Goal: Contribute content: Contribute content

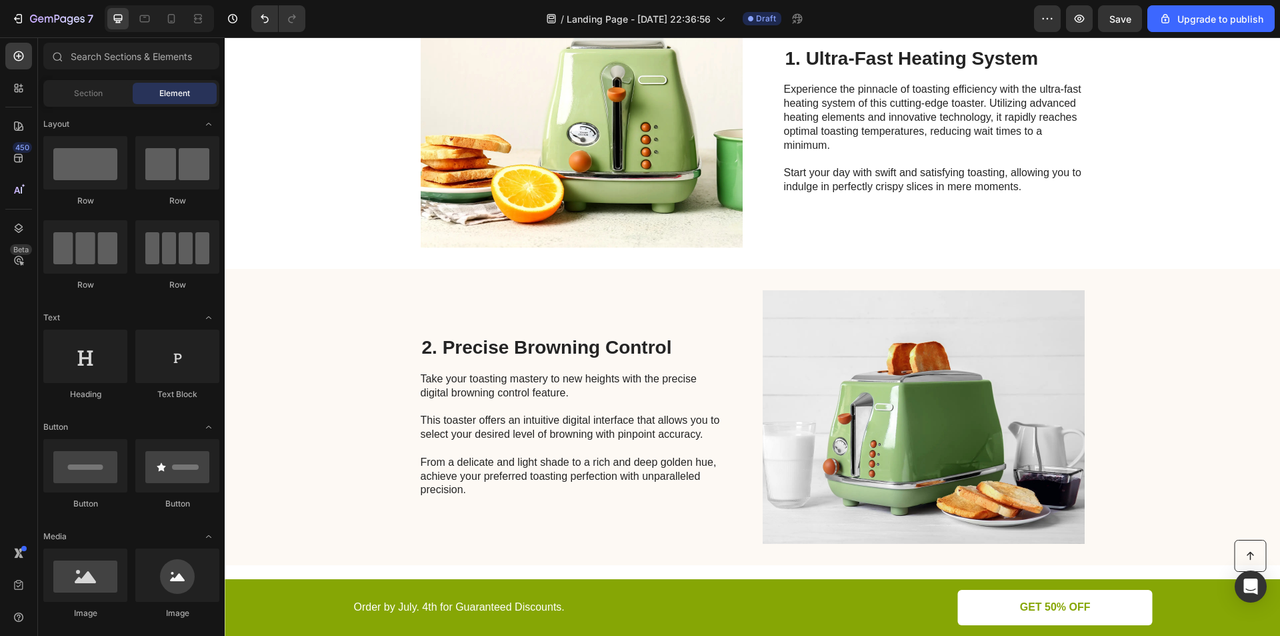
scroll to position [472, 0]
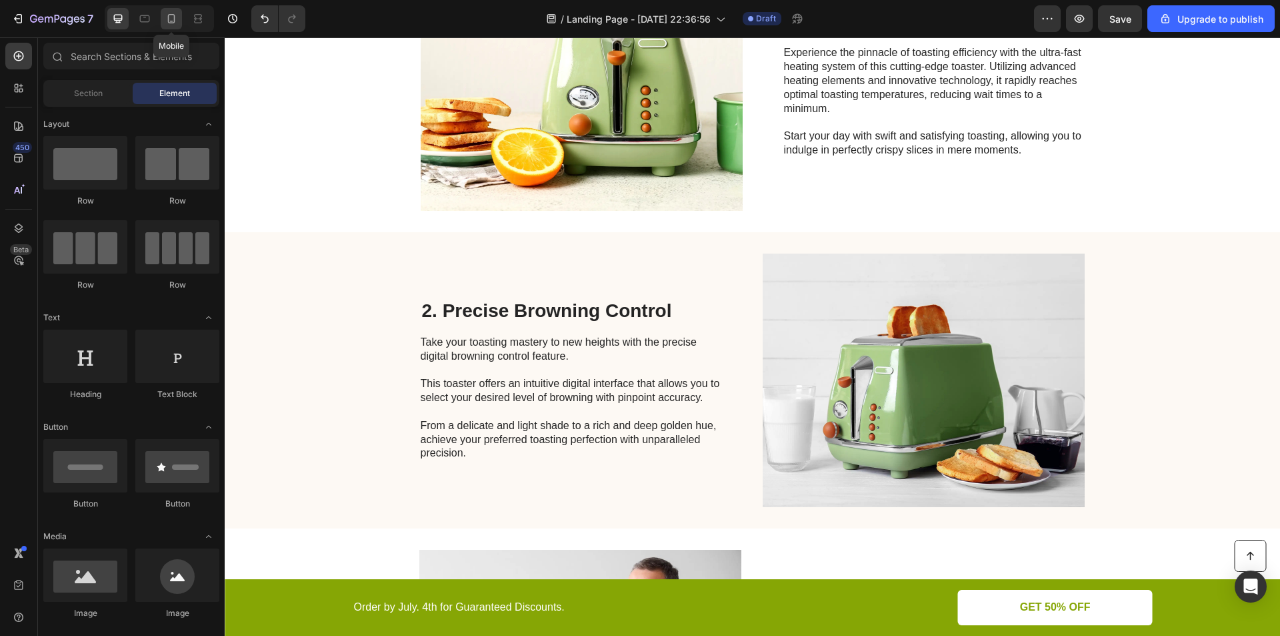
click at [170, 22] on icon at bounding box center [171, 18] width 13 height 13
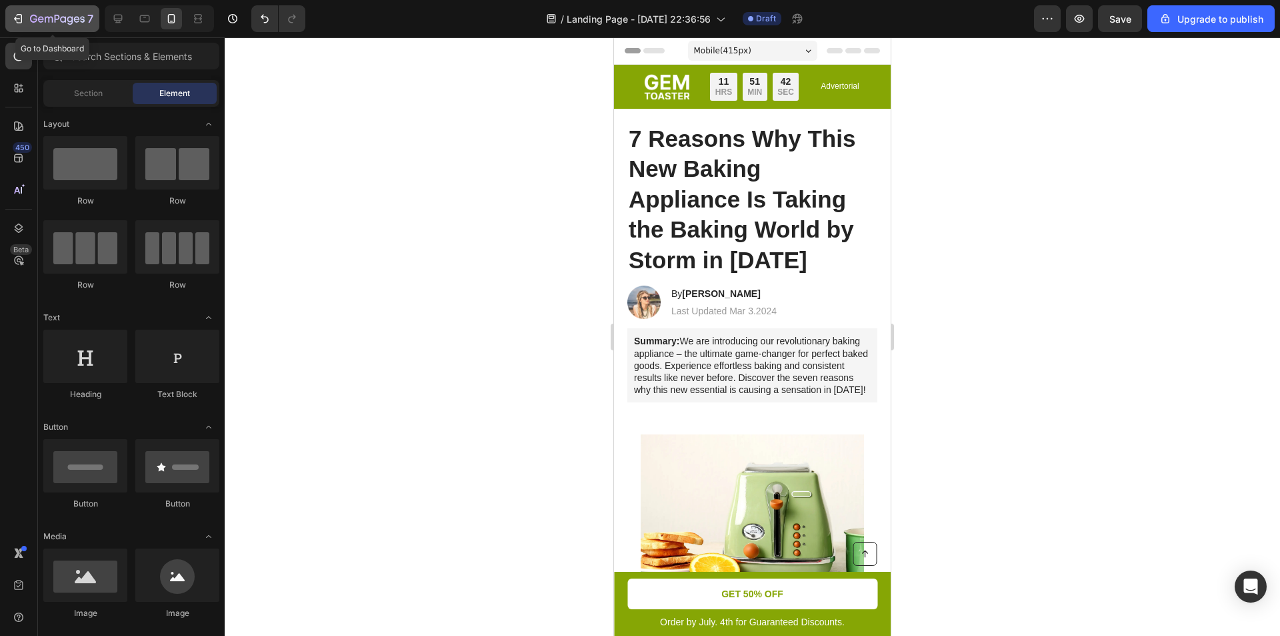
click at [65, 13] on div "7" at bounding box center [61, 19] width 63 height 16
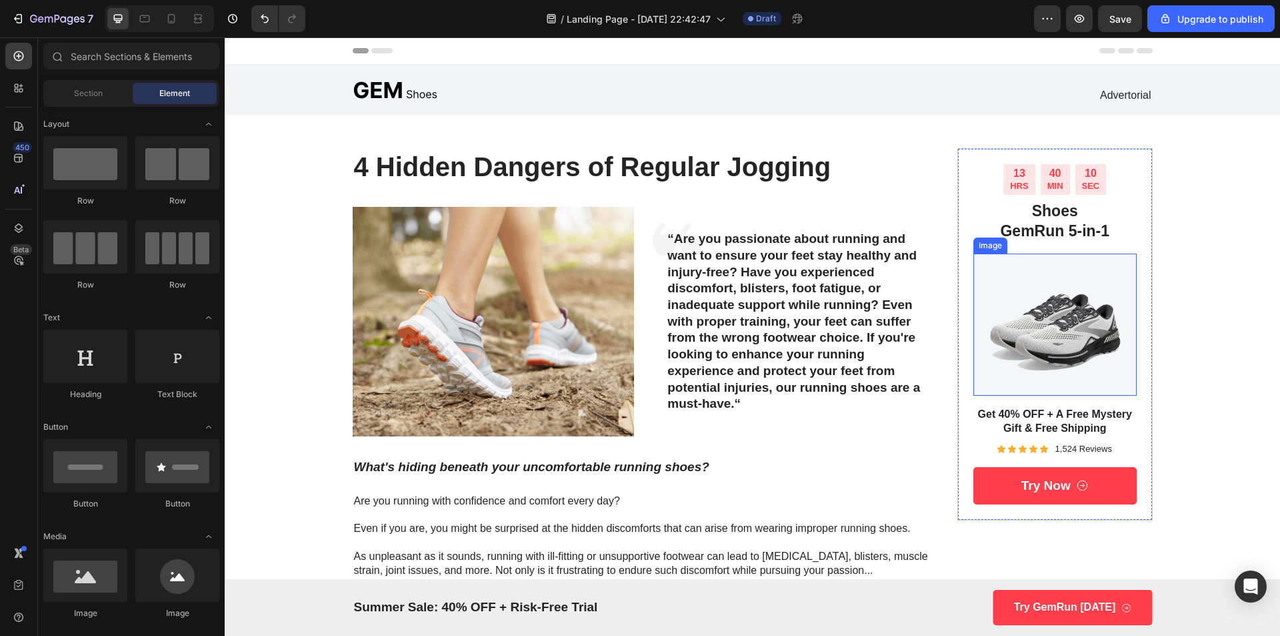
click at [1076, 323] on img at bounding box center [1055, 324] width 163 height 143
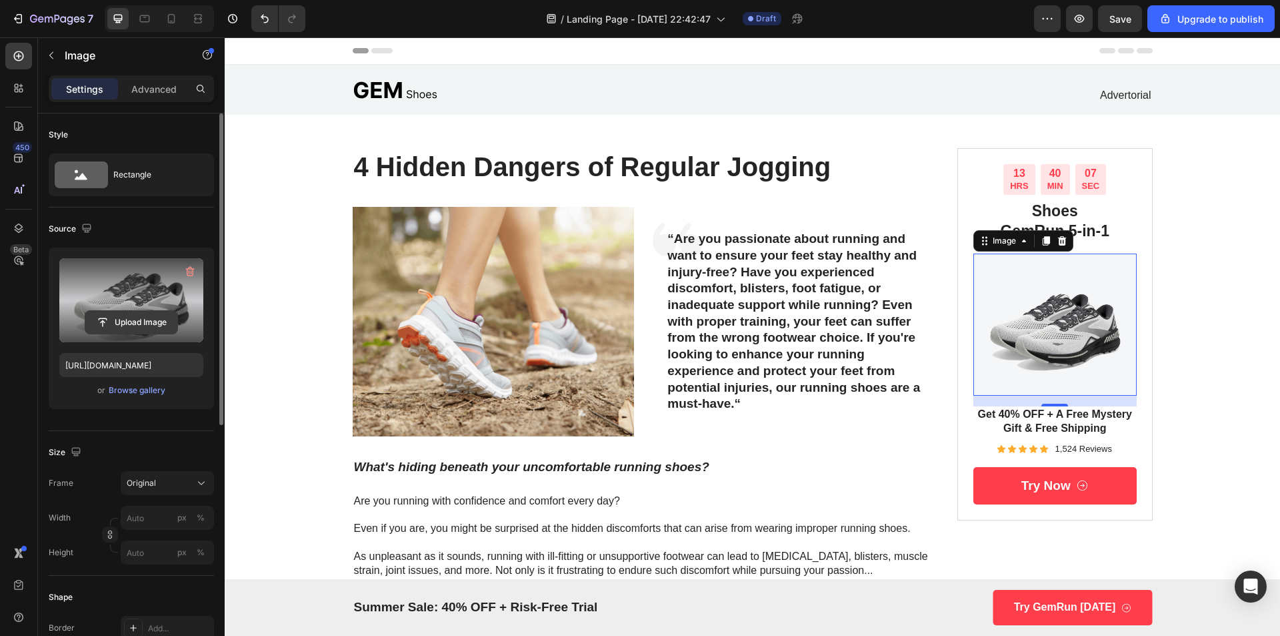
click at [167, 323] on input "file" at bounding box center [131, 322] width 92 height 23
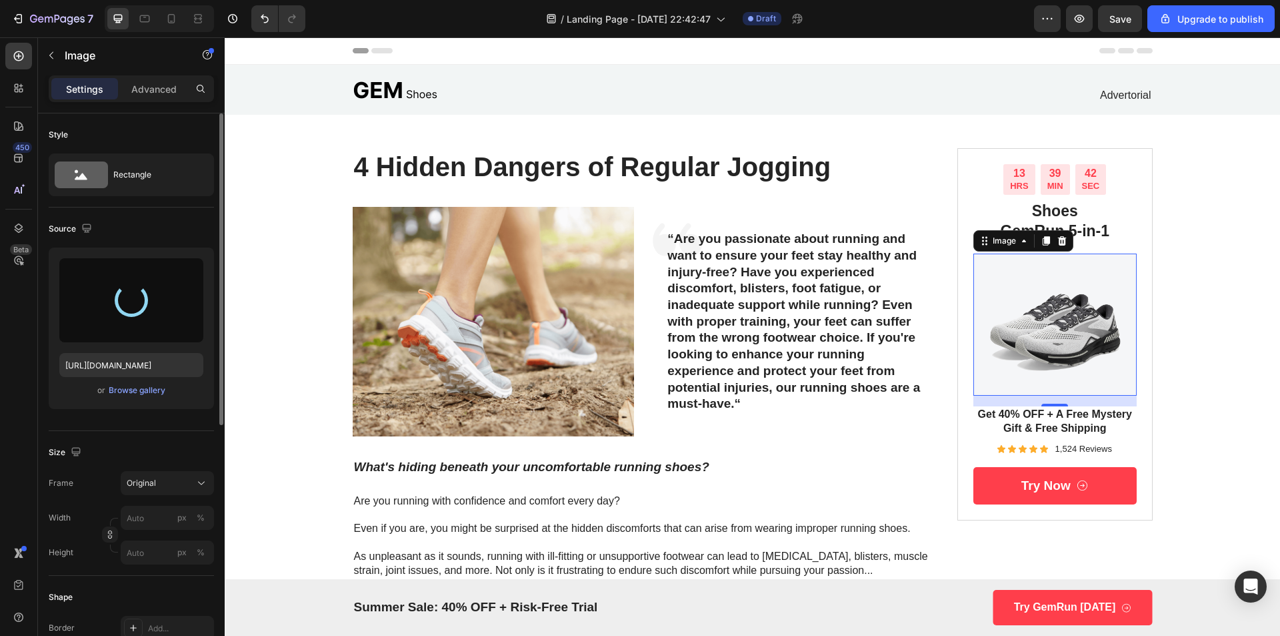
type input "[URL][DOMAIN_NAME]"
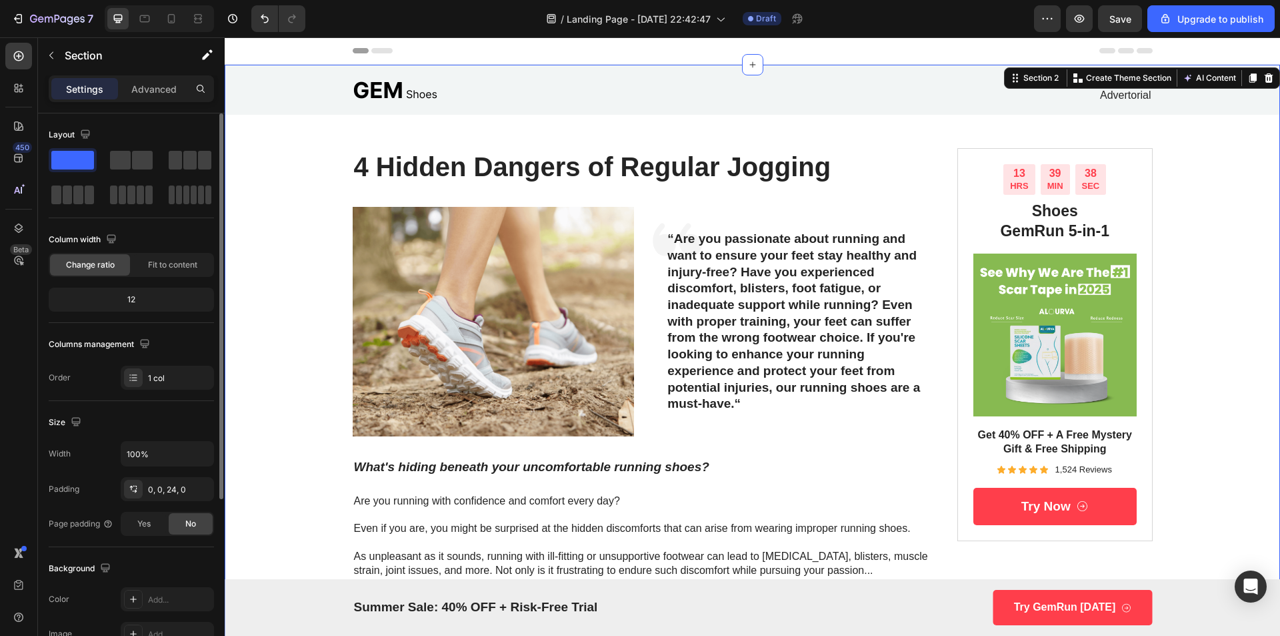
click at [1081, 331] on img at bounding box center [1055, 334] width 163 height 163
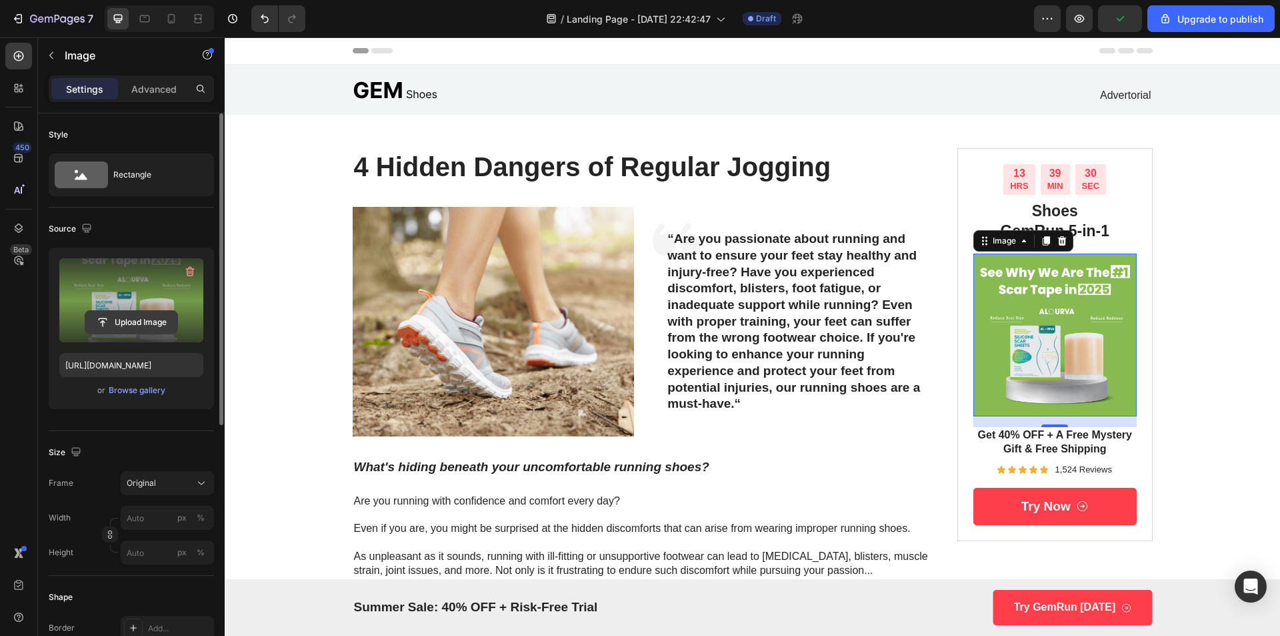
click at [136, 325] on input "file" at bounding box center [131, 322] width 92 height 23
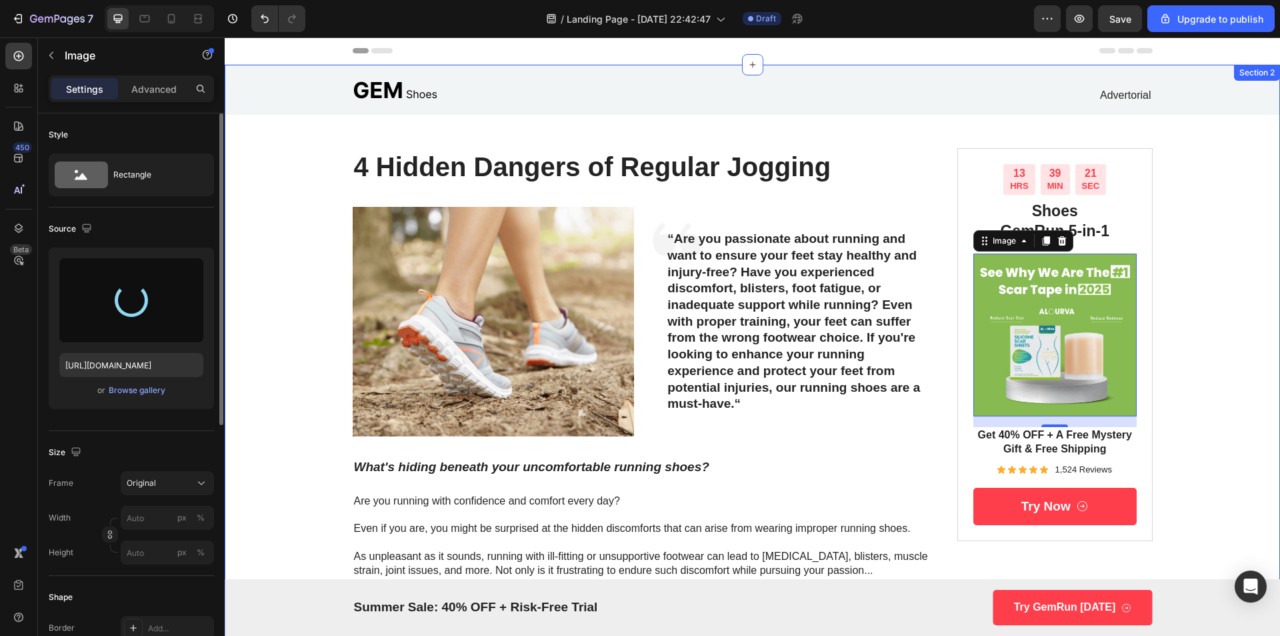
type input "[URL][DOMAIN_NAME]"
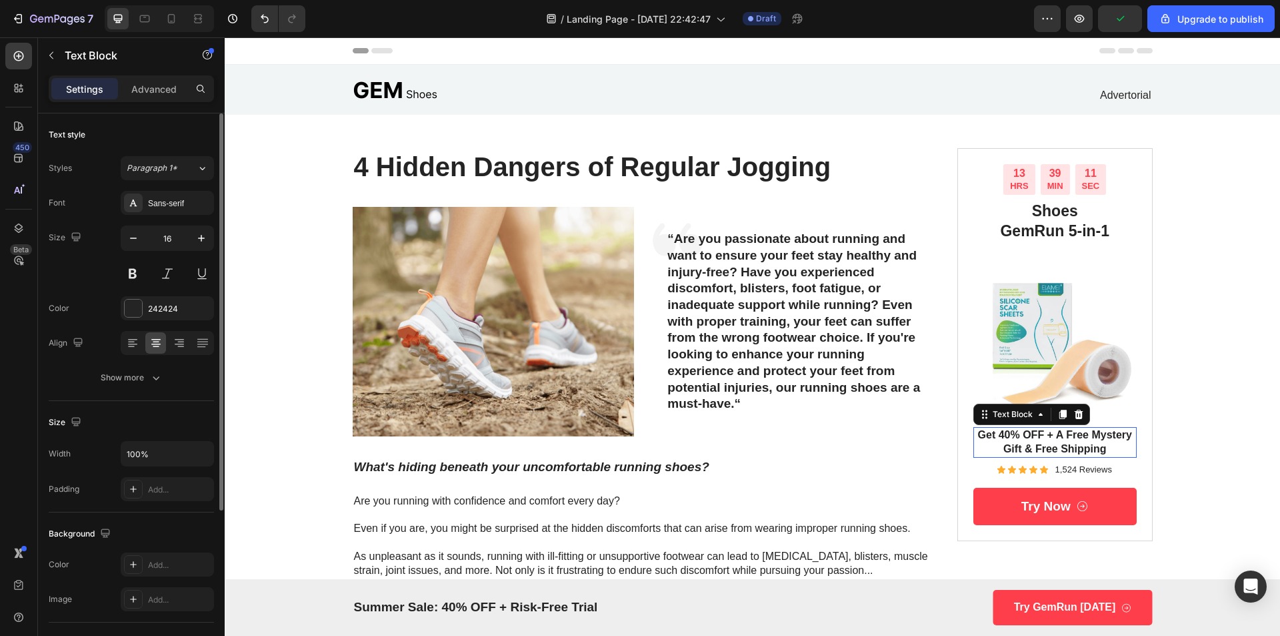
click at [1103, 448] on p "Get 40% OFF + A Free Mystery Gift & Free Shipping" at bounding box center [1055, 442] width 161 height 28
drag, startPoint x: 1107, startPoint y: 445, endPoint x: 1053, endPoint y: 442, distance: 54.1
click at [1053, 442] on p "Get 40% OFF + A Free Mystery Gift & Free Shipping" at bounding box center [1055, 442] width 161 height 28
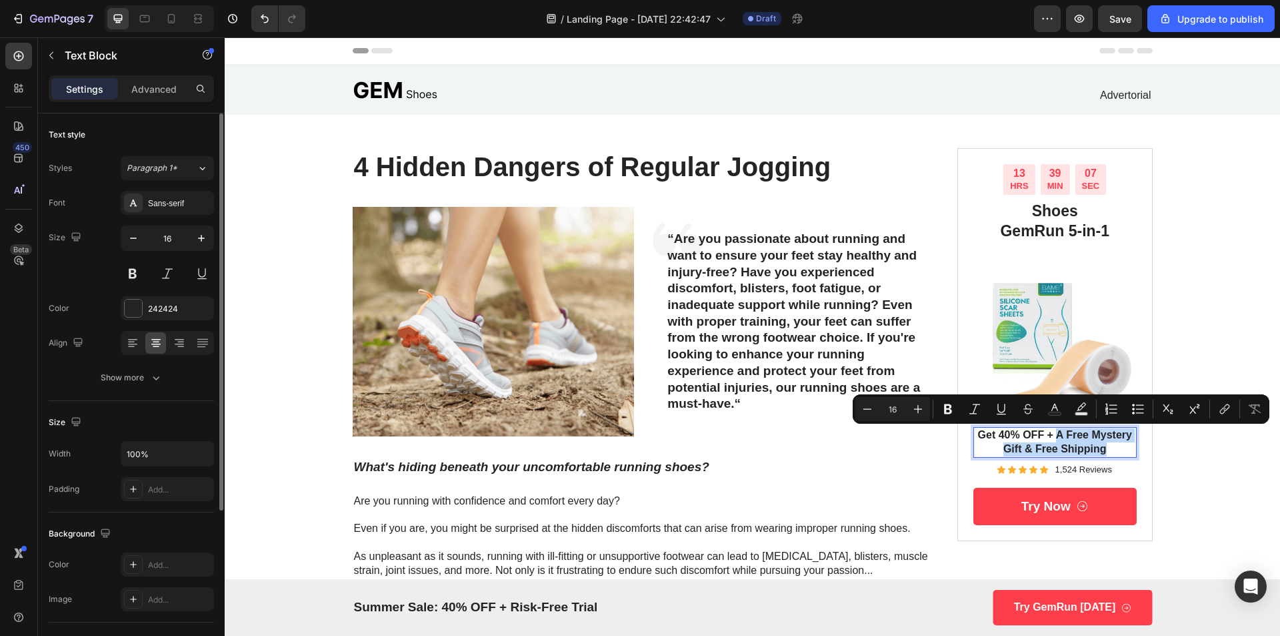
drag, startPoint x: 1103, startPoint y: 445, endPoint x: 1052, endPoint y: 437, distance: 51.9
click at [1052, 437] on p "Get 40% OFF + A Free Mystery Gift & Free Shipping" at bounding box center [1055, 442] width 161 height 28
drag, startPoint x: 1049, startPoint y: 445, endPoint x: 1027, endPoint y: 443, distance: 22.0
click at [1025, 441] on div "Get 40% OFF $49 $29" at bounding box center [1055, 442] width 163 height 31
click at [1041, 448] on p "$49 $29" at bounding box center [1055, 449] width 161 height 14
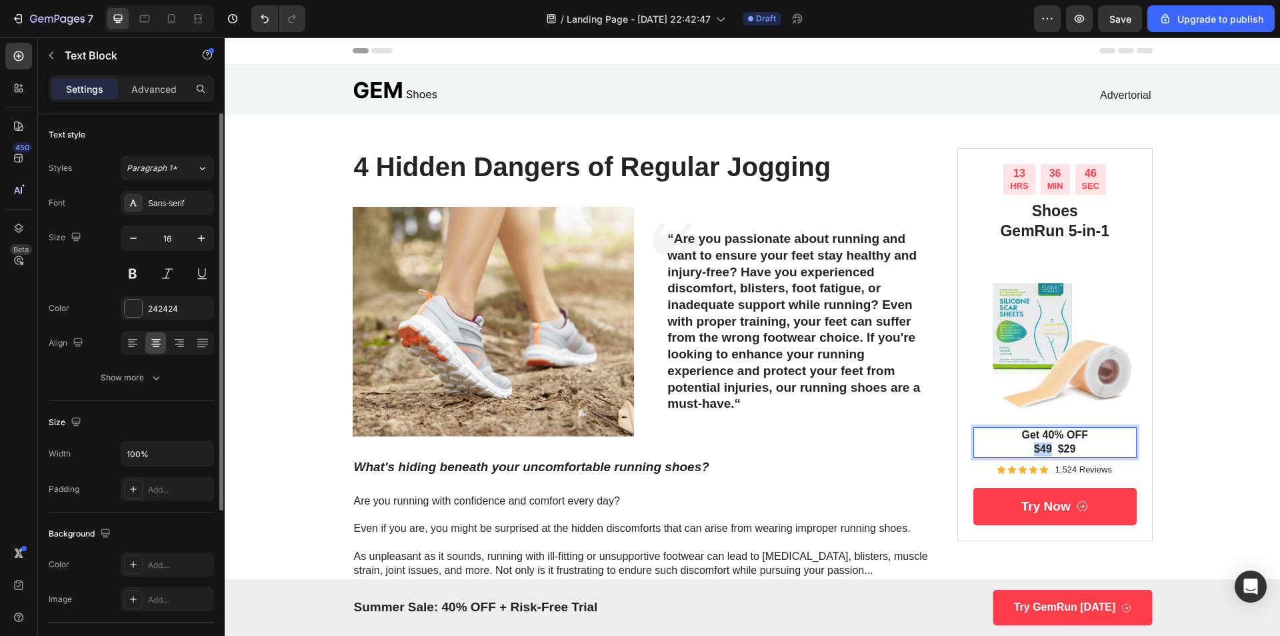
drag, startPoint x: 1045, startPoint y: 448, endPoint x: 1028, endPoint y: 448, distance: 17.3
click at [1028, 448] on p "$49 $29" at bounding box center [1055, 449] width 161 height 14
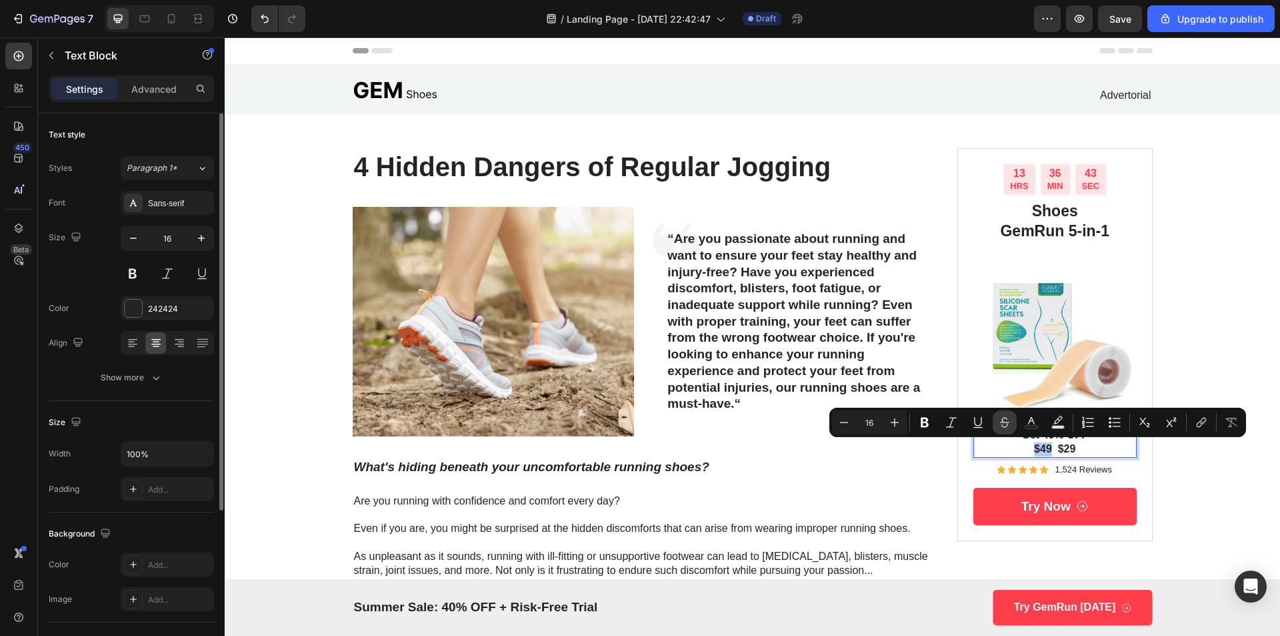
click at [1002, 426] on icon "Editor contextual toolbar" at bounding box center [1004, 421] width 13 height 13
click at [1077, 444] on p "$49 $29" at bounding box center [1055, 449] width 161 height 14
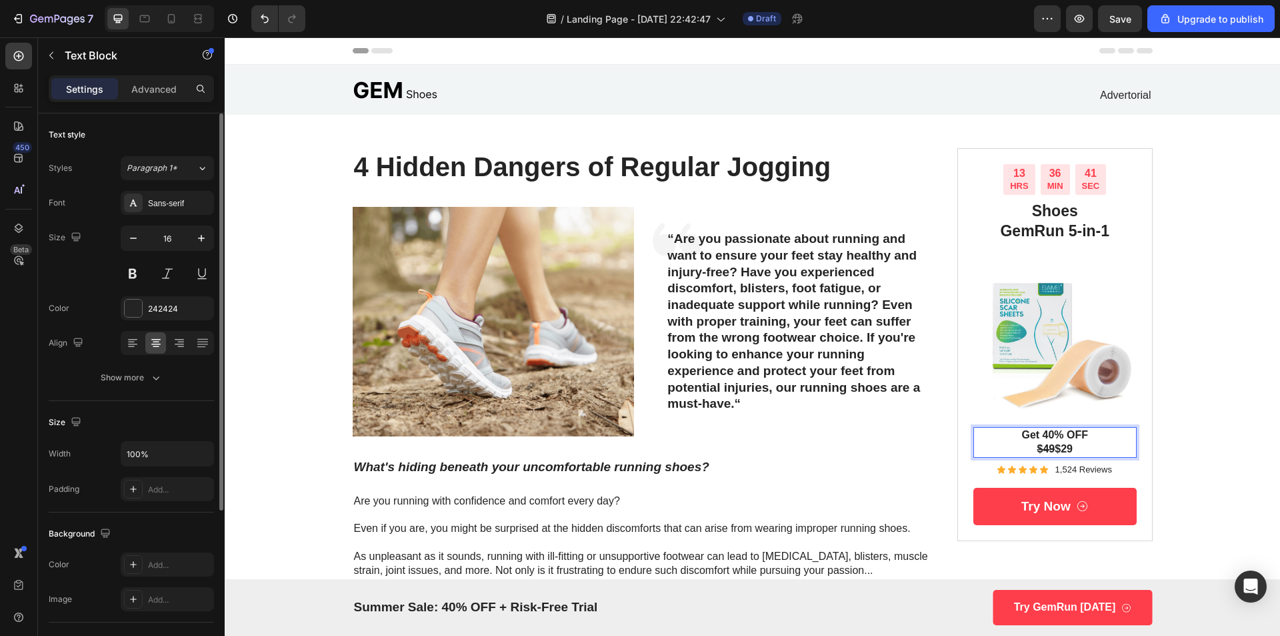
drag, startPoint x: 1077, startPoint y: 446, endPoint x: 1050, endPoint y: 450, distance: 27.6
click at [1050, 450] on p "$49 $29" at bounding box center [1055, 449] width 161 height 14
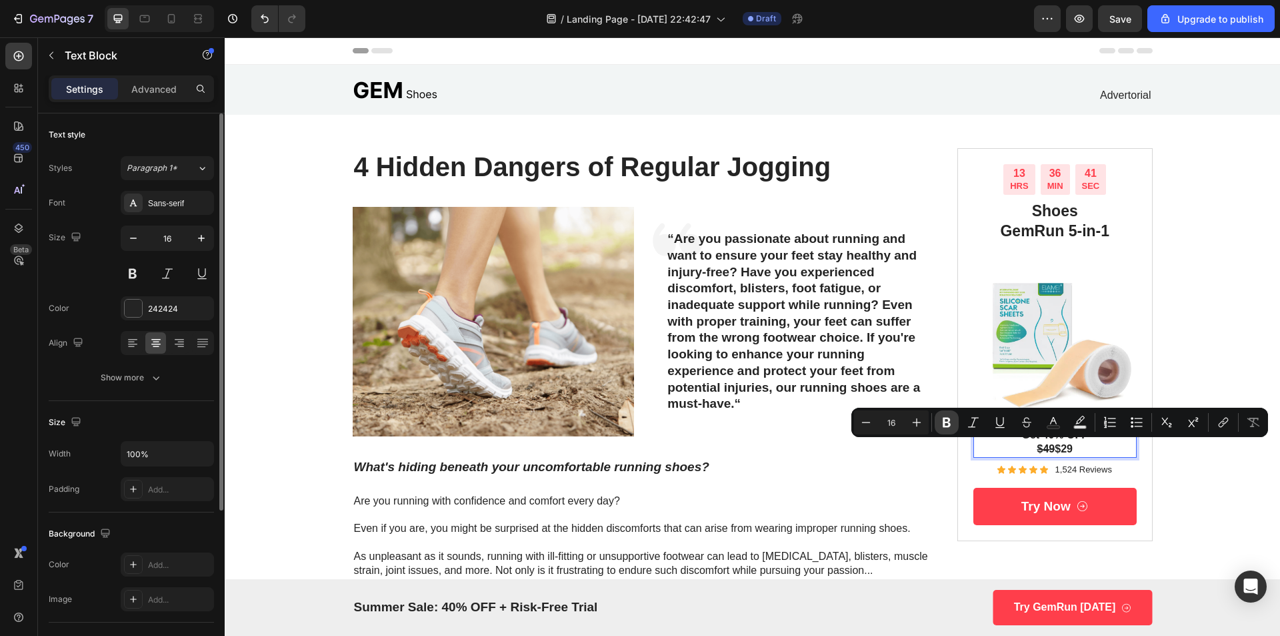
click at [958, 423] on button "Bold" at bounding box center [947, 422] width 24 height 24
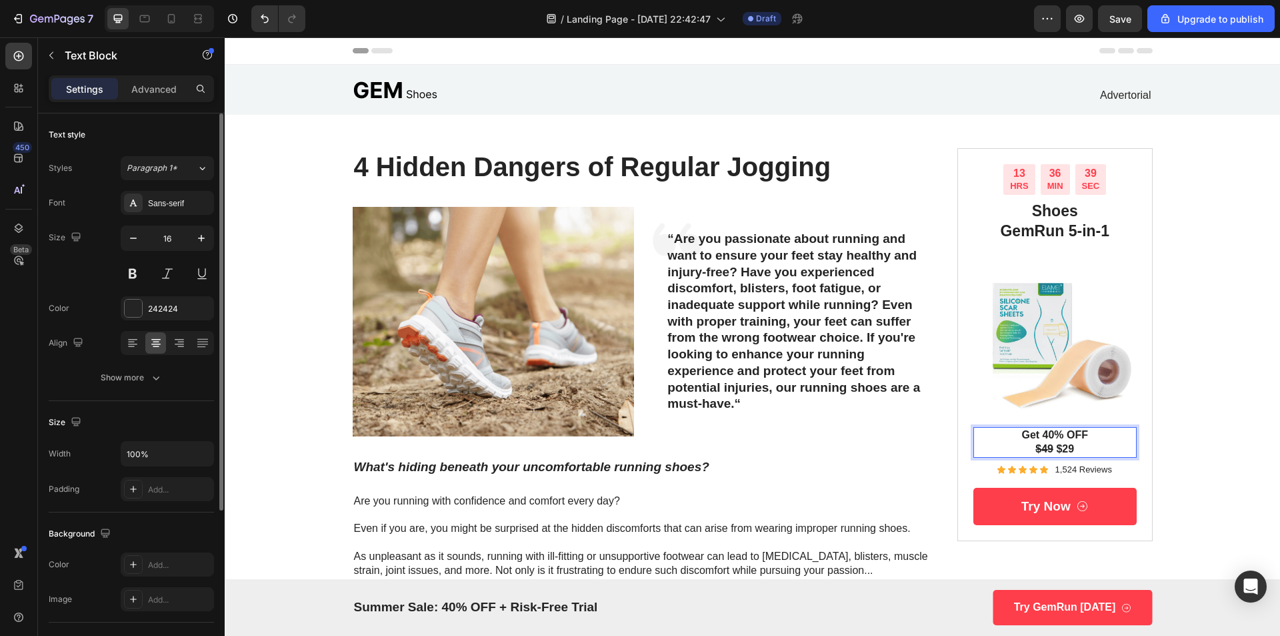
click at [1072, 444] on p "$49 $29" at bounding box center [1055, 449] width 161 height 14
drag, startPoint x: 1072, startPoint y: 446, endPoint x: 1056, endPoint y: 449, distance: 16.2
click at [1056, 449] on p "$49 $29" at bounding box center [1055, 449] width 161 height 14
click at [1056, 448] on strong "$29" at bounding box center [1065, 448] width 18 height 11
click at [1049, 449] on p "$49 $29" at bounding box center [1055, 449] width 161 height 14
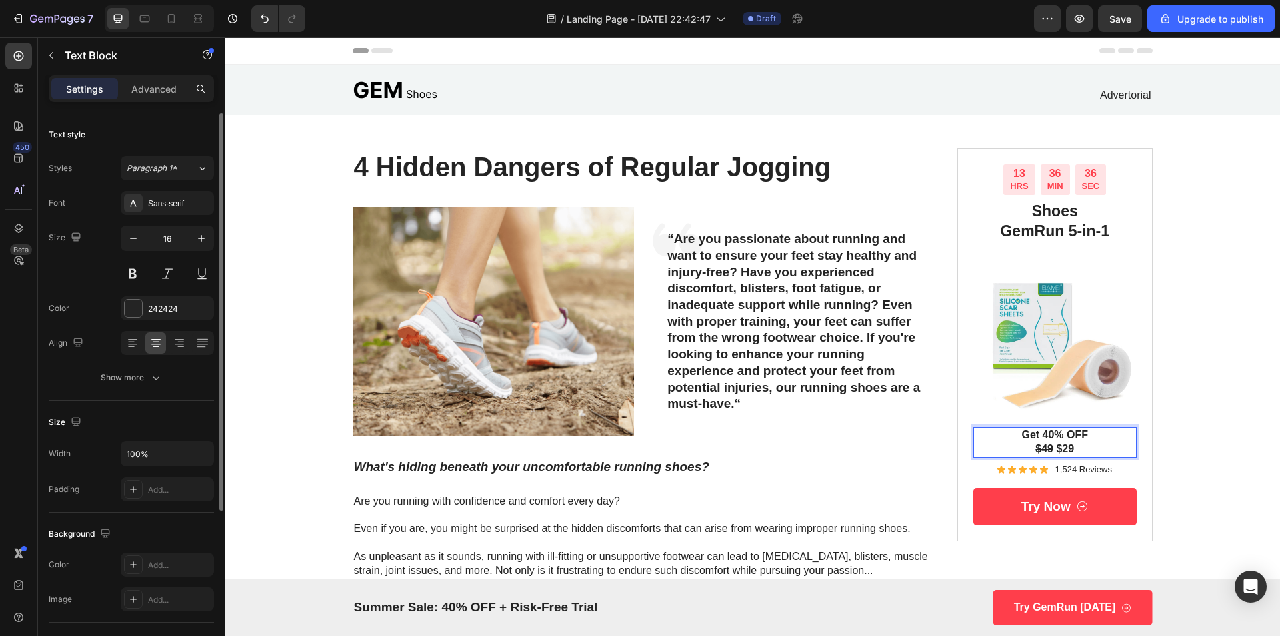
click at [1047, 449] on p "$49 $29" at bounding box center [1055, 449] width 161 height 14
click at [1060, 449] on strong "$29" at bounding box center [1069, 448] width 18 height 11
click at [1050, 452] on s "-$49-" at bounding box center [1046, 448] width 25 height 11
click at [1059, 449] on strong "$29" at bounding box center [1068, 448] width 18 height 11
click at [1057, 449] on strong "$29" at bounding box center [1066, 448] width 18 height 11
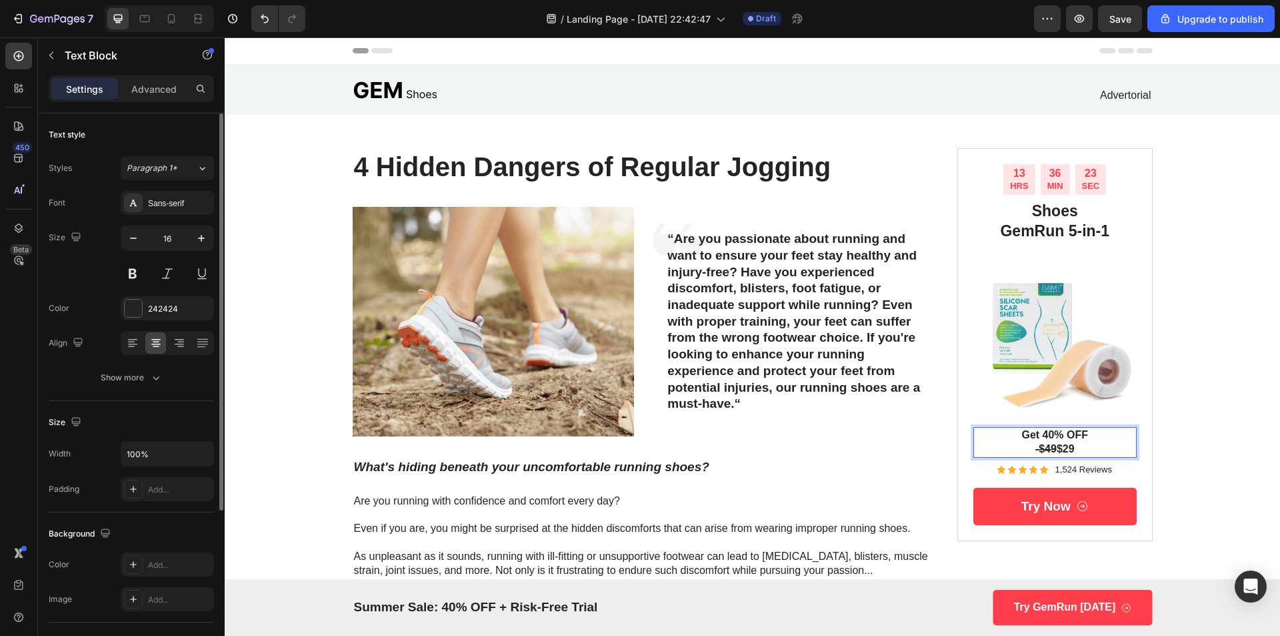
click at [1057, 448] on strong "$29" at bounding box center [1066, 448] width 18 height 11
click at [1058, 449] on strong "$29" at bounding box center [1066, 448] width 18 height 11
click at [1054, 451] on strong ">$29" at bounding box center [1066, 448] width 24 height 11
click at [1052, 448] on strong "->$29" at bounding box center [1065, 448] width 27 height 11
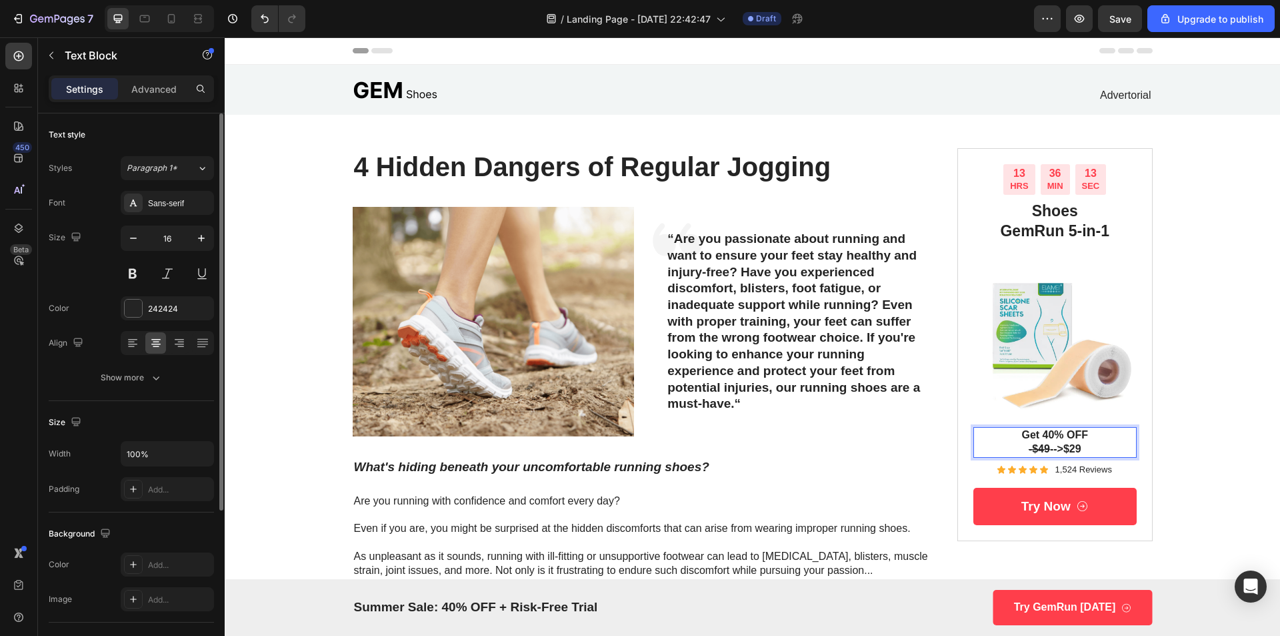
click at [1050, 446] on strong "-->$29" at bounding box center [1065, 448] width 31 height 11
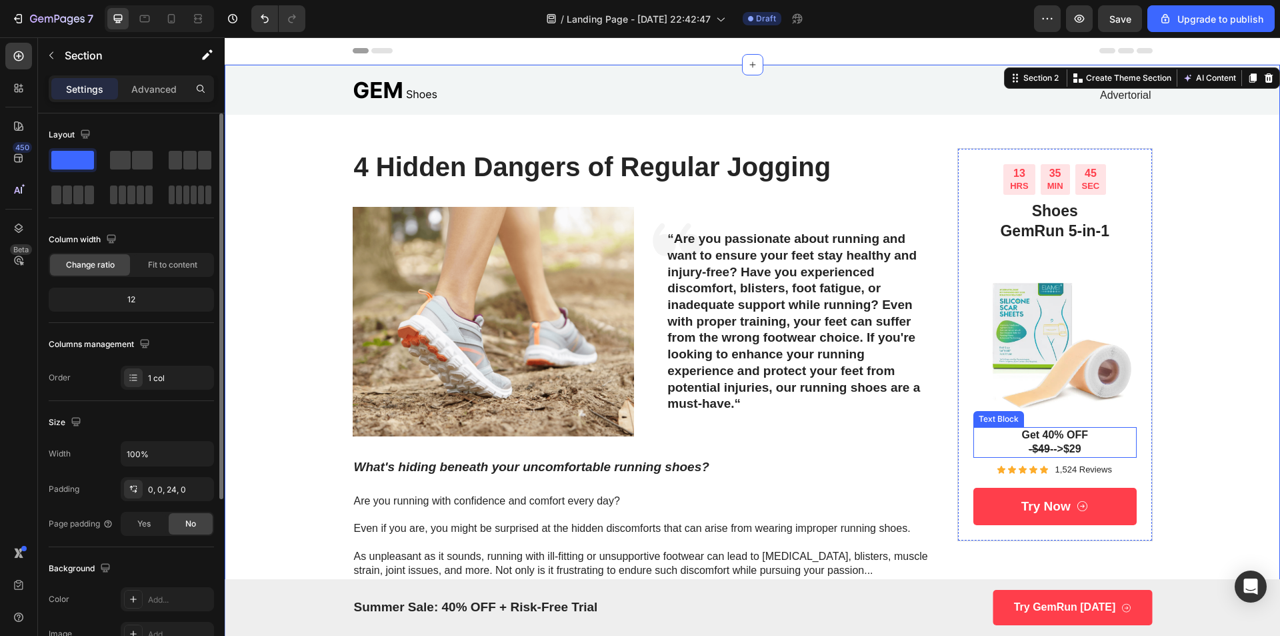
click at [1037, 449] on s "-$49" at bounding box center [1039, 448] width 21 height 11
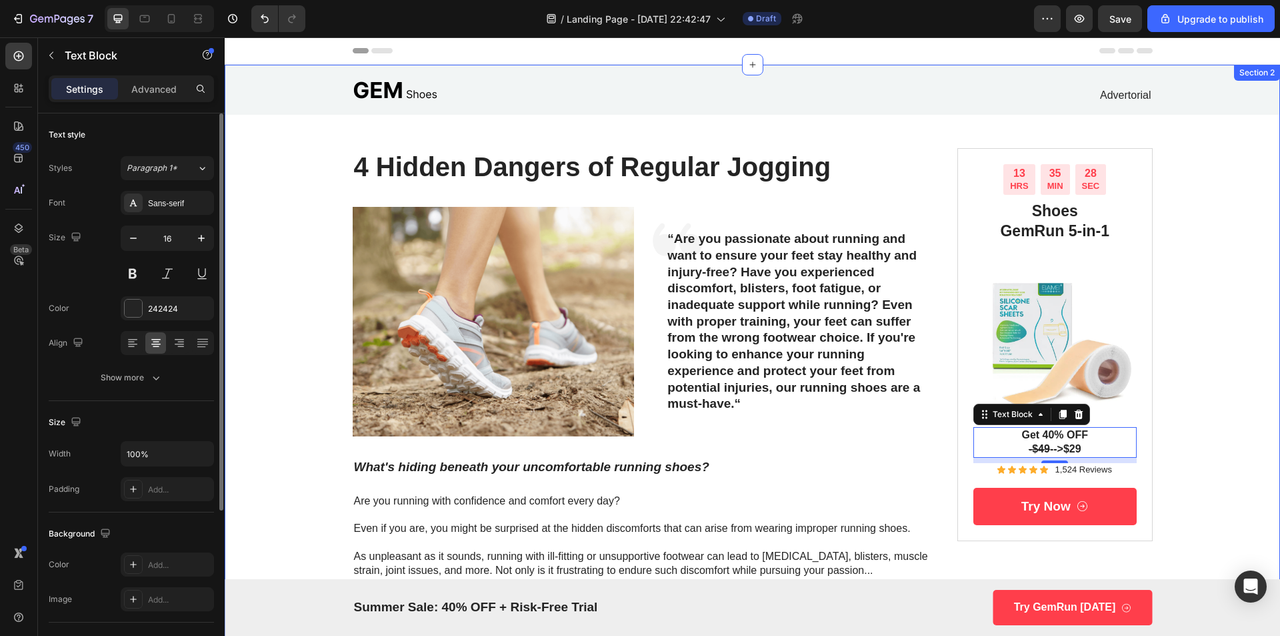
click at [1041, 450] on s "-$49" at bounding box center [1039, 448] width 21 height 11
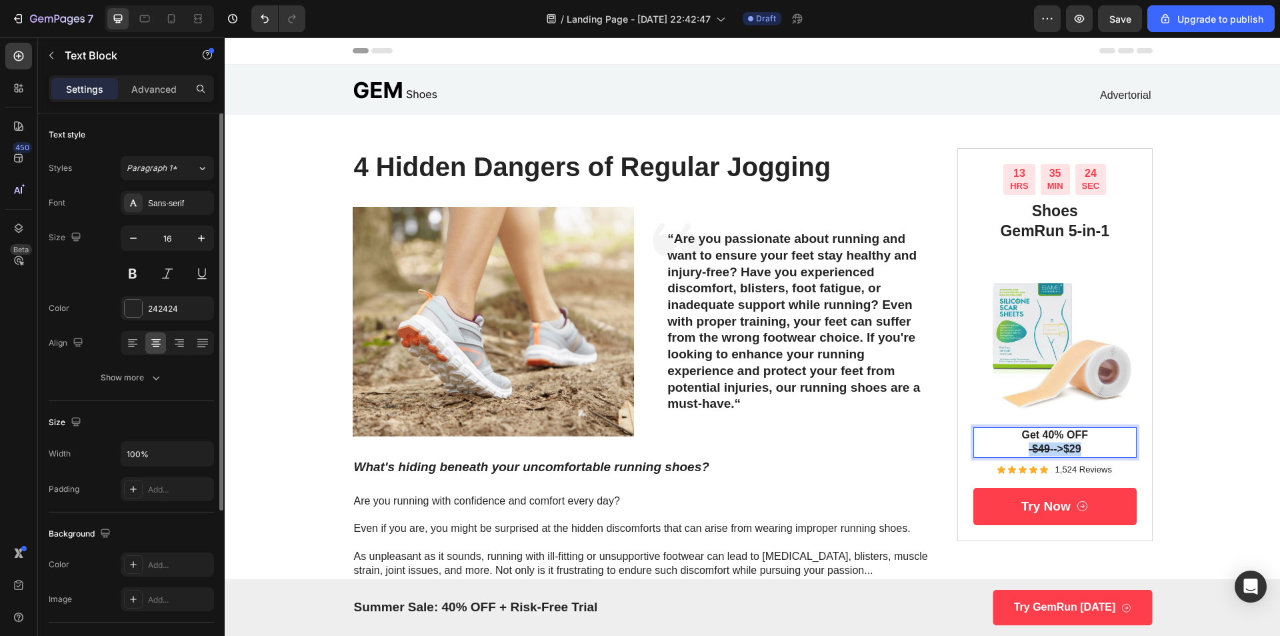
click at [1041, 450] on s "-$49" at bounding box center [1039, 448] width 21 height 11
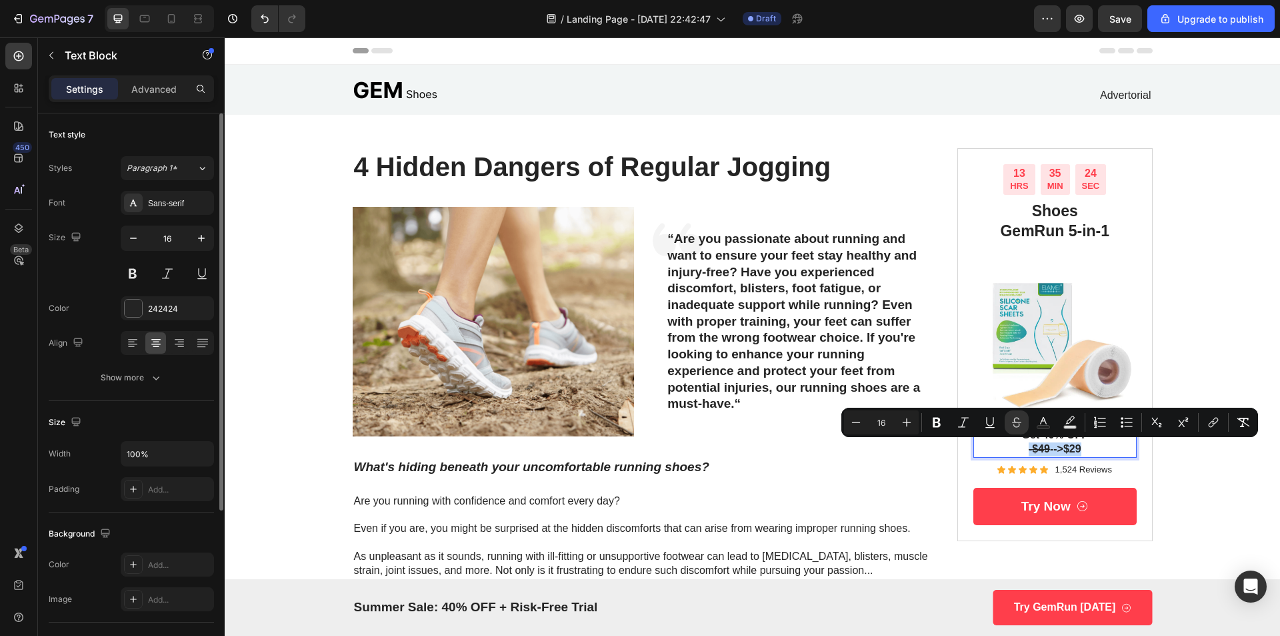
click at [1041, 450] on s "-$49" at bounding box center [1039, 448] width 21 height 11
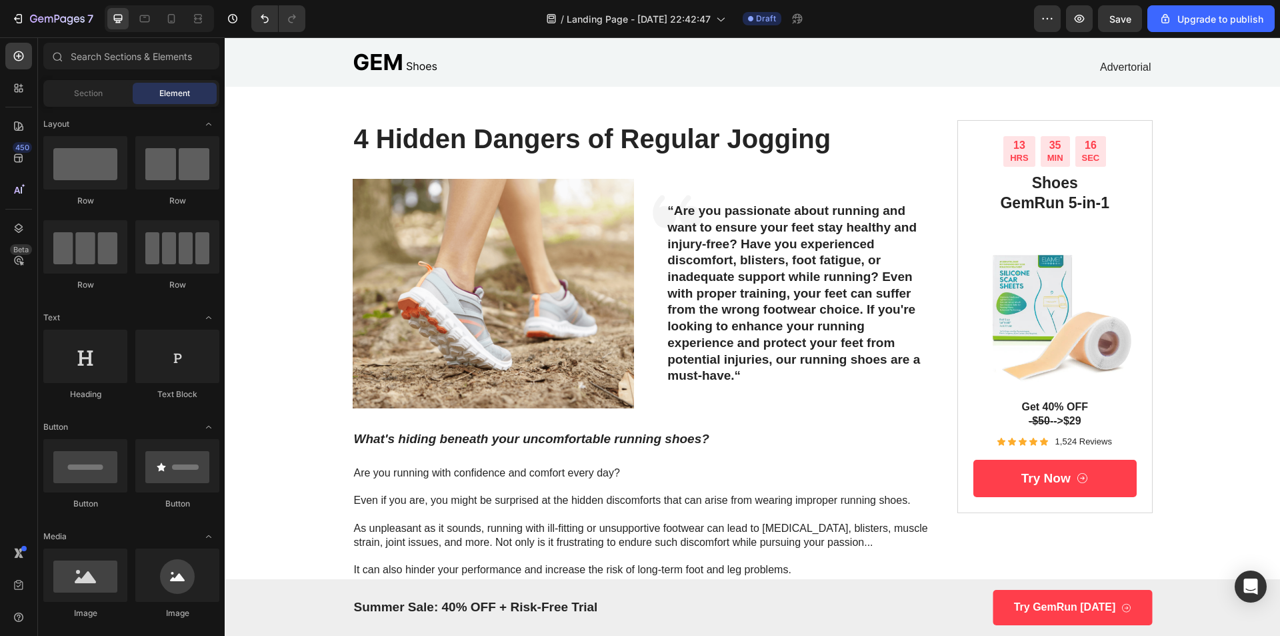
scroll to position [14, 0]
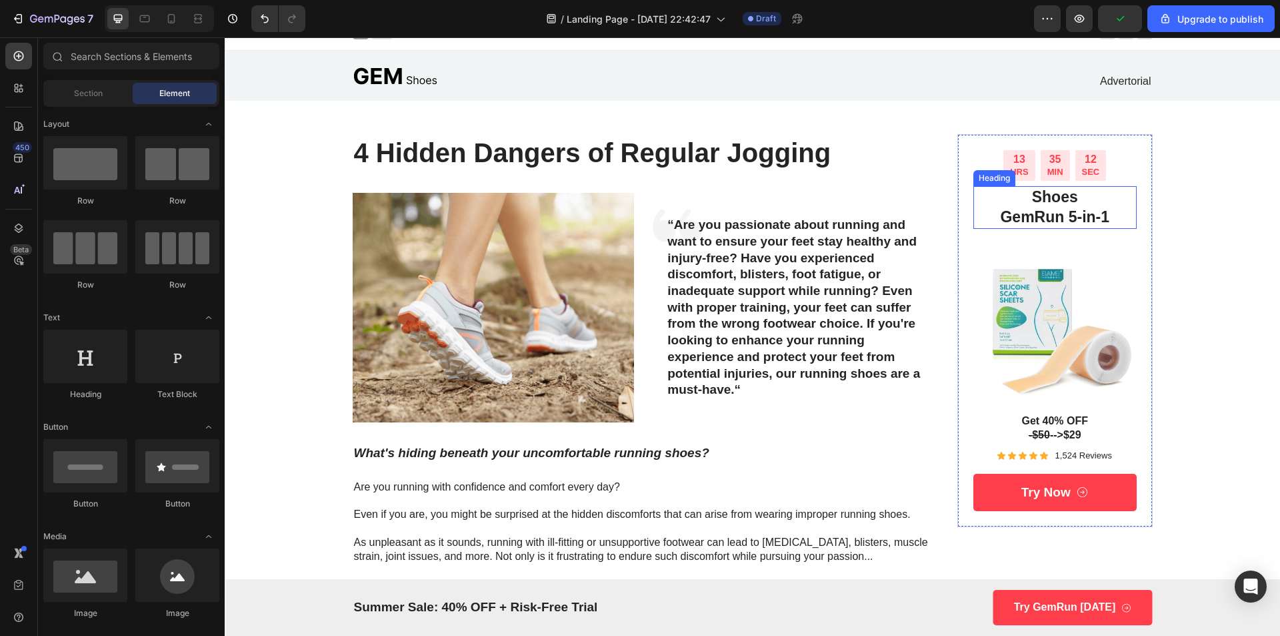
click at [1066, 203] on h2 "Shoes GemRun 5-in-1" at bounding box center [1055, 207] width 163 height 43
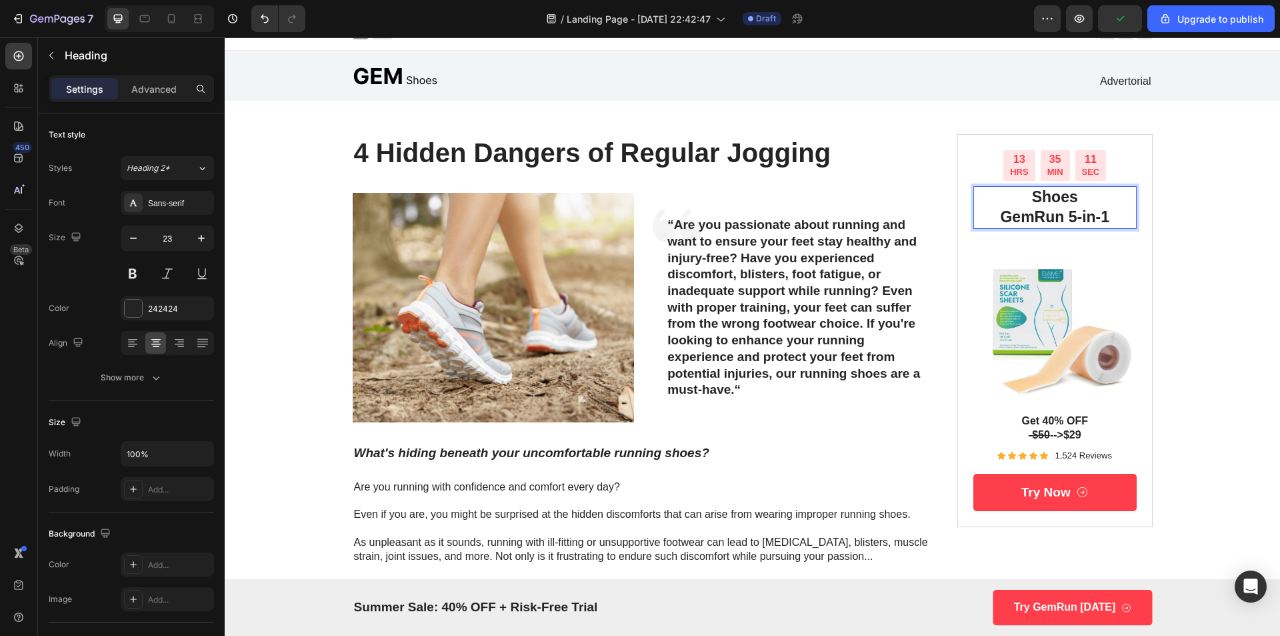
click at [1099, 215] on h2 "Shoes GemRun 5-in-1" at bounding box center [1055, 207] width 163 height 43
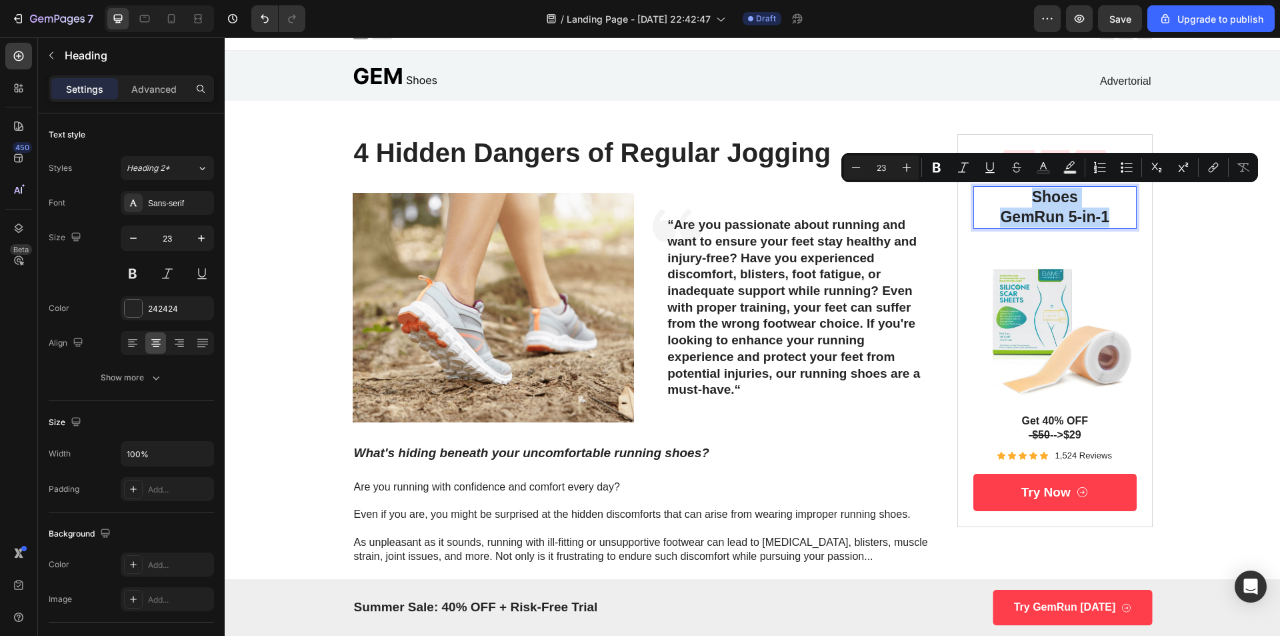
drag, startPoint x: 1104, startPoint y: 215, endPoint x: 1028, endPoint y: 204, distance: 76.8
click at [1028, 204] on p "Shoes GemRun 5-in-1" at bounding box center [1055, 207] width 161 height 40
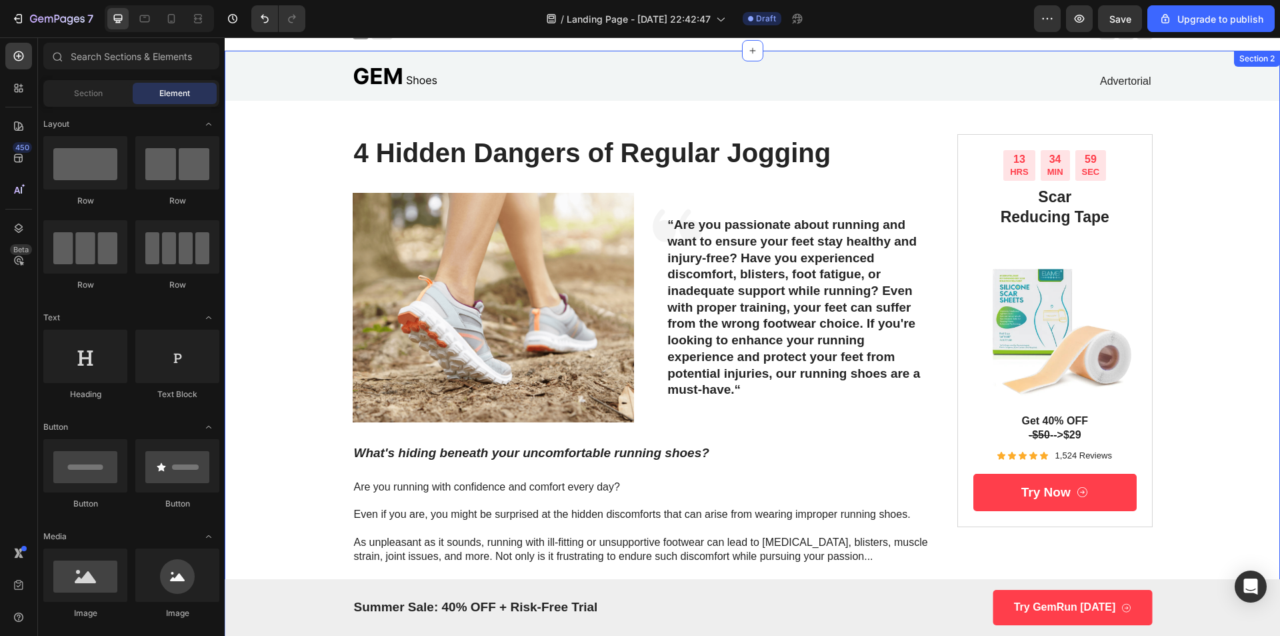
scroll to position [537, 0]
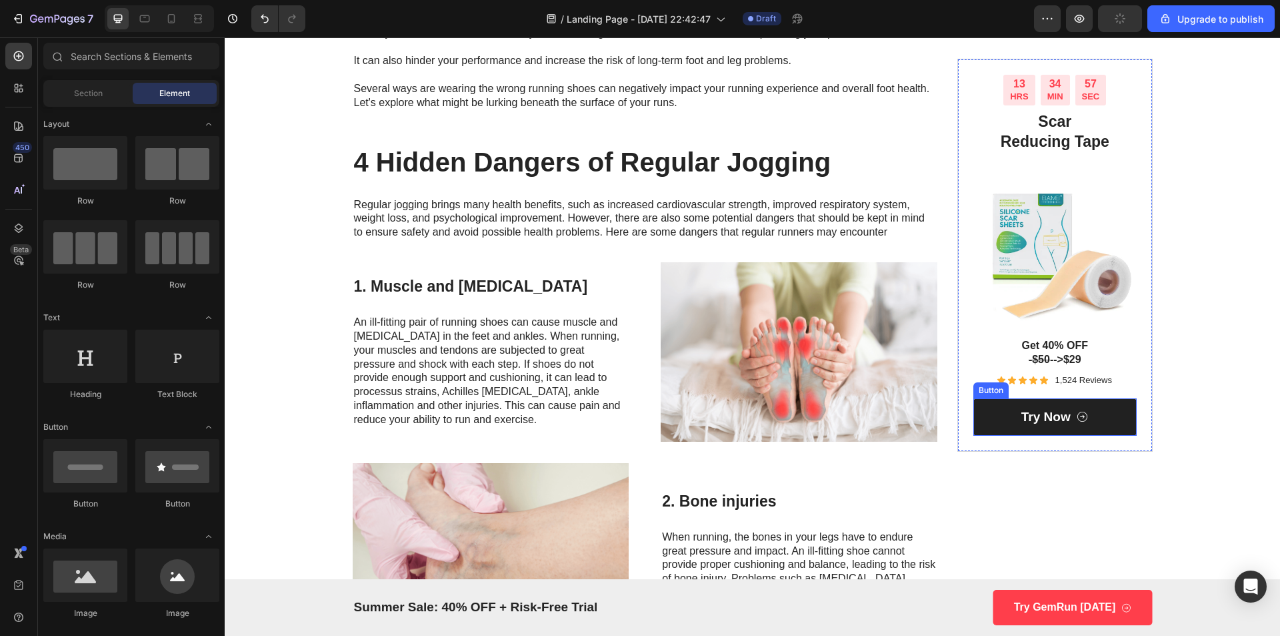
click at [1076, 418] on icon at bounding box center [1082, 416] width 13 height 13
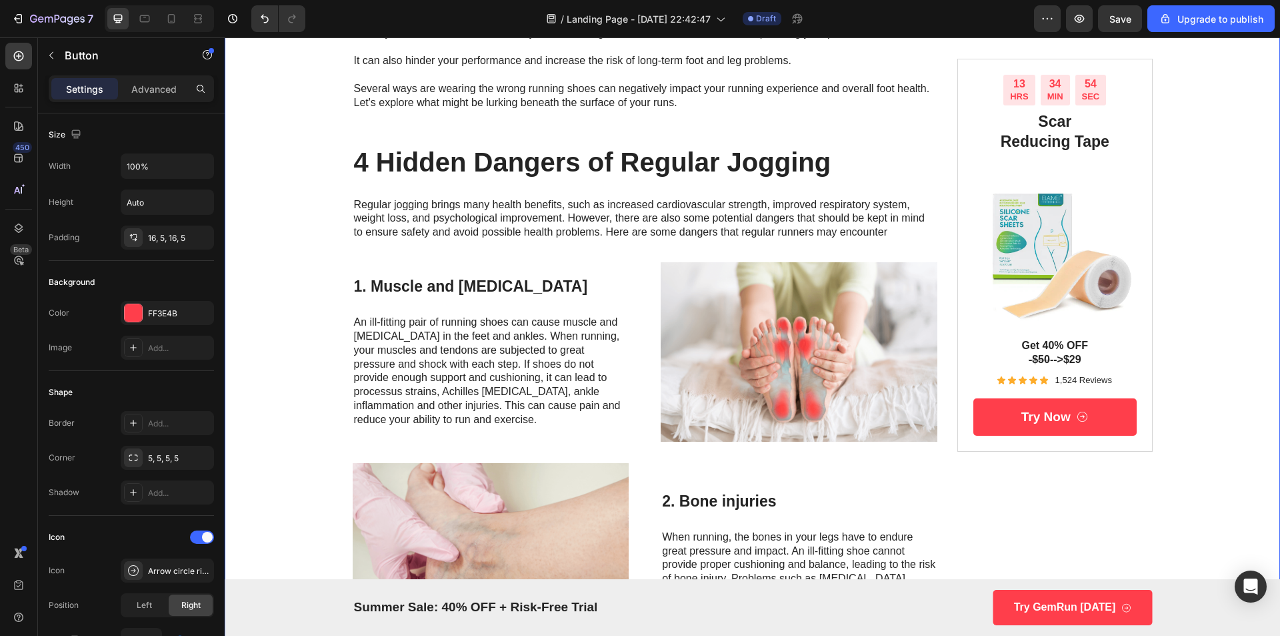
click at [1198, 321] on div "Image Advertorial Text Block Row Row 4 Hidden Dangers of Regular Jogging Headin…" at bounding box center [753, 285] width 1056 height 1515
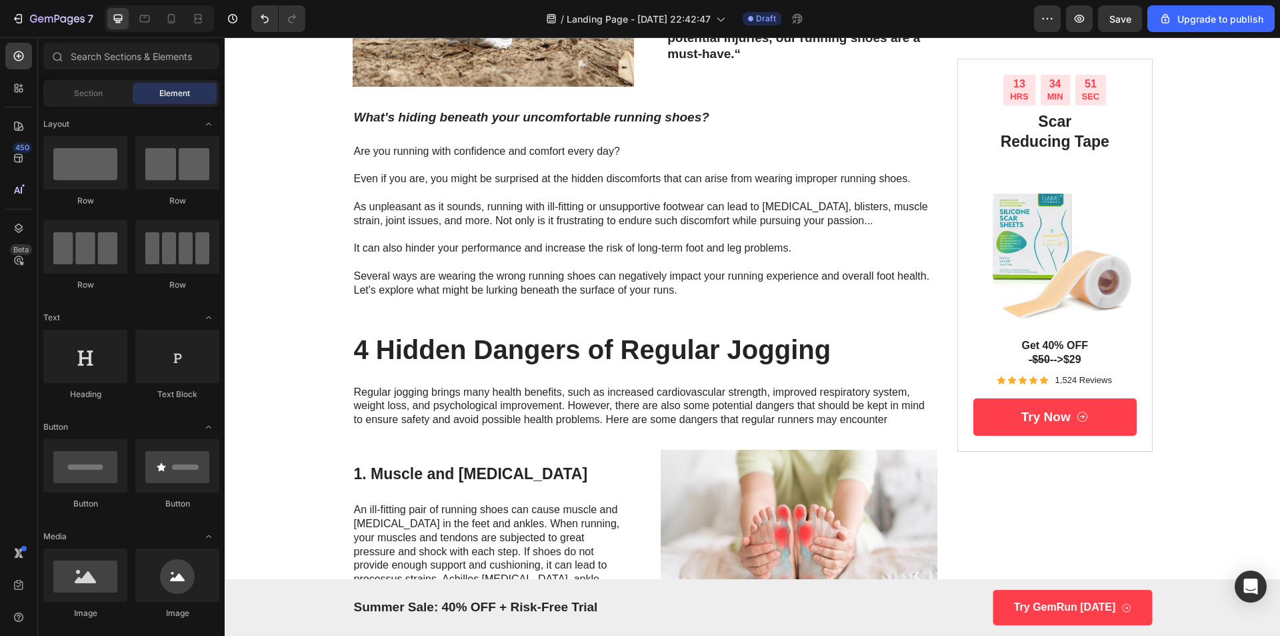
scroll to position [0, 0]
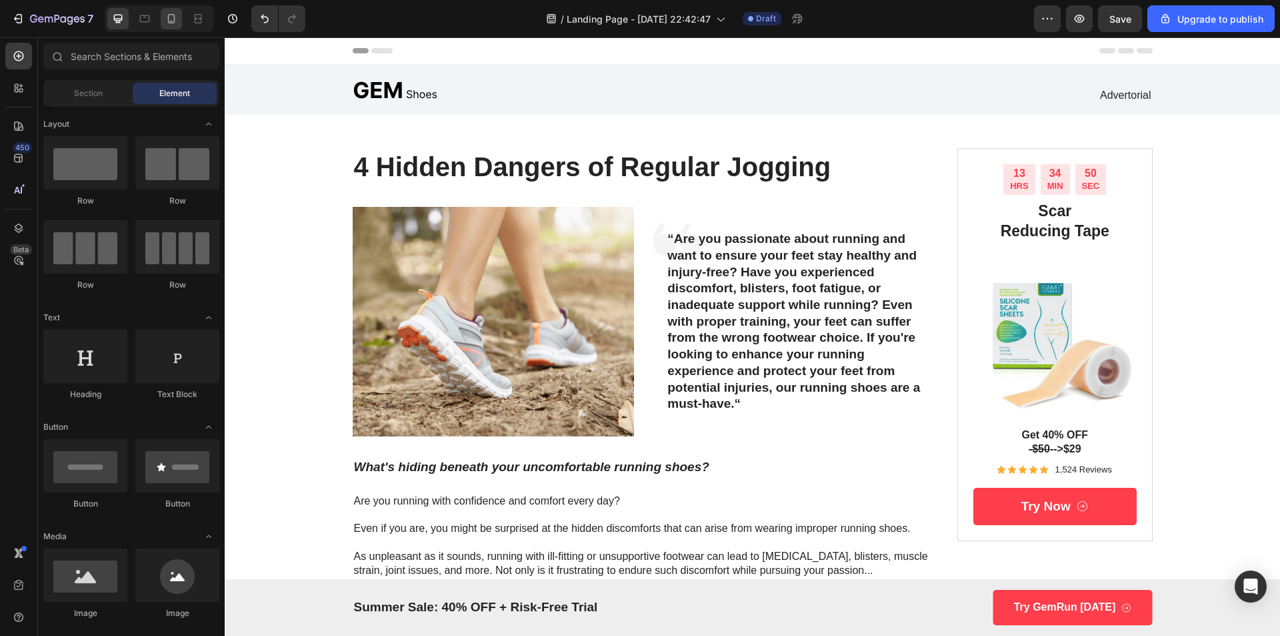
click at [167, 25] on icon at bounding box center [171, 18] width 13 height 13
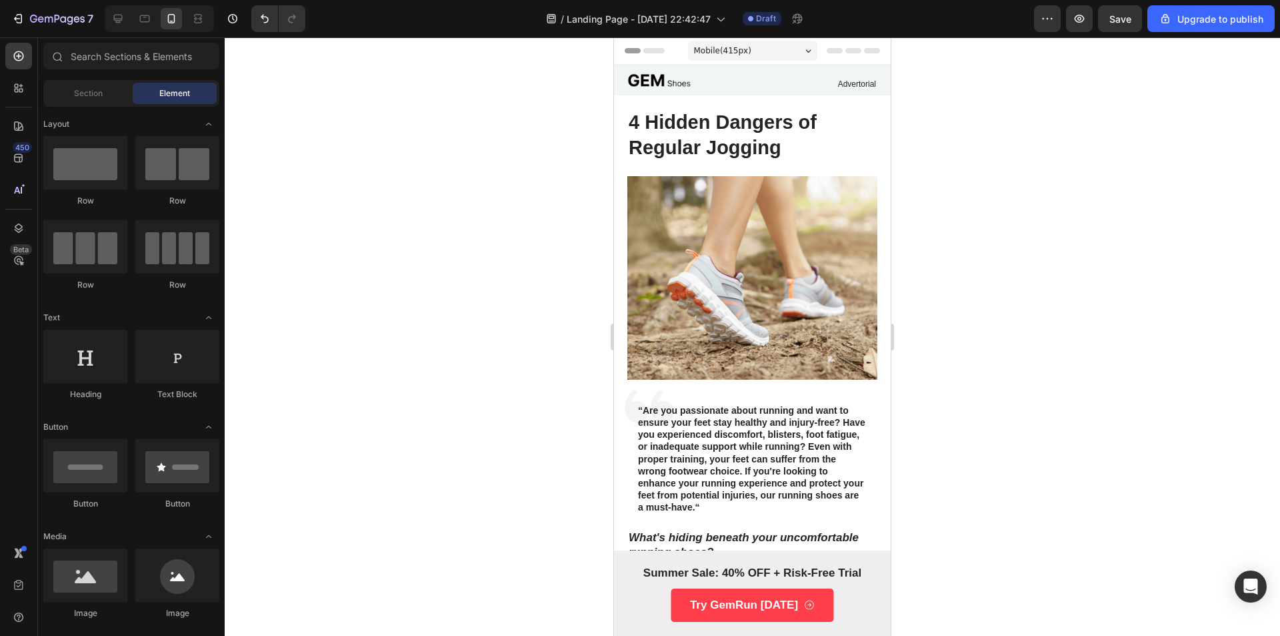
drag, startPoint x: 885, startPoint y: 109, endPoint x: 1518, endPoint y: 123, distance: 633.1
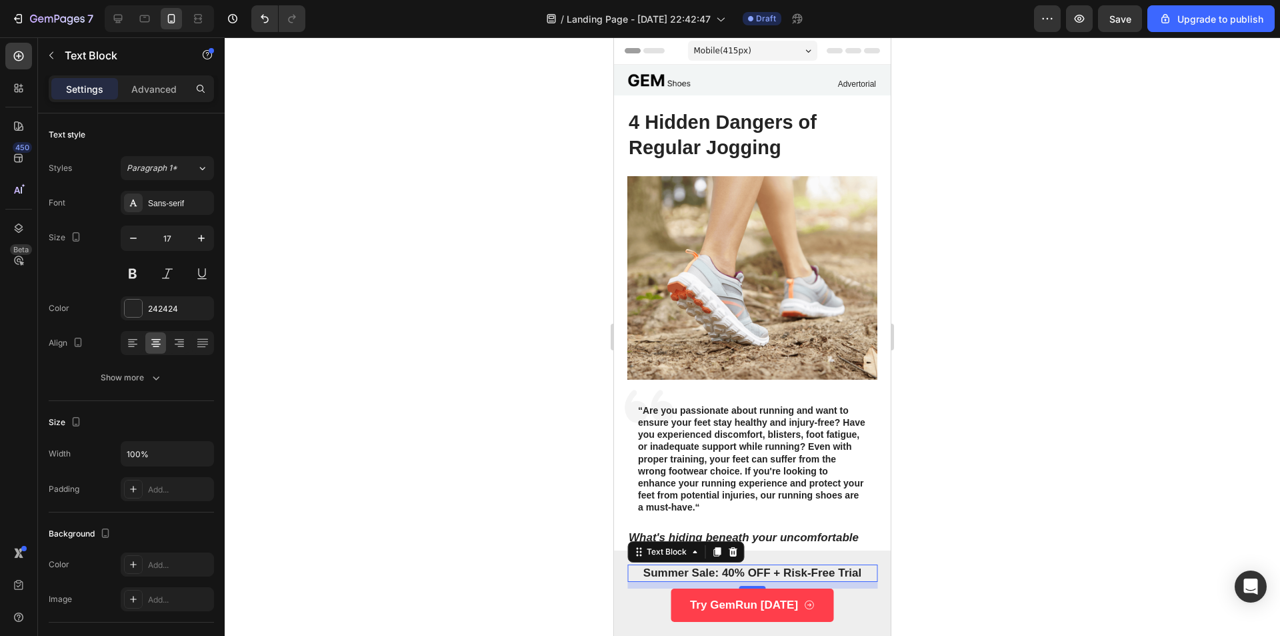
click at [794, 572] on p "Summer Sale: 40% OFF + Risk-Free Trial" at bounding box center [752, 573] width 247 height 15
click at [849, 596] on div "Try GemRun [DATE] Button" at bounding box center [753, 604] width 250 height 33
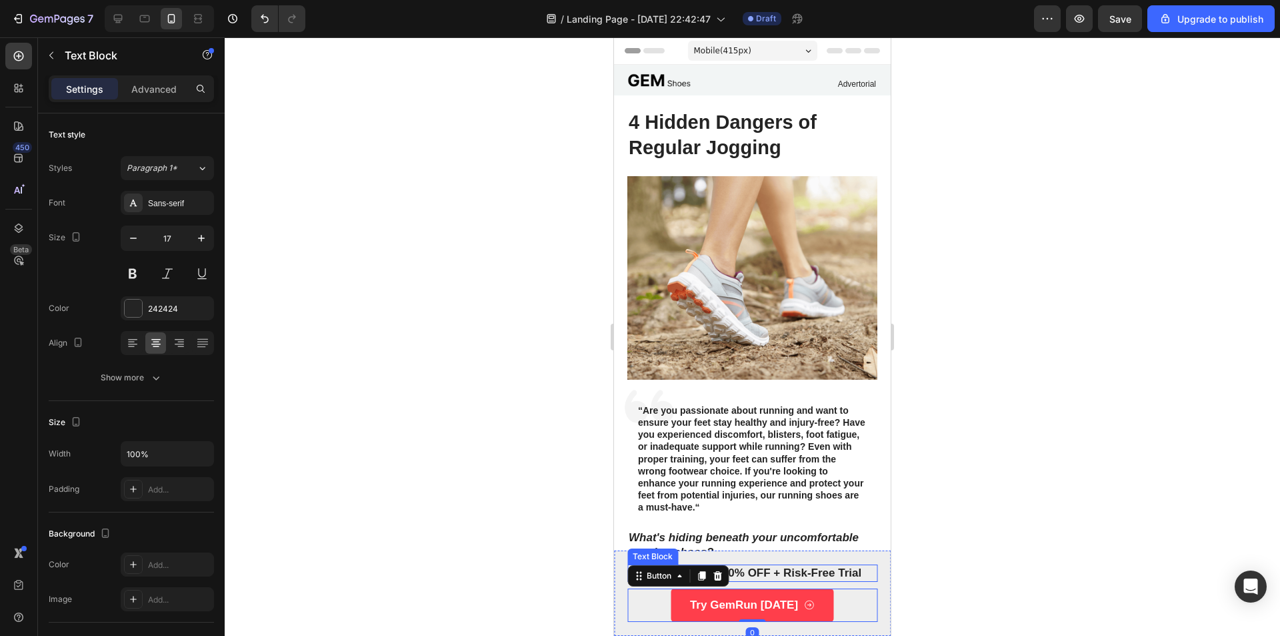
click at [845, 576] on p "Summer Sale: 40% OFF + Risk-Free Trial" at bounding box center [752, 573] width 247 height 15
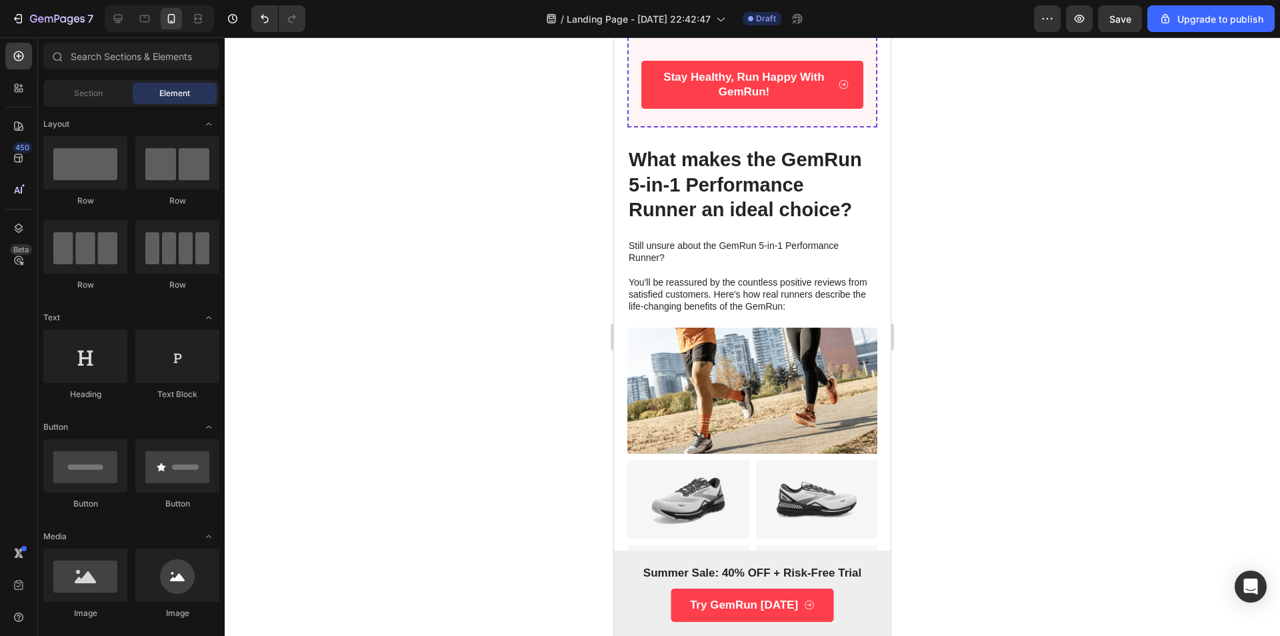
scroll to position [2582, 0]
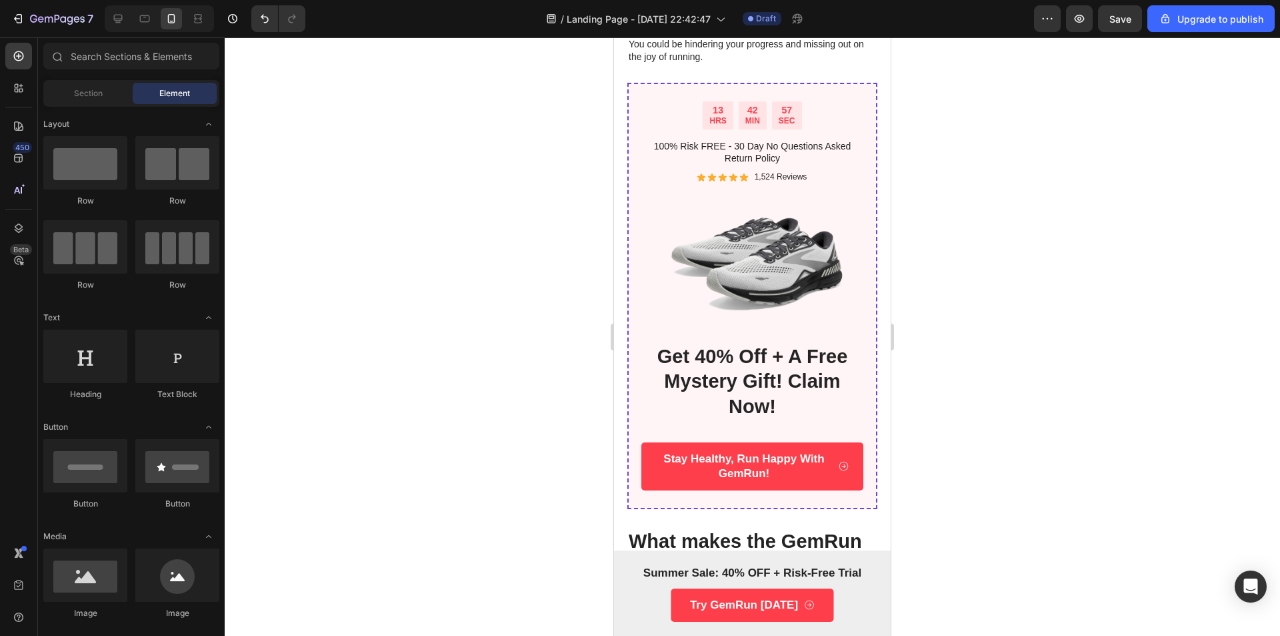
drag, startPoint x: 886, startPoint y: 111, endPoint x: 1514, endPoint y: 454, distance: 715.1
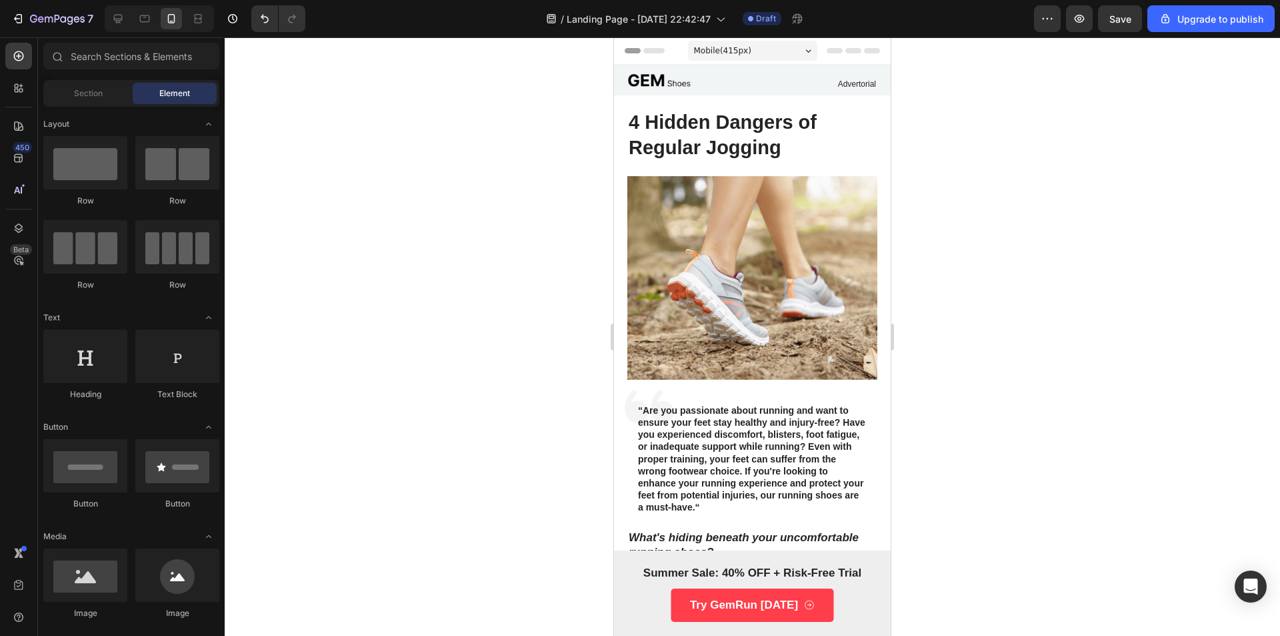
scroll to position [43, 0]
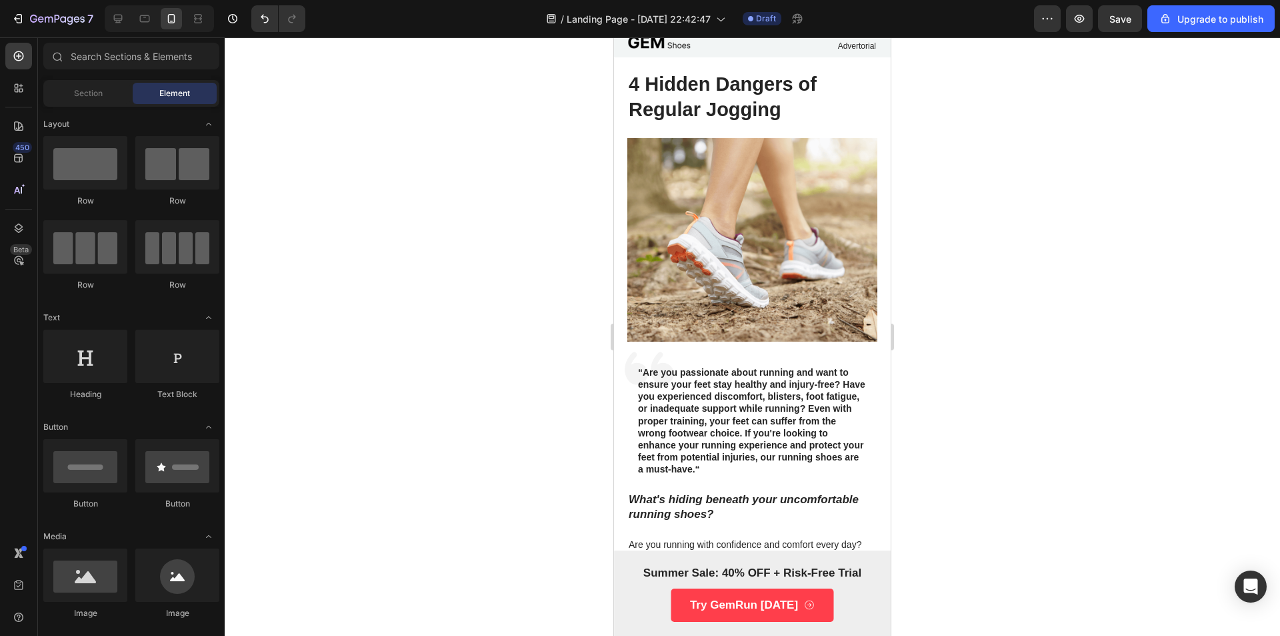
drag, startPoint x: 888, startPoint y: 382, endPoint x: 1506, endPoint y: 144, distance: 662.5
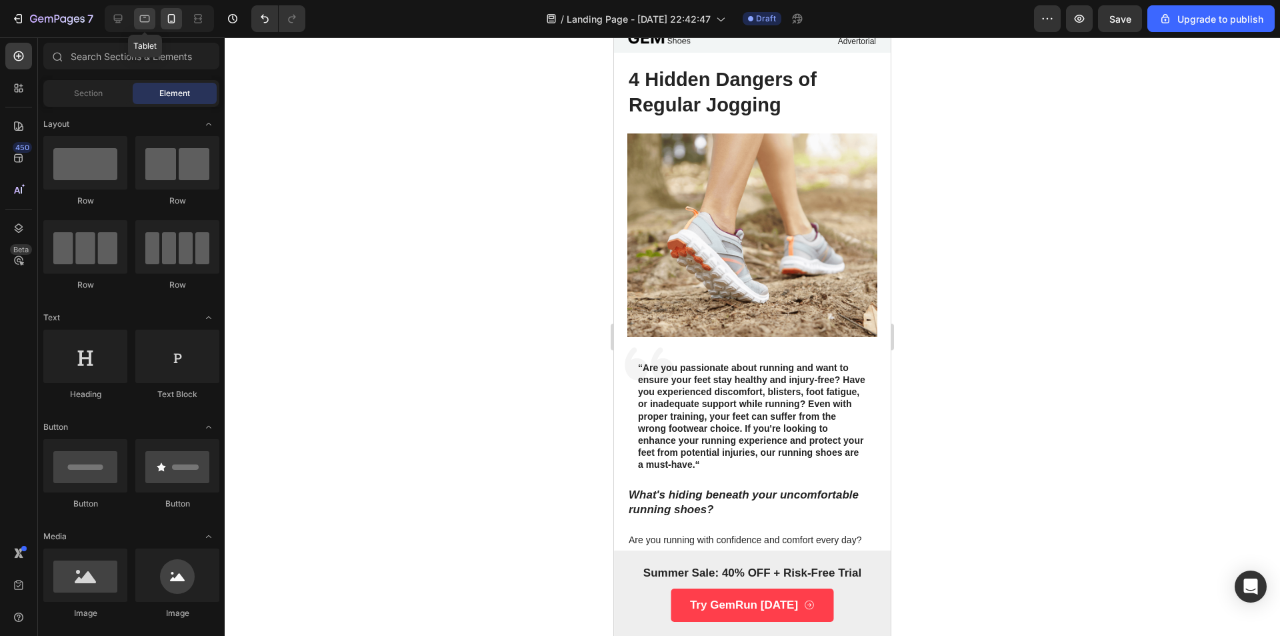
click at [143, 25] on div at bounding box center [144, 18] width 21 height 21
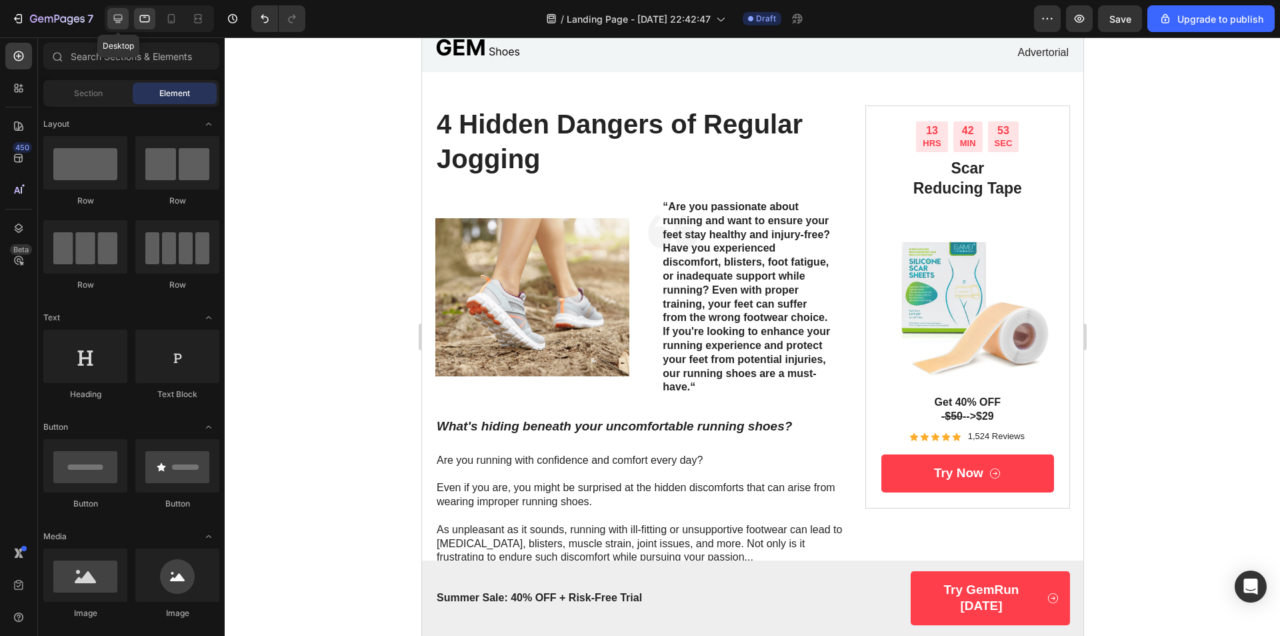
click at [120, 20] on icon at bounding box center [118, 19] width 9 height 9
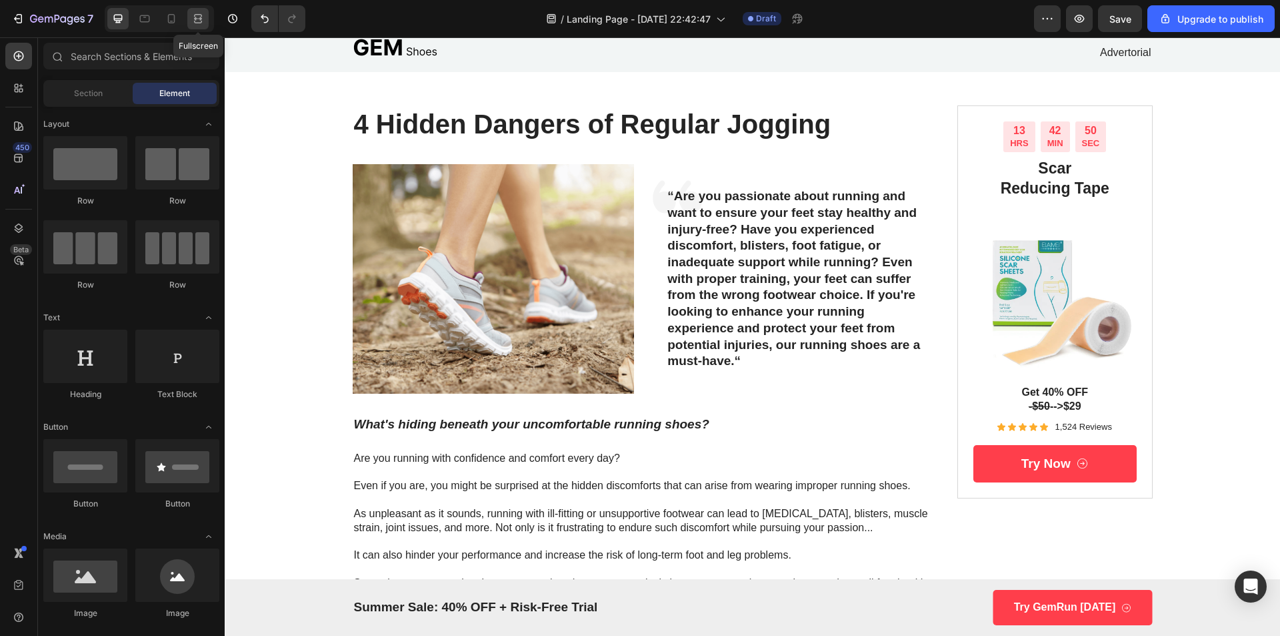
click at [189, 21] on div at bounding box center [197, 18] width 21 height 21
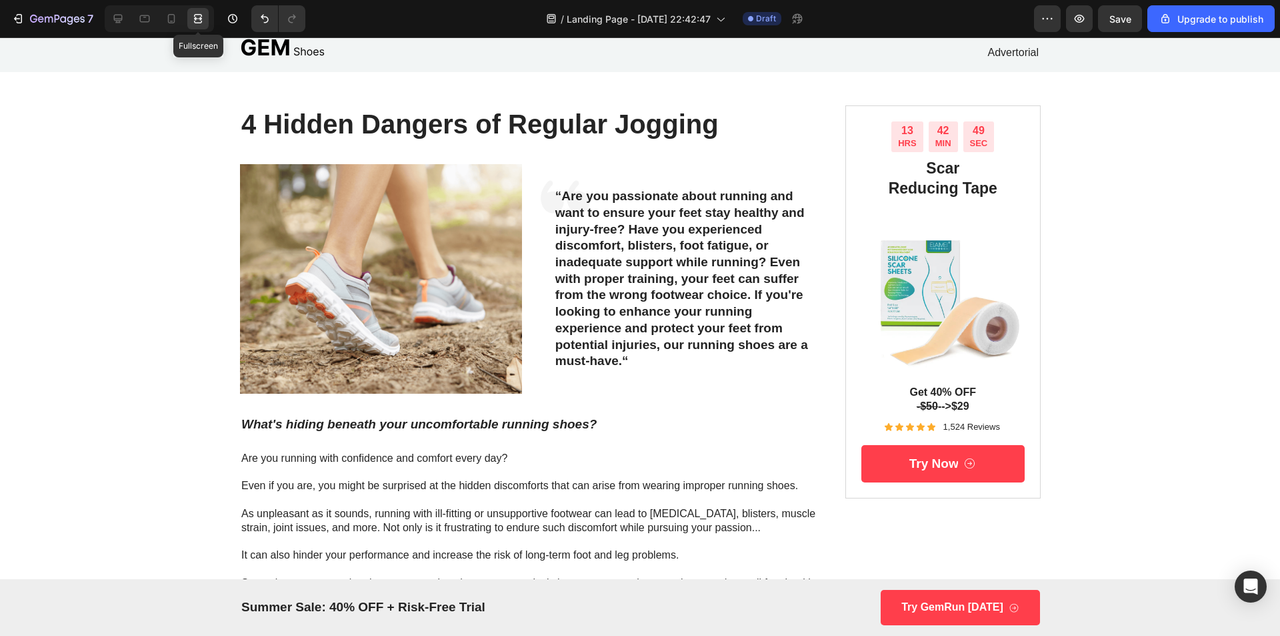
click at [189, 23] on div at bounding box center [197, 18] width 21 height 21
click at [169, 22] on icon at bounding box center [171, 18] width 7 height 9
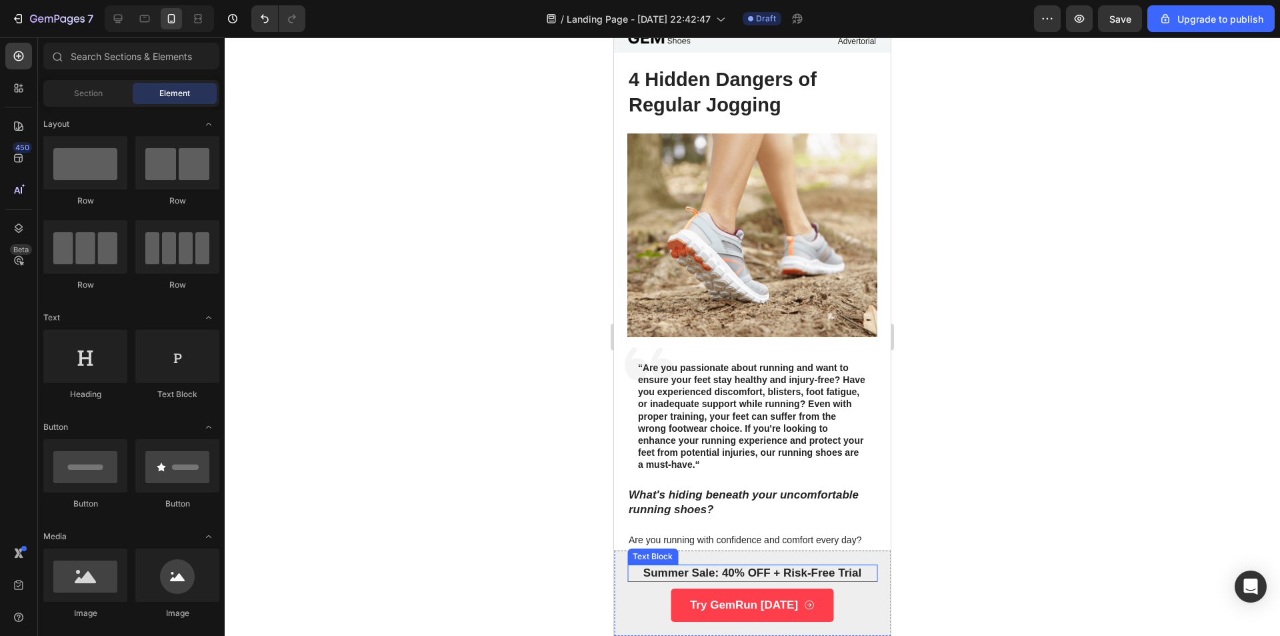
click at [831, 574] on p "Summer Sale: 40% OFF + Risk-Free Trial" at bounding box center [752, 573] width 247 height 15
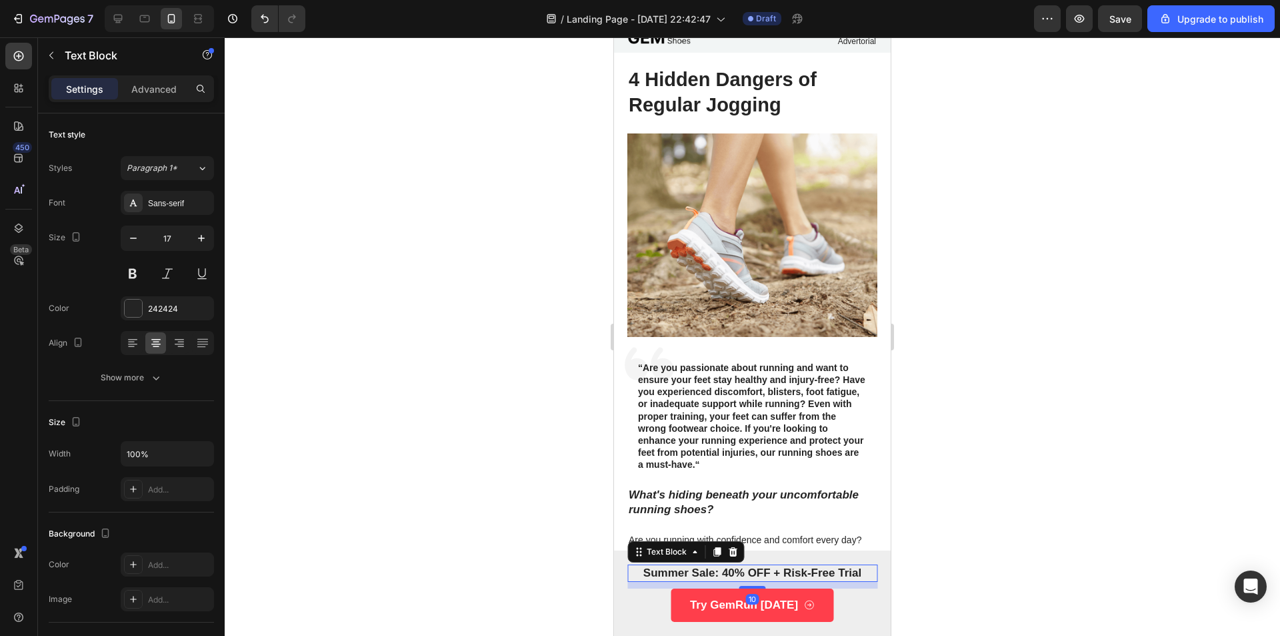
click at [831, 573] on p "Summer Sale: 40% OFF + Risk-Free Trial" at bounding box center [752, 573] width 247 height 15
drag, startPoint x: 856, startPoint y: 569, endPoint x: 770, endPoint y: 574, distance: 86.9
click at [770, 574] on p "Summer Sale: 40% OFF + Risk-Free Trial" at bounding box center [752, 573] width 247 height 15
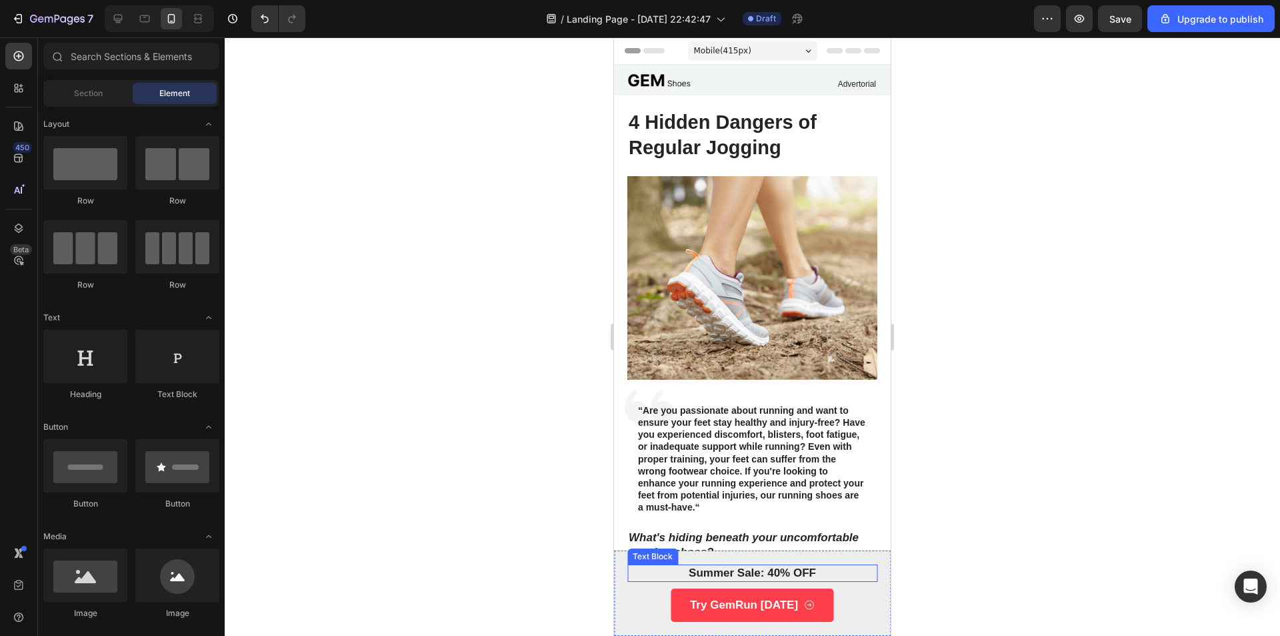
click at [812, 572] on p "Summer Sale: 40% OFF" at bounding box center [752, 573] width 247 height 15
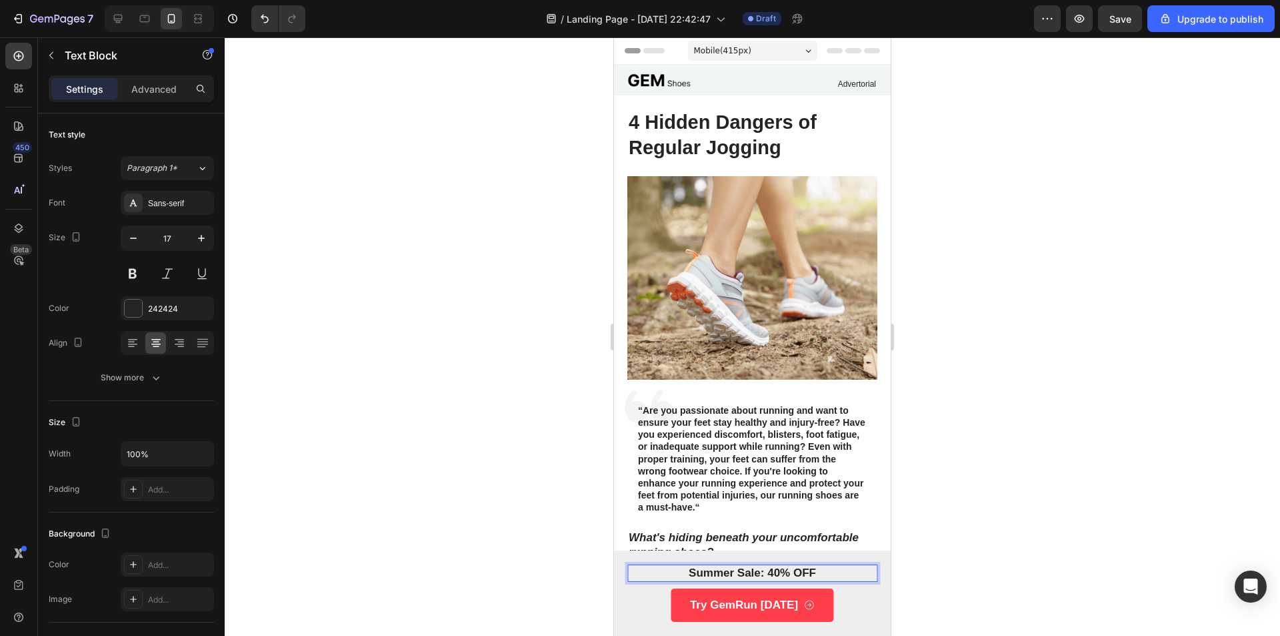
click at [821, 575] on p "Summer Sale: 40% OFF" at bounding box center [752, 573] width 247 height 15
click at [805, 571] on p "Summer Sale: 40% OFF $50 --> $29" at bounding box center [752, 573] width 247 height 15
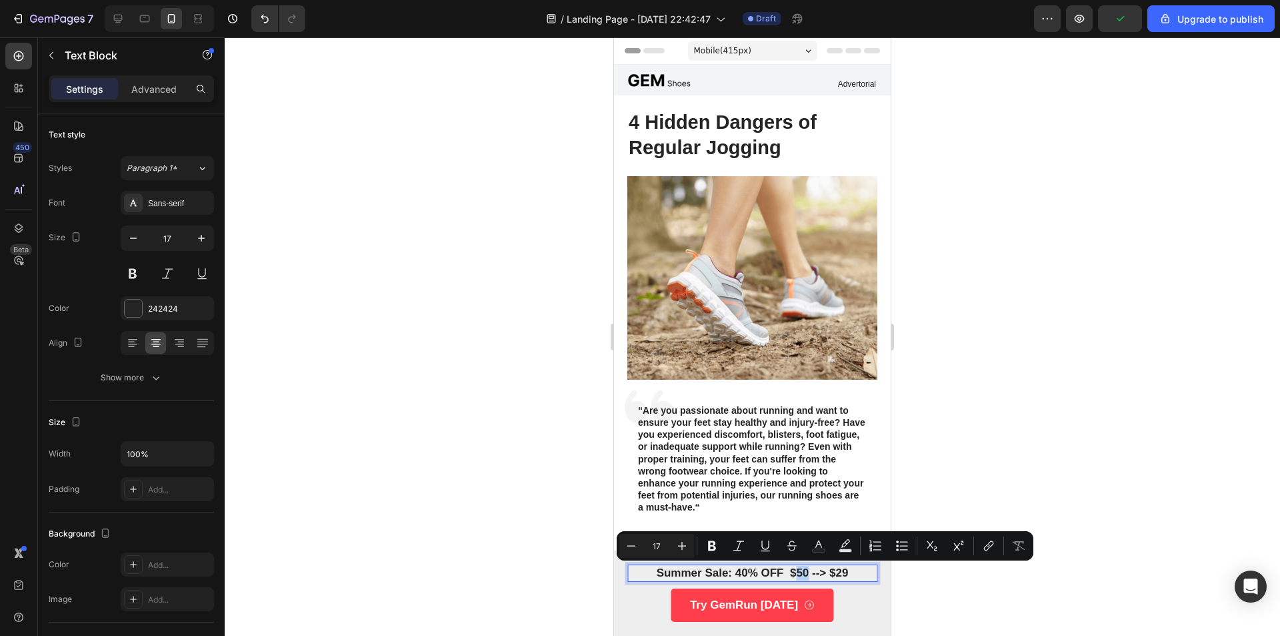
drag, startPoint x: 803, startPoint y: 572, endPoint x: 792, endPoint y: 576, distance: 11.2
click at [792, 576] on p "Summer Sale: 40% OFF $50 --> $29" at bounding box center [752, 573] width 247 height 15
click at [788, 552] on icon "Editor contextual toolbar" at bounding box center [792, 545] width 13 height 13
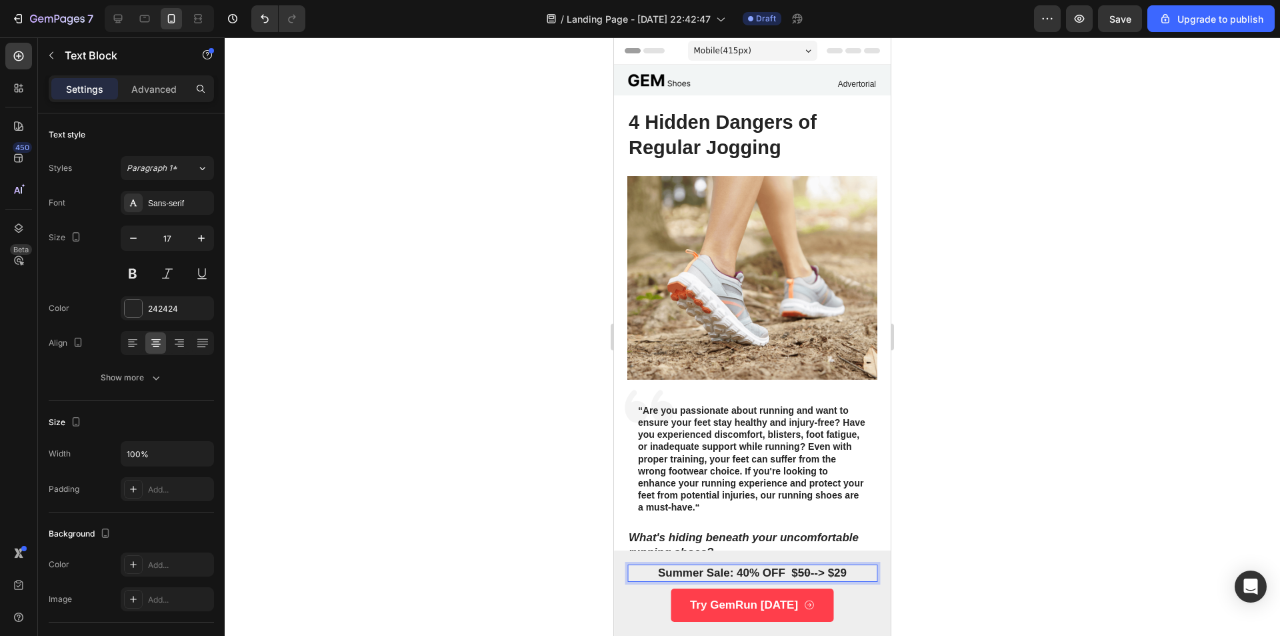
click at [811, 575] on p "Summer Sale: 40% OFF $ 50 --> $29" at bounding box center [752, 573] width 247 height 15
click at [810, 574] on p "Summer Sale: 40% OFF $ 50 --> $29" at bounding box center [752, 573] width 247 height 15
click at [807, 572] on p "Summer Sale: 40% OFF $ 50 --> $29" at bounding box center [752, 573] width 247 height 15
click at [970, 539] on div at bounding box center [753, 336] width 1056 height 598
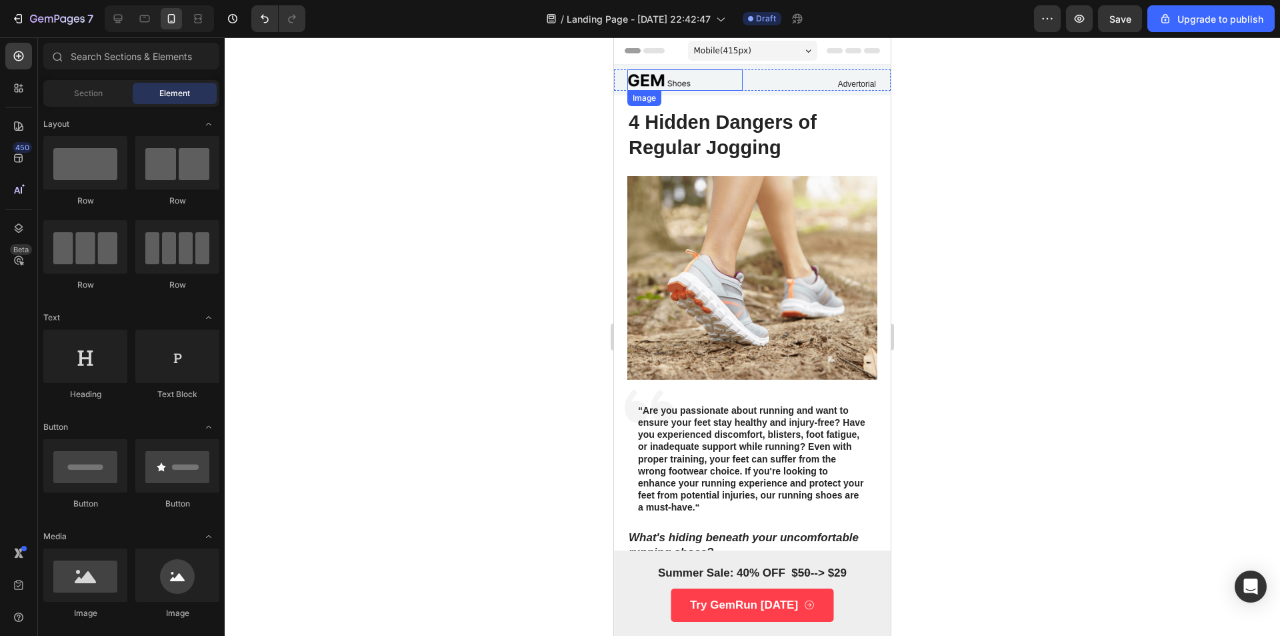
click at [674, 82] on img at bounding box center [659, 79] width 63 height 21
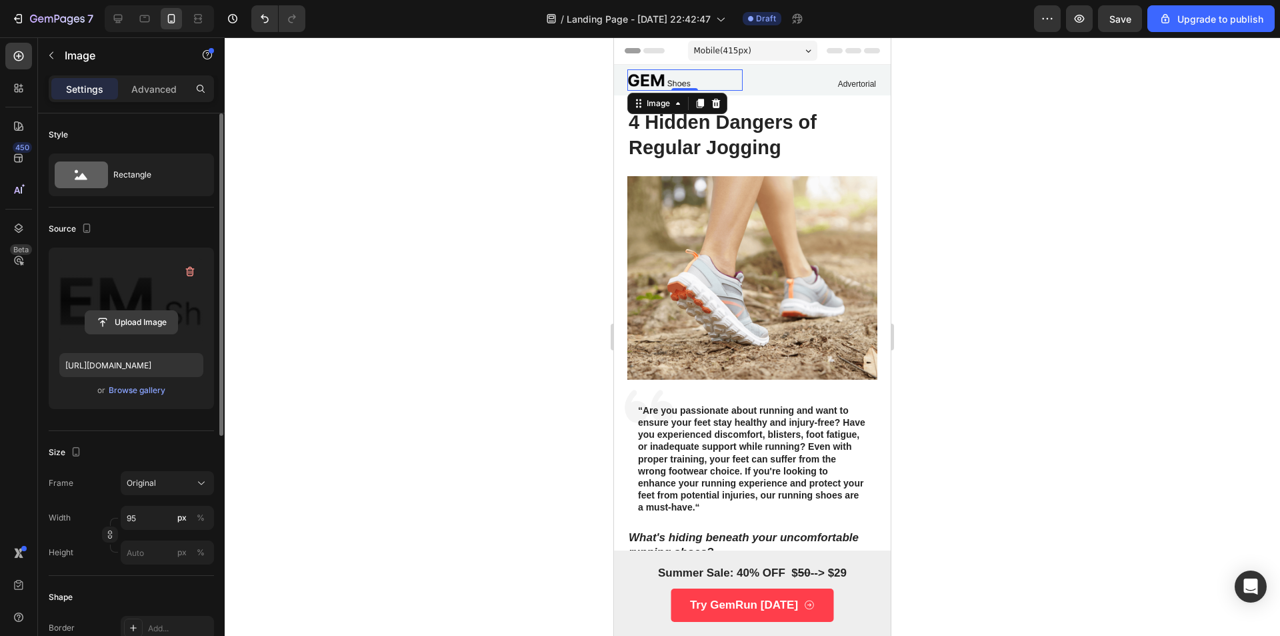
click at [140, 323] on input "file" at bounding box center [131, 322] width 92 height 23
type input "[URL][DOMAIN_NAME]"
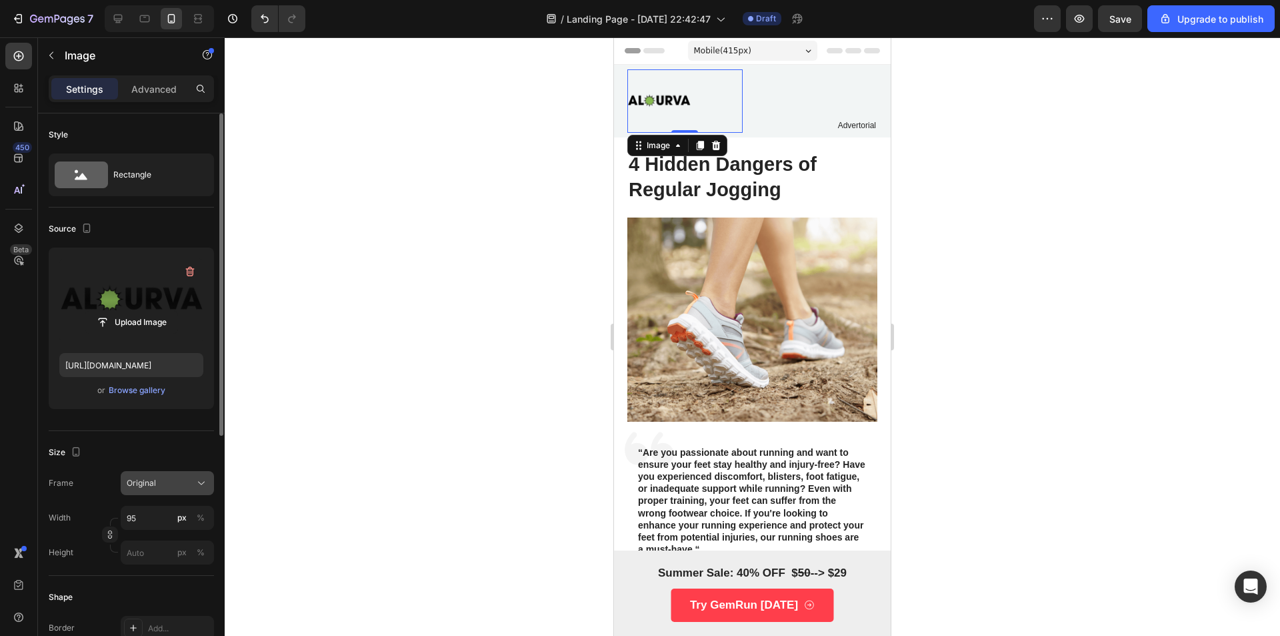
click at [167, 486] on div "Original" at bounding box center [159, 483] width 65 height 12
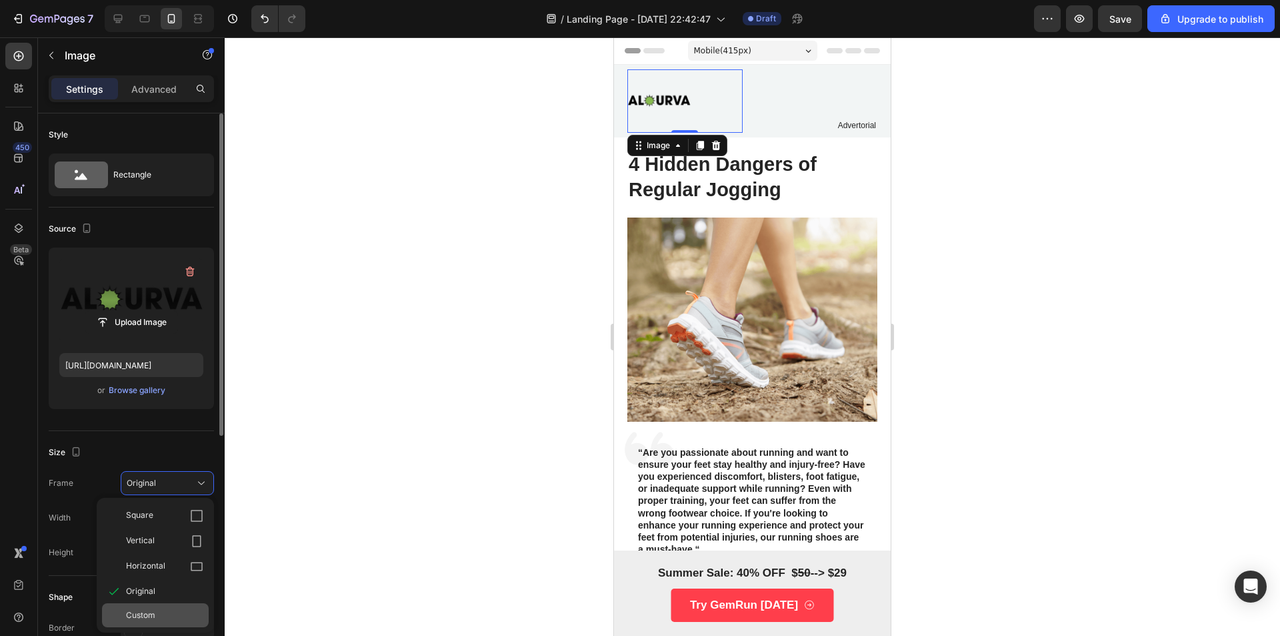
click at [171, 608] on div "Custom" at bounding box center [155, 615] width 107 height 24
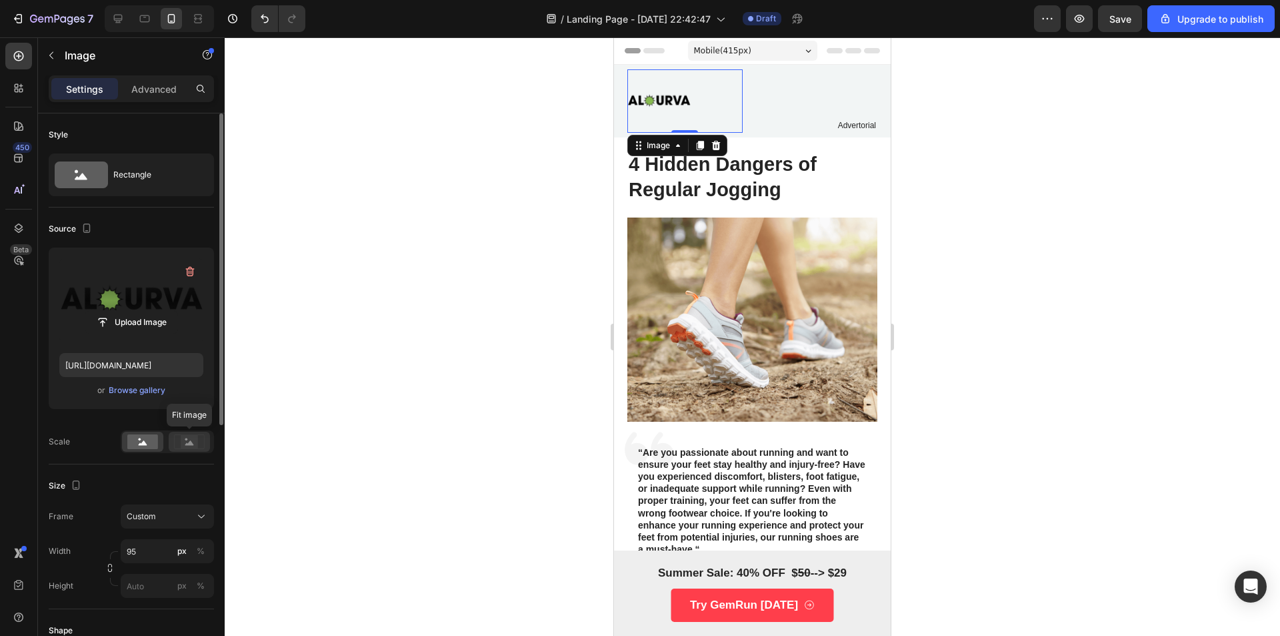
click at [185, 441] on rect at bounding box center [189, 441] width 17 height 13
click at [172, 450] on div at bounding box center [189, 441] width 41 height 20
click at [322, 449] on div at bounding box center [753, 336] width 1056 height 598
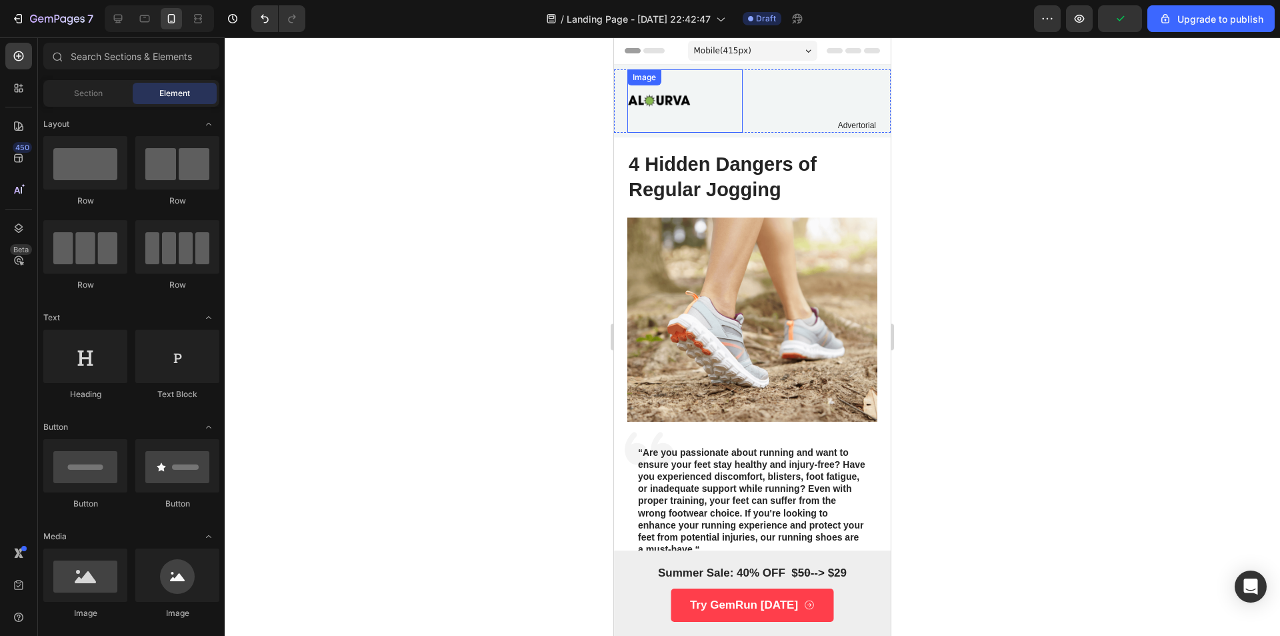
click at [663, 93] on div "Image" at bounding box center [685, 100] width 115 height 63
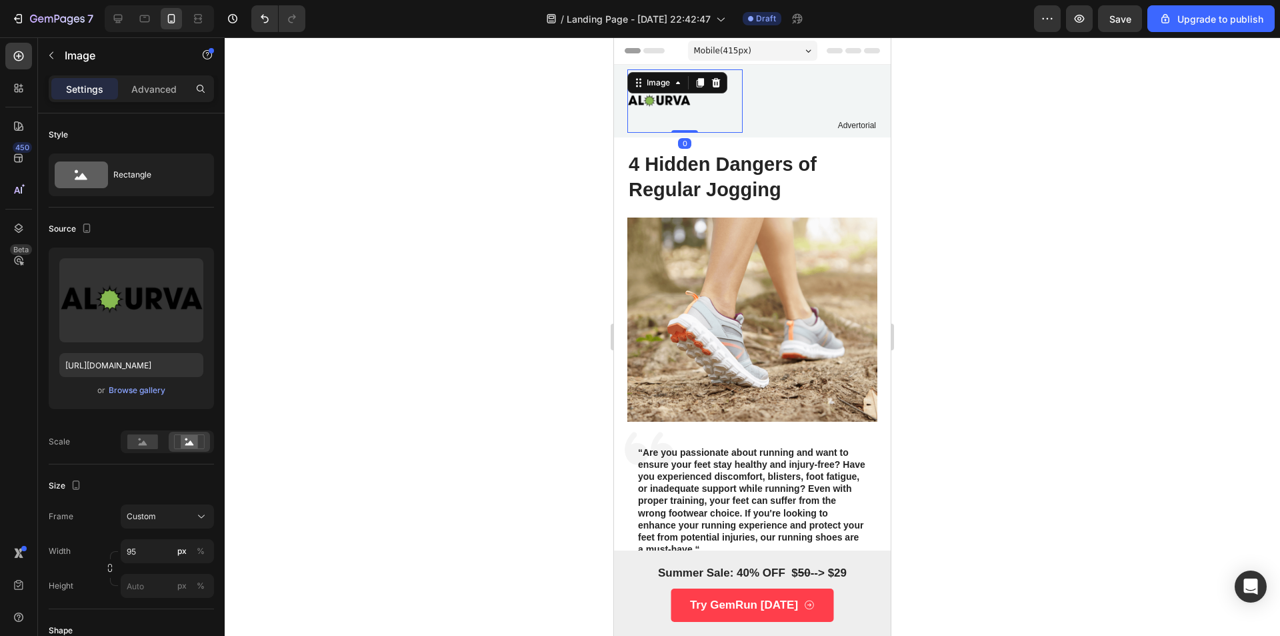
drag, startPoint x: 680, startPoint y: 130, endPoint x: 685, endPoint y: 121, distance: 10.4
click at [685, 121] on div "Image 0" at bounding box center [685, 100] width 115 height 63
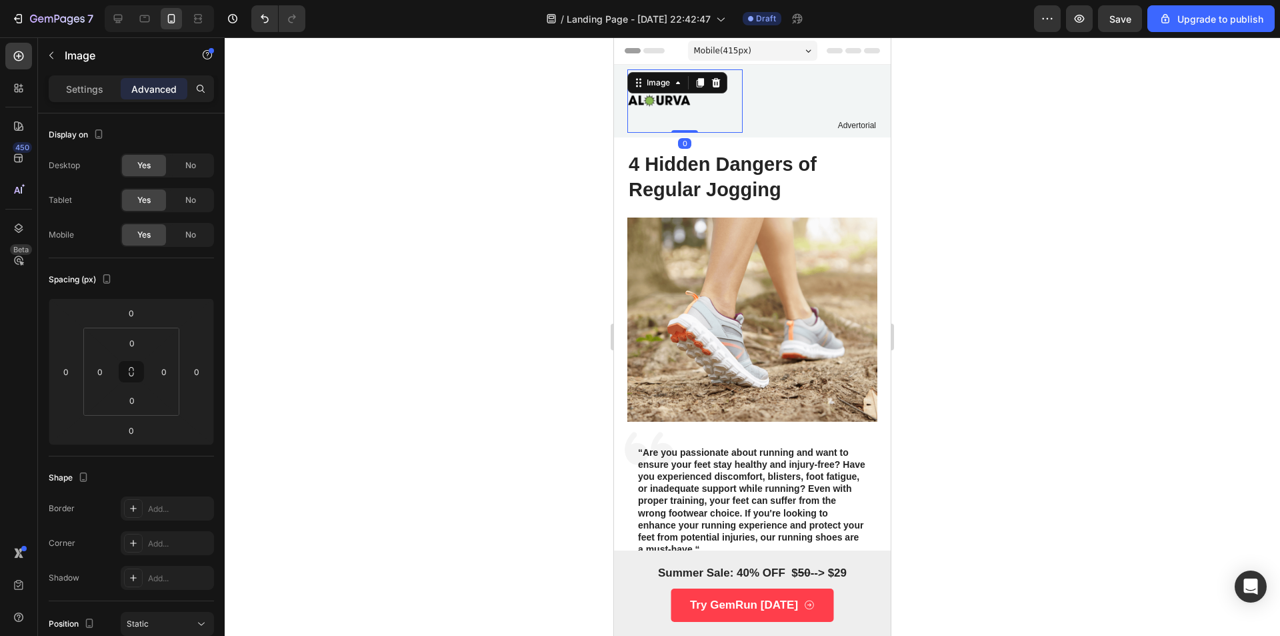
click at [694, 113] on div at bounding box center [685, 100] width 115 height 63
click at [69, 55] on p "Image" at bounding box center [121, 55] width 113 height 16
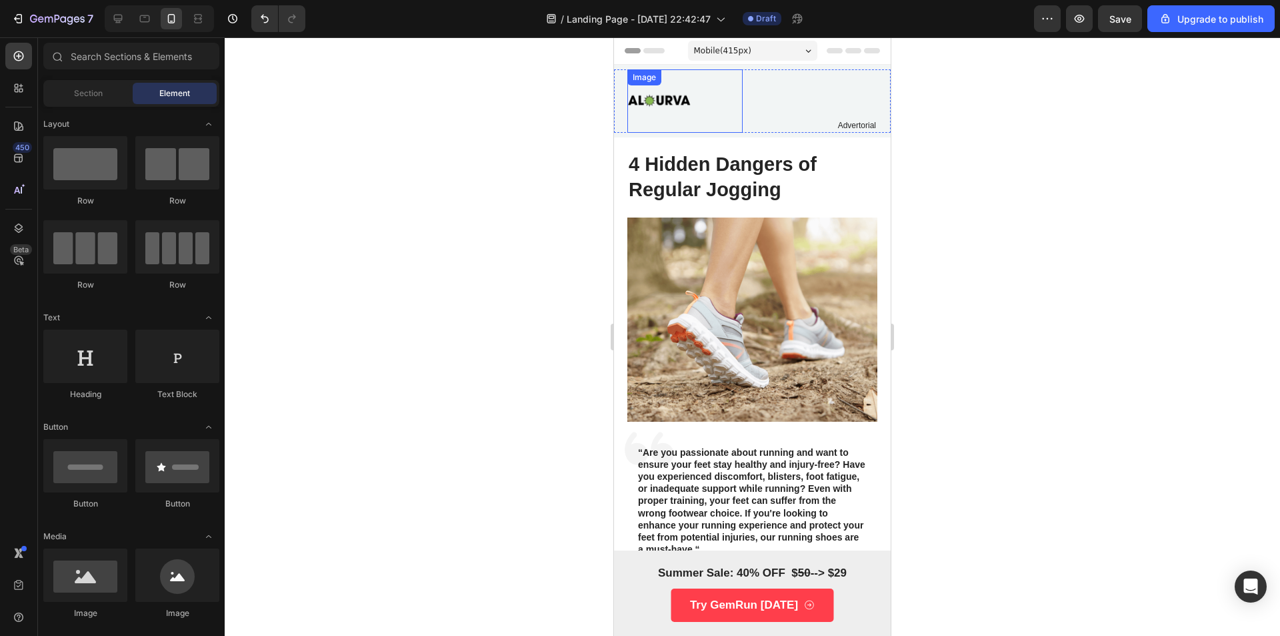
click at [674, 97] on img at bounding box center [659, 100] width 63 height 63
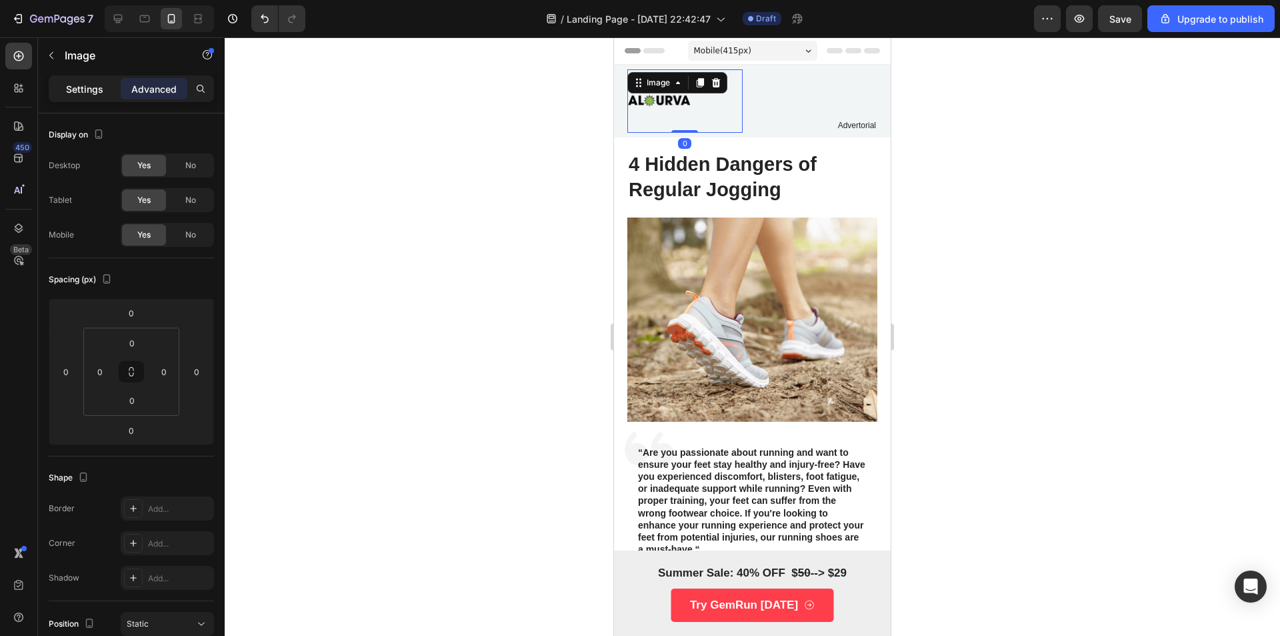
click at [81, 99] on div "Settings" at bounding box center [84, 88] width 67 height 21
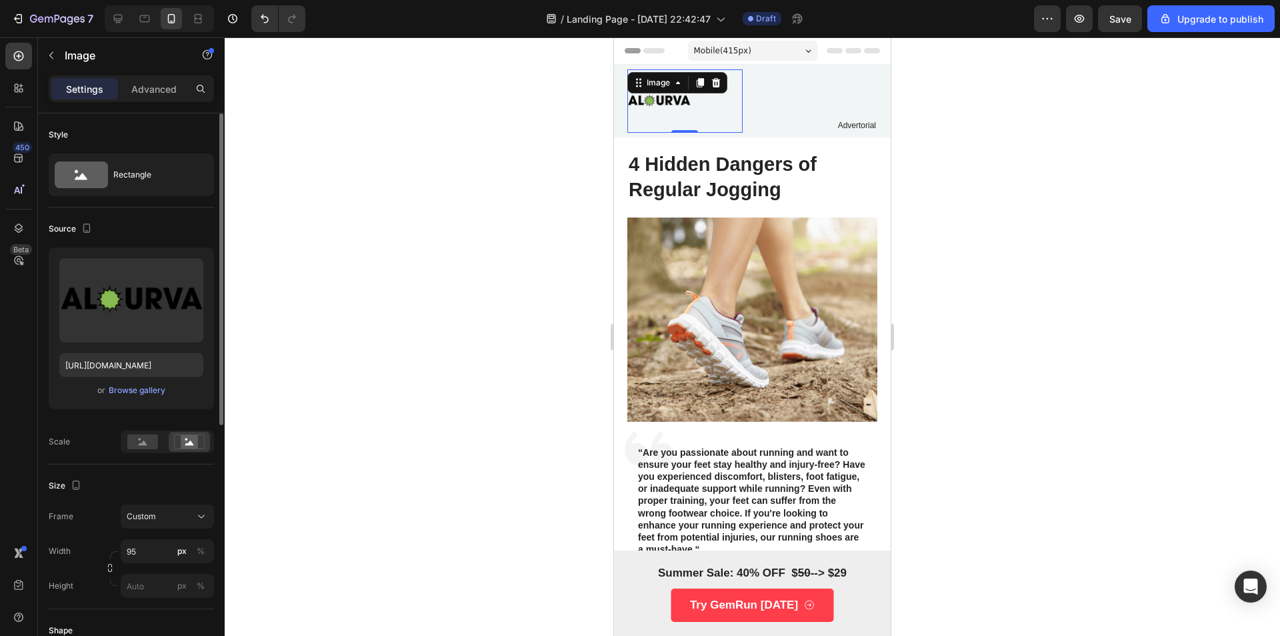
scroll to position [67, 0]
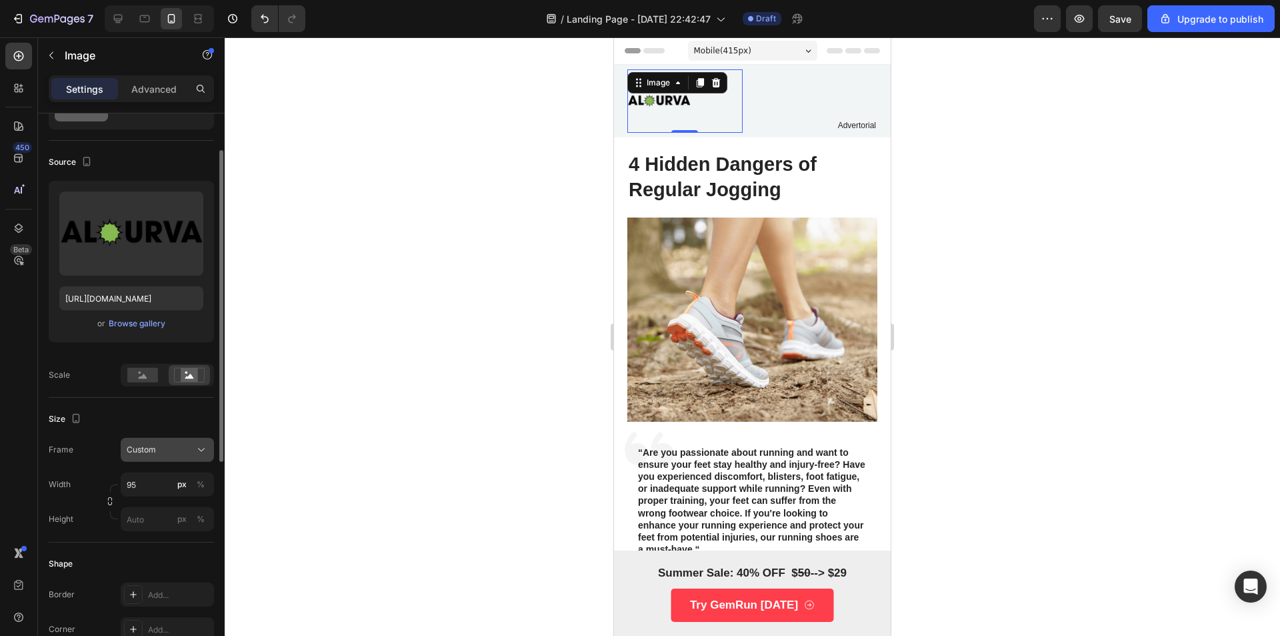
click at [154, 448] on span "Custom" at bounding box center [141, 449] width 29 height 12
click at [165, 488] on div "Square" at bounding box center [164, 482] width 77 height 13
click at [171, 450] on div "Square" at bounding box center [159, 449] width 65 height 12
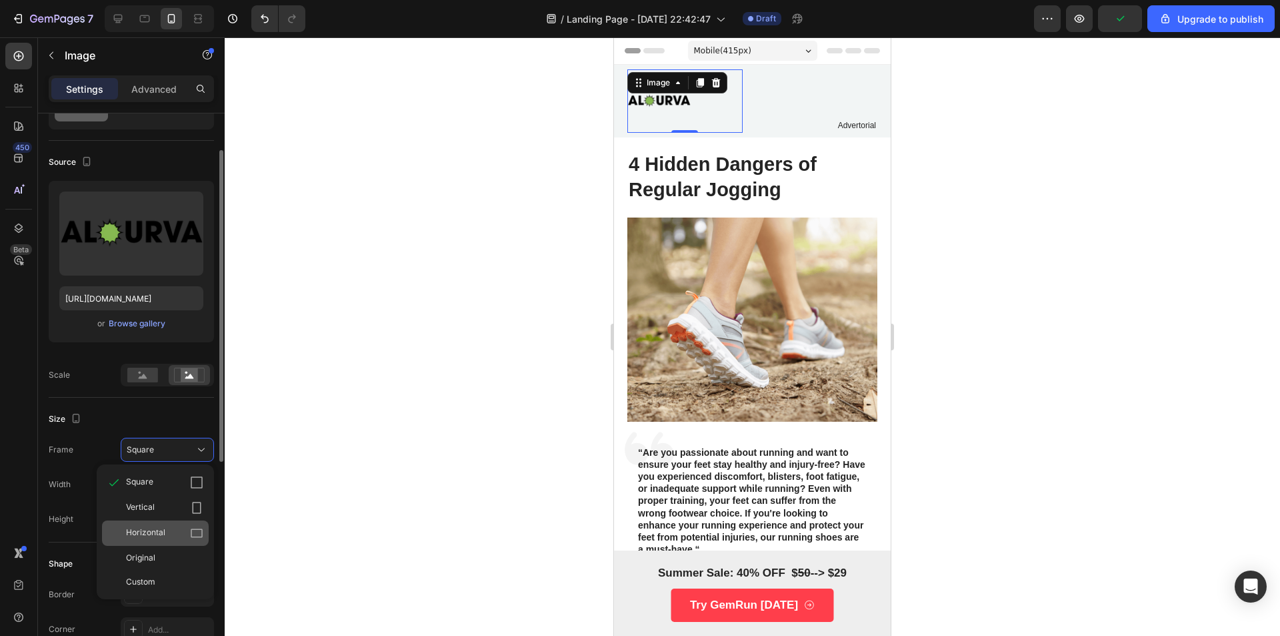
click at [181, 530] on div "Horizontal" at bounding box center [164, 532] width 77 height 13
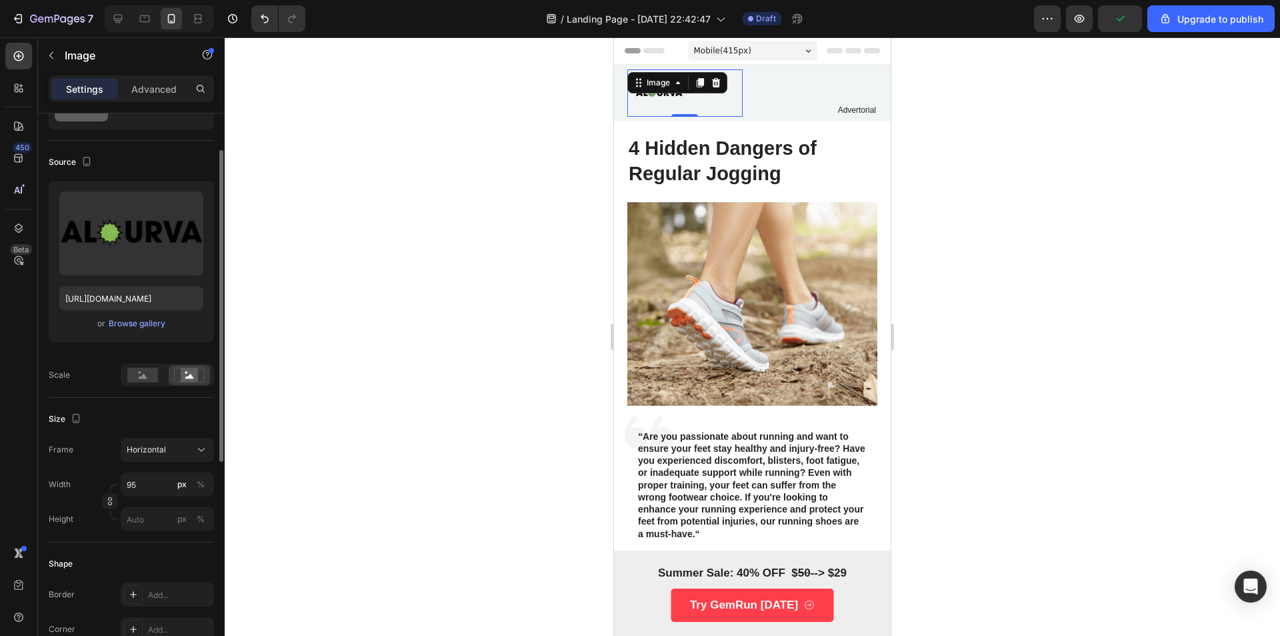
click at [462, 350] on div at bounding box center [753, 336] width 1056 height 598
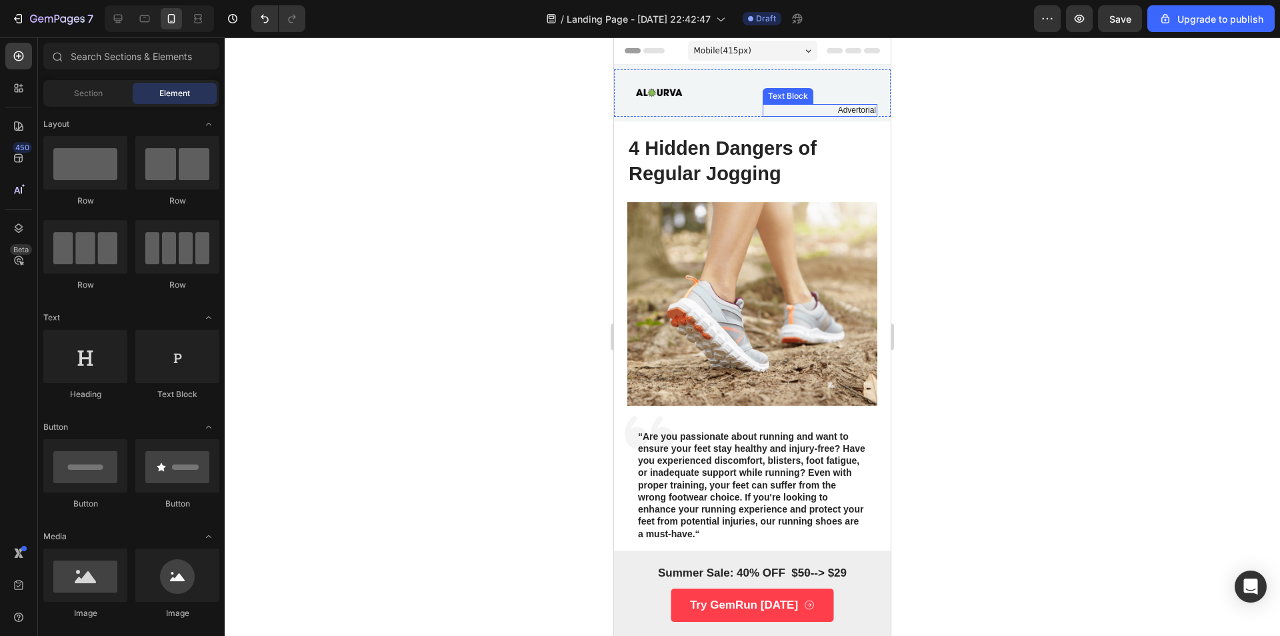
click at [857, 107] on p "Advertorial" at bounding box center [820, 110] width 113 height 11
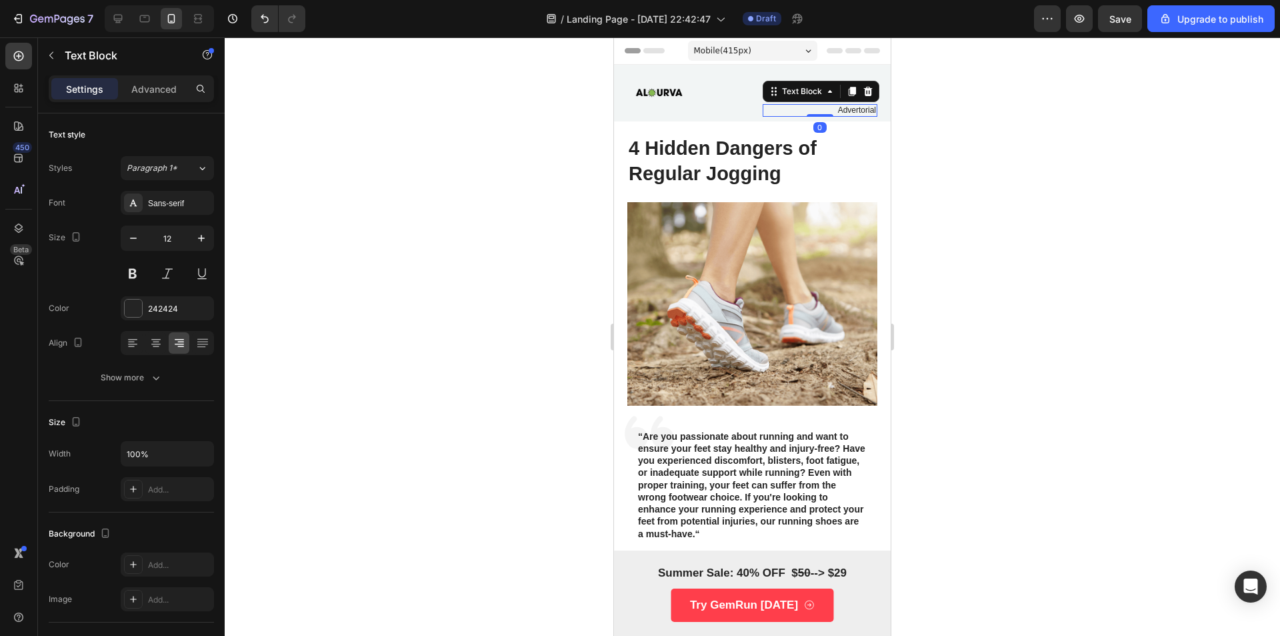
click at [943, 113] on div at bounding box center [753, 336] width 1056 height 598
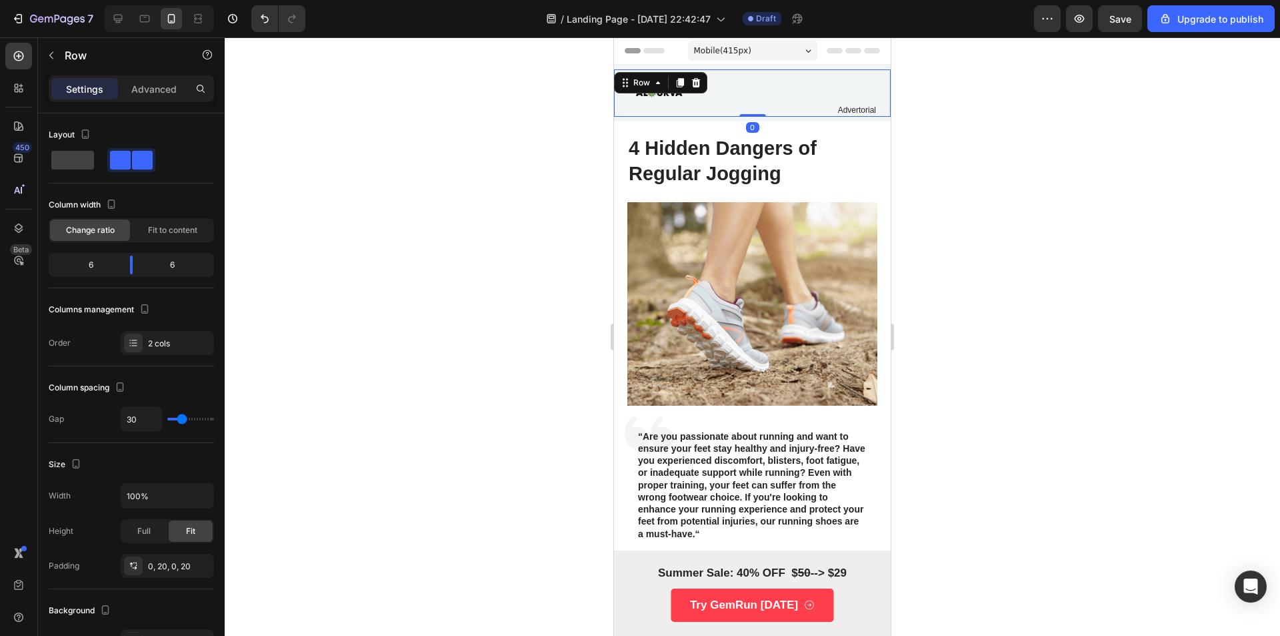
click at [928, 95] on div at bounding box center [753, 336] width 1056 height 598
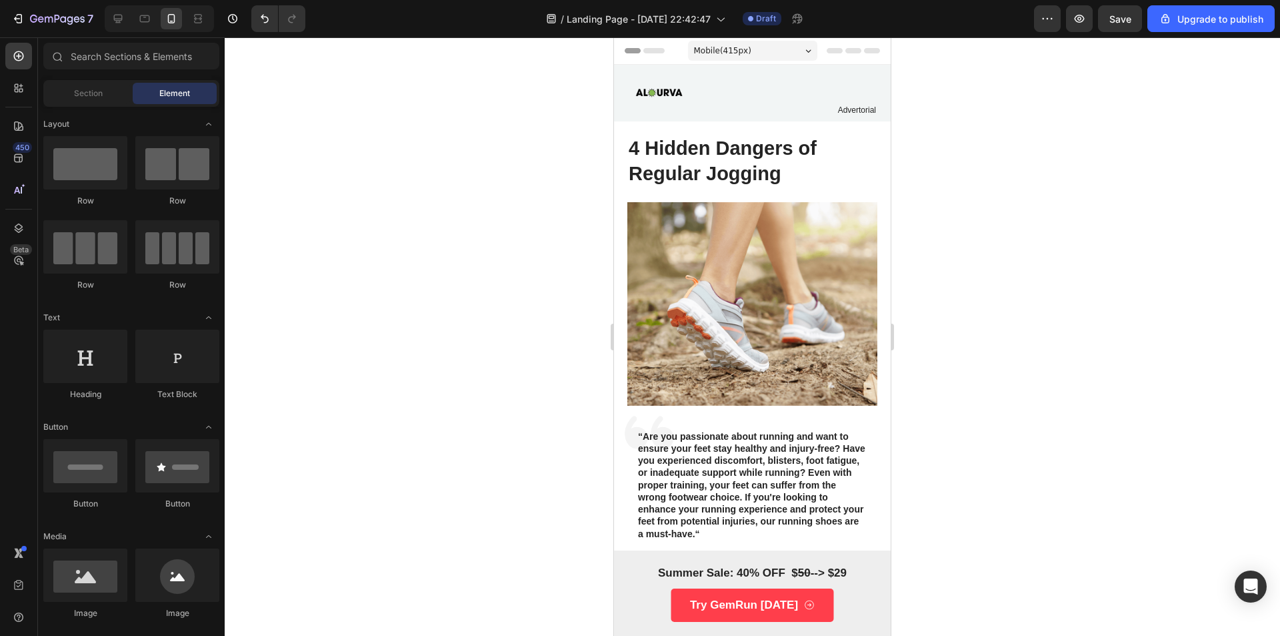
scroll to position [25, 0]
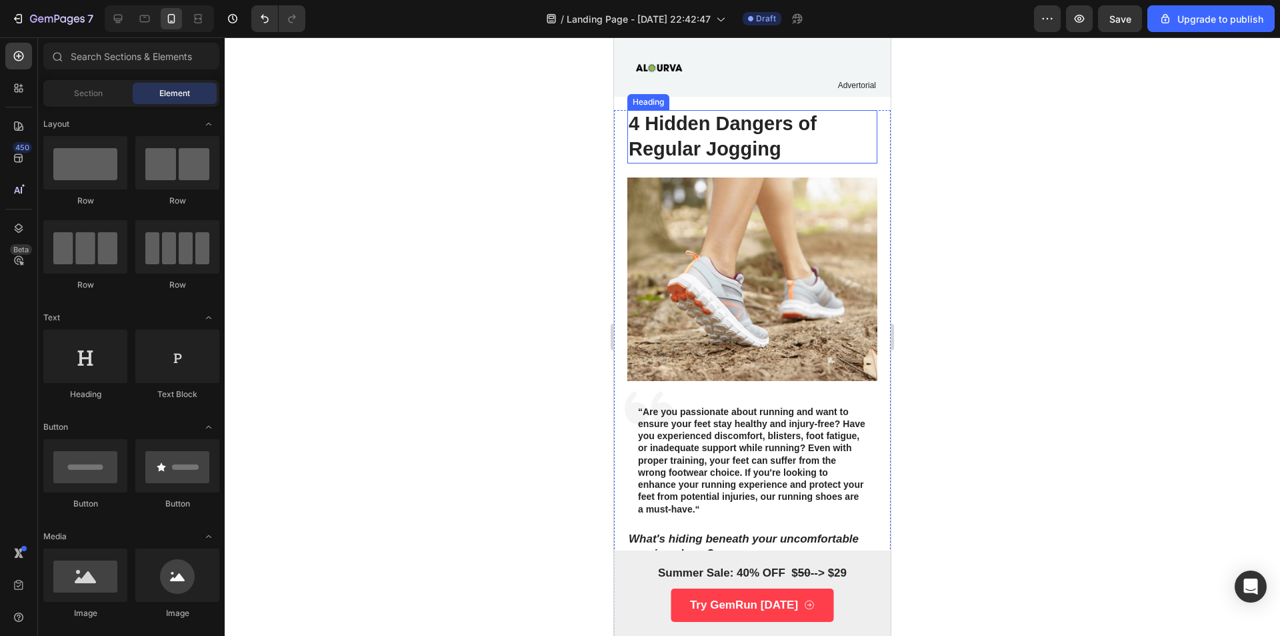
click at [776, 157] on h1 "4 Hidden Dangers of Regular Jogging" at bounding box center [753, 136] width 250 height 53
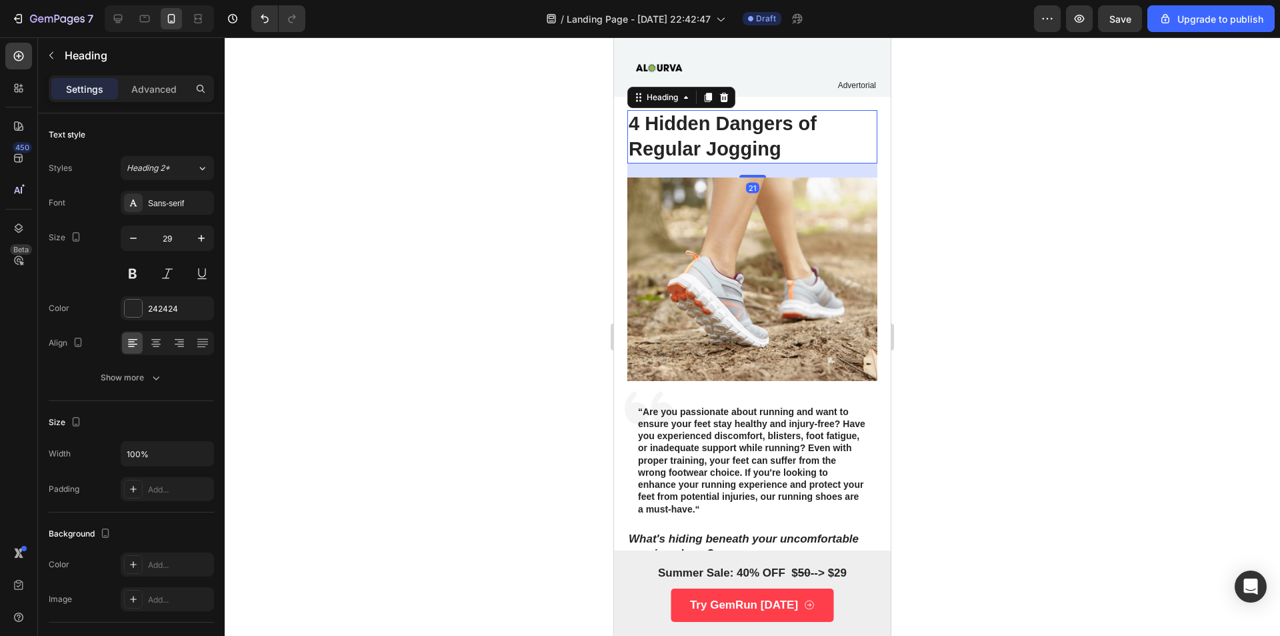
click at [785, 147] on h1 "4 Hidden Dangers of Regular Jogging" at bounding box center [753, 136] width 250 height 53
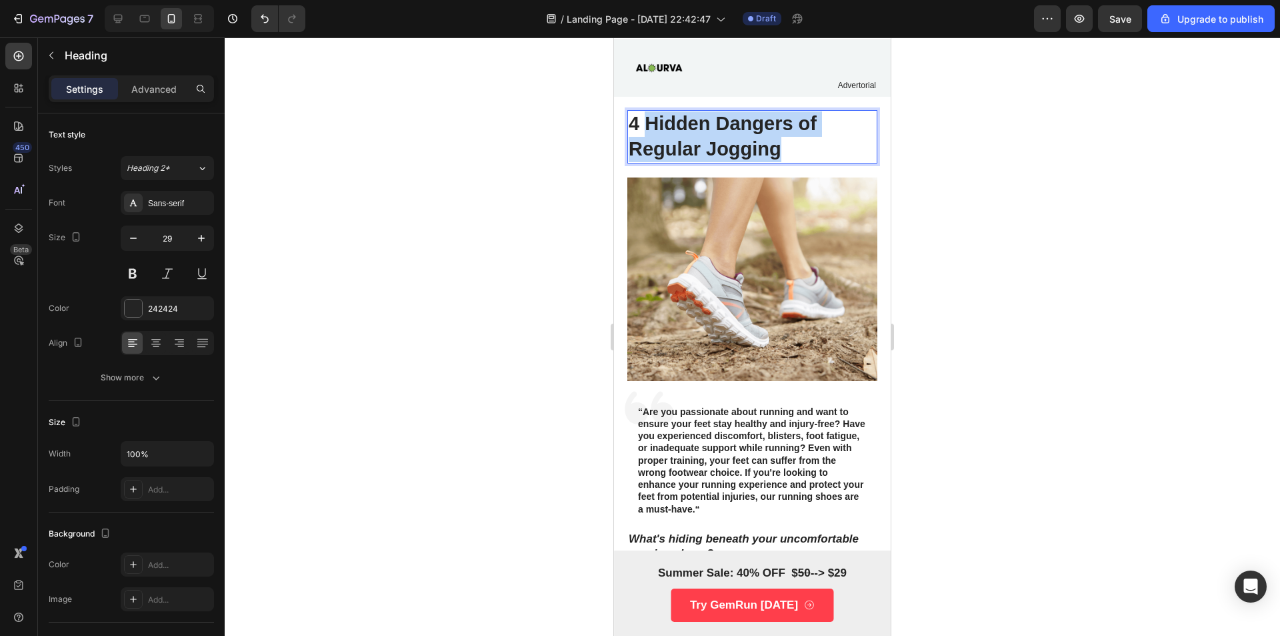
drag, startPoint x: 785, startPoint y: 147, endPoint x: 643, endPoint y: 127, distance: 143.4
click at [643, 127] on p "4 Hidden Dangers of Regular Jogging" at bounding box center [752, 136] width 247 height 50
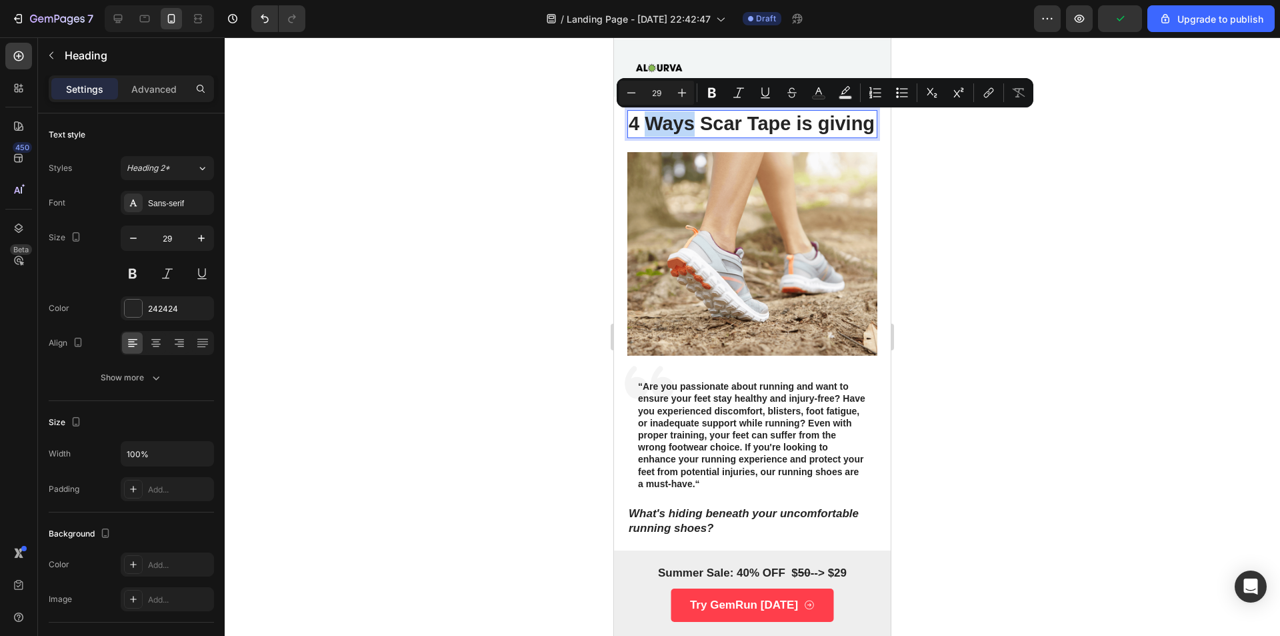
drag, startPoint x: 691, startPoint y: 123, endPoint x: 652, endPoint y: 127, distance: 39.0
click at [652, 127] on p "4 Ways Scar Tape is giving" at bounding box center [752, 123] width 247 height 25
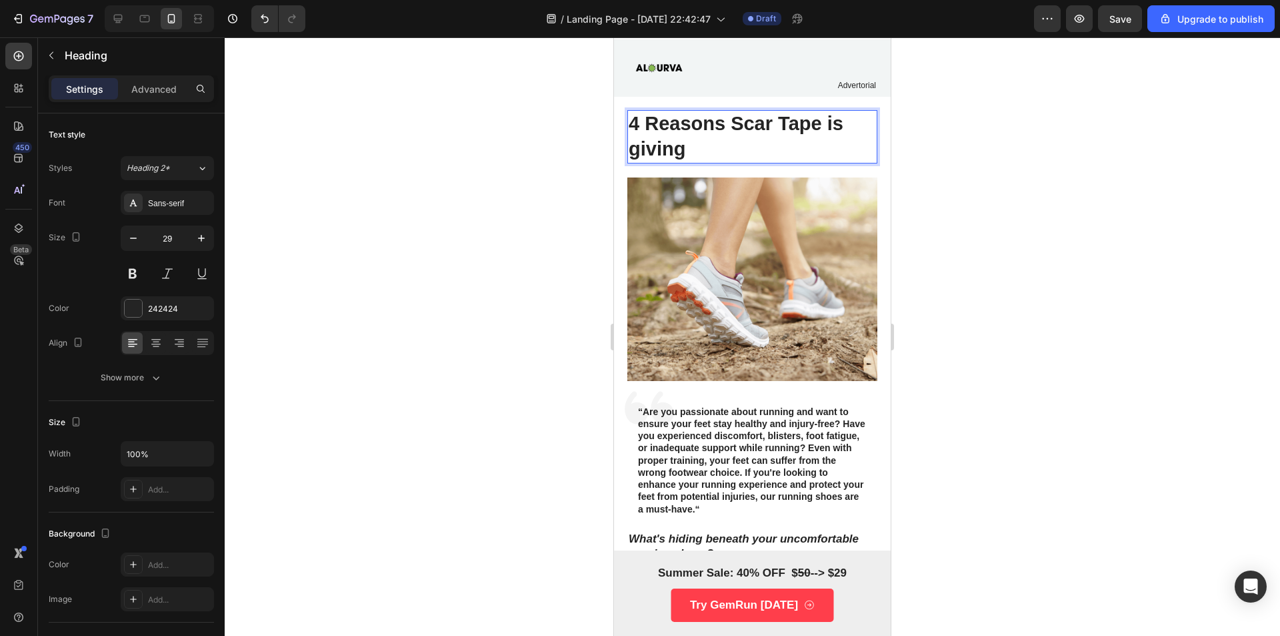
click at [714, 145] on p "4 Reasons Scar Tape is giving" at bounding box center [752, 136] width 247 height 50
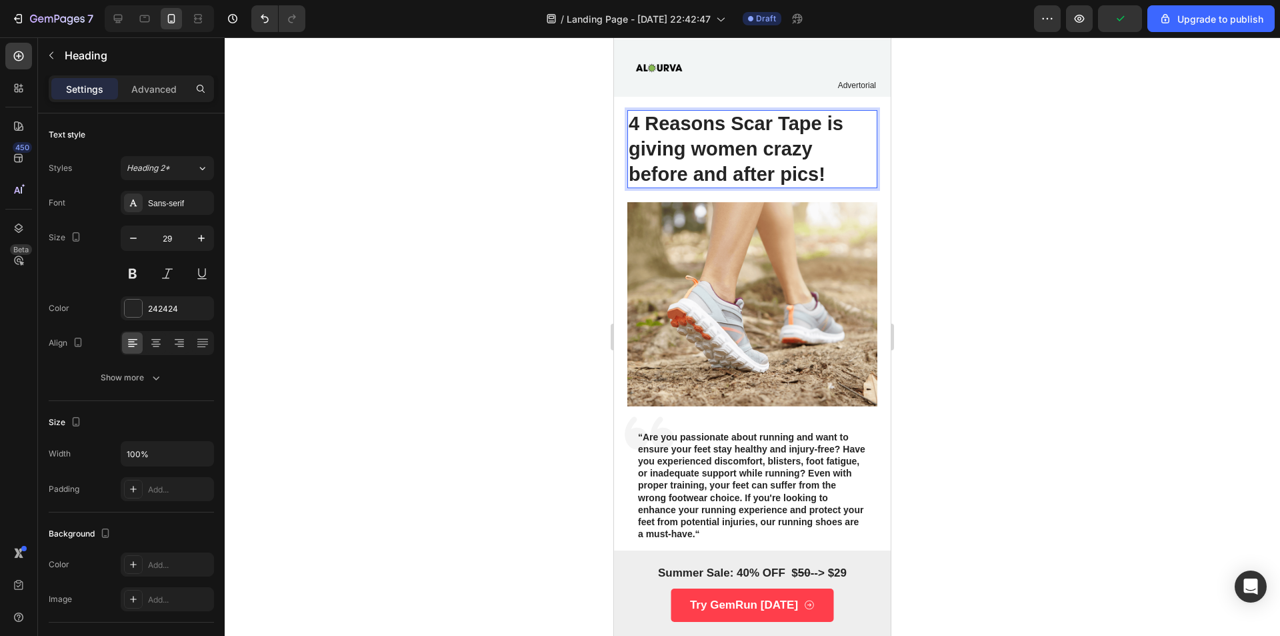
click at [644, 149] on p "4 Reasons Scar Tape is giving women crazy before and after pics!" at bounding box center [752, 148] width 247 height 75
click at [640, 152] on p "4 Reasons Scar Tape is giving women crazy before and after pics!" at bounding box center [752, 148] width 247 height 75
click at [706, 147] on p "4 Reasons Scar Tape is Giving women crazy before and after pics!" at bounding box center [752, 148] width 247 height 75
click at [778, 149] on p "4 Reasons Scar Tape is Giving Women crazy before and after pics!" at bounding box center [752, 148] width 247 height 75
click at [714, 150] on p "4 Reasons Scar Tape is Giving Women crazy before and after pics!" at bounding box center [752, 148] width 247 height 75
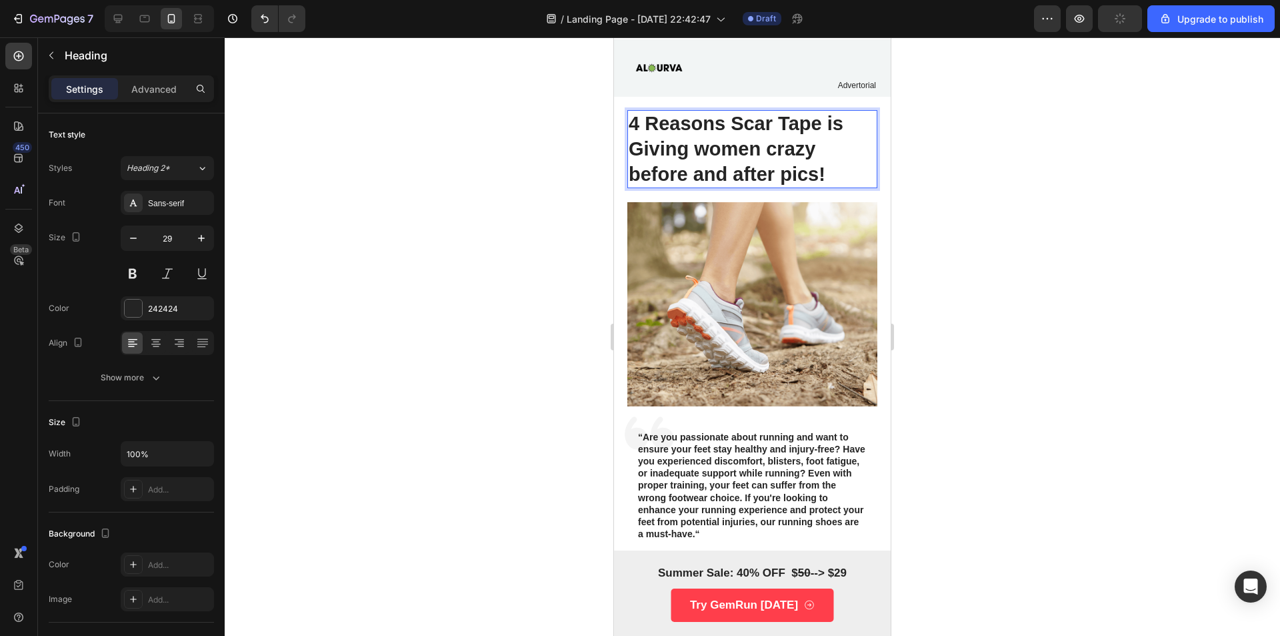
click at [642, 151] on p "4 Reasons Scar Tape is Giving women crazy before and after pics!" at bounding box center [752, 148] width 247 height 75
click at [830, 165] on p "4 Reasons Scar Tape is giving women crazy before and after pics!" at bounding box center [752, 148] width 247 height 75
click at [817, 247] on img at bounding box center [753, 303] width 250 height 203
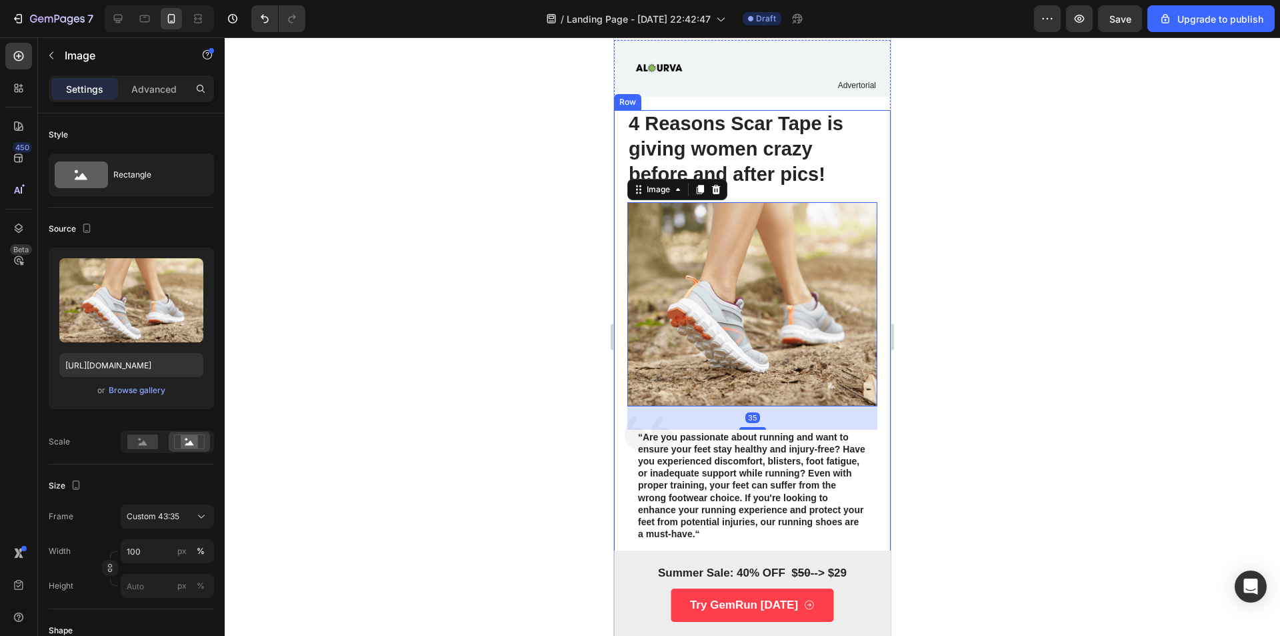
click at [830, 165] on p "4 Reasons Scar Tape is giving women crazy before and after pics!" at bounding box center [752, 148] width 247 height 75
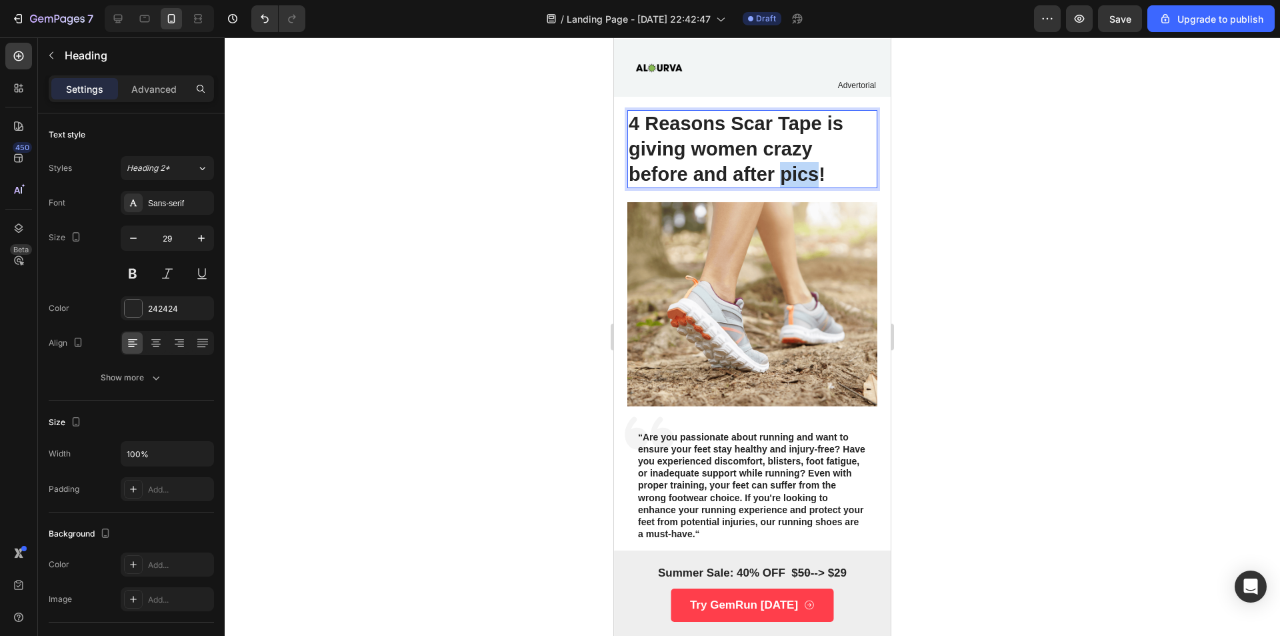
click at [793, 176] on p "4 Reasons Scar Tape is giving women crazy before and after pics!" at bounding box center [752, 148] width 247 height 75
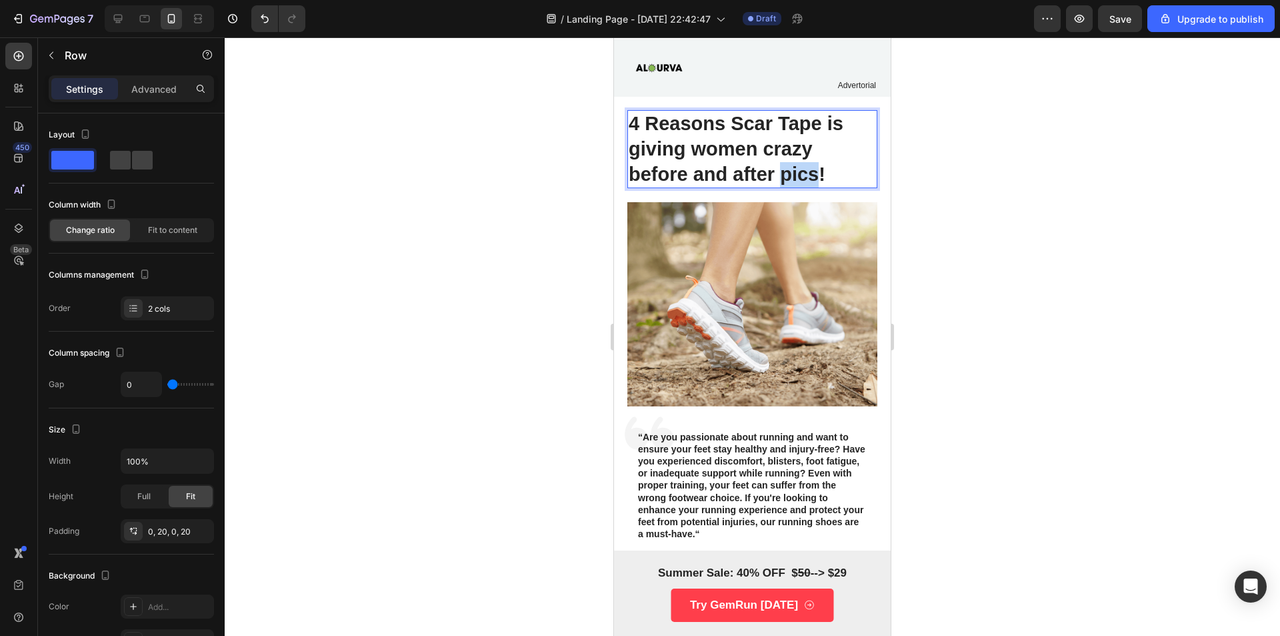
click at [822, 170] on p "4 Reasons Scar Tape is giving women crazy before and after pics!" at bounding box center [752, 148] width 247 height 75
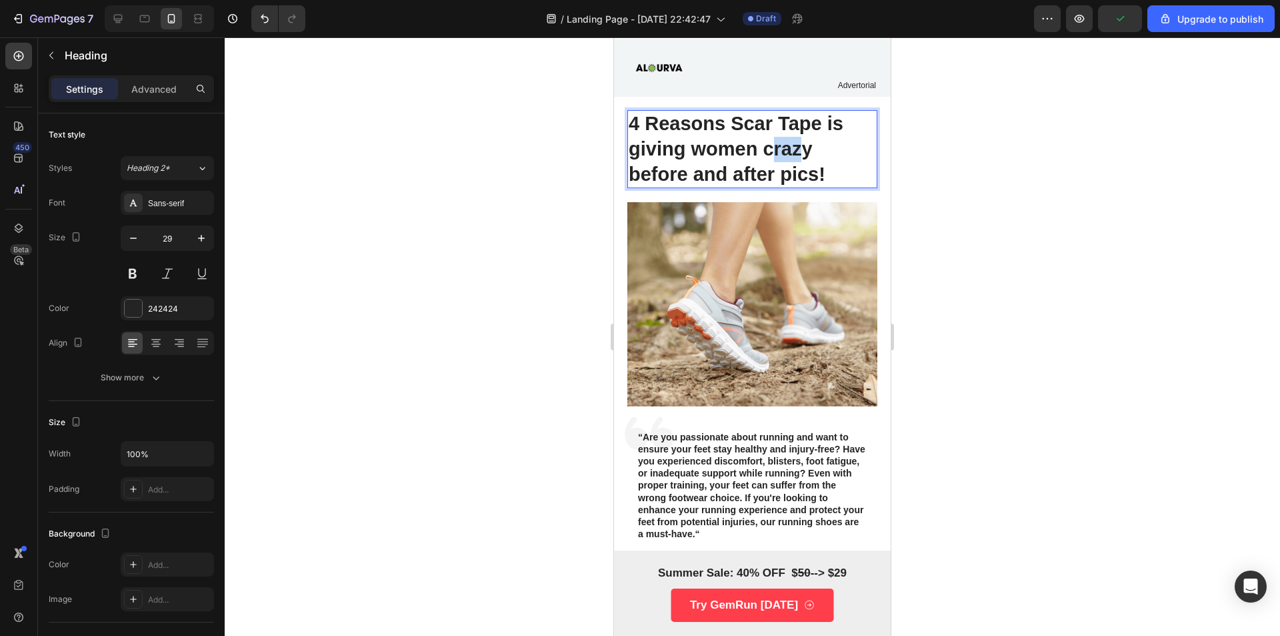
drag, startPoint x: 769, startPoint y: 148, endPoint x: 801, endPoint y: 149, distance: 32.0
click at [801, 149] on p "4 Reasons Scar Tape is giving women crazy before and after pics!" at bounding box center [752, 148] width 247 height 75
click at [764, 148] on p "4 Reasons Scar Tape is giving women crazy before and after pics!" at bounding box center [752, 148] width 247 height 75
drag, startPoint x: 764, startPoint y: 148, endPoint x: 816, endPoint y: 150, distance: 52.1
click at [816, 150] on p "4 Reasons Scar Tape is giving women crazy before and after pics!" at bounding box center [752, 148] width 247 height 75
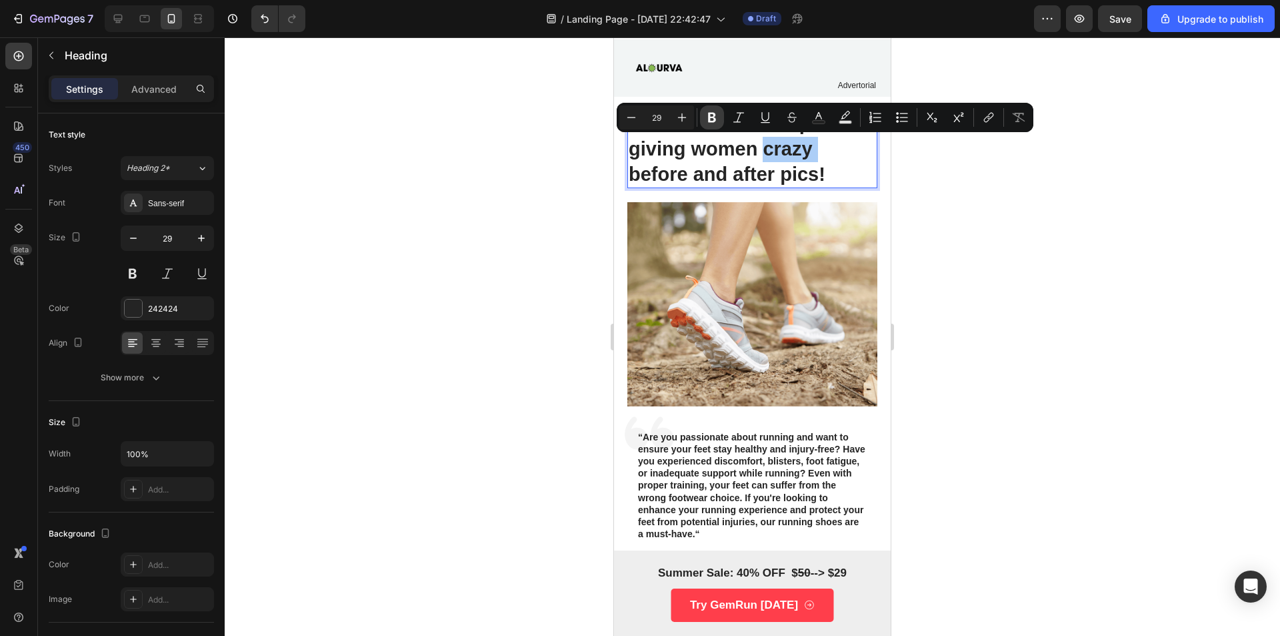
click at [710, 115] on icon "Editor contextual toolbar" at bounding box center [712, 118] width 8 height 10
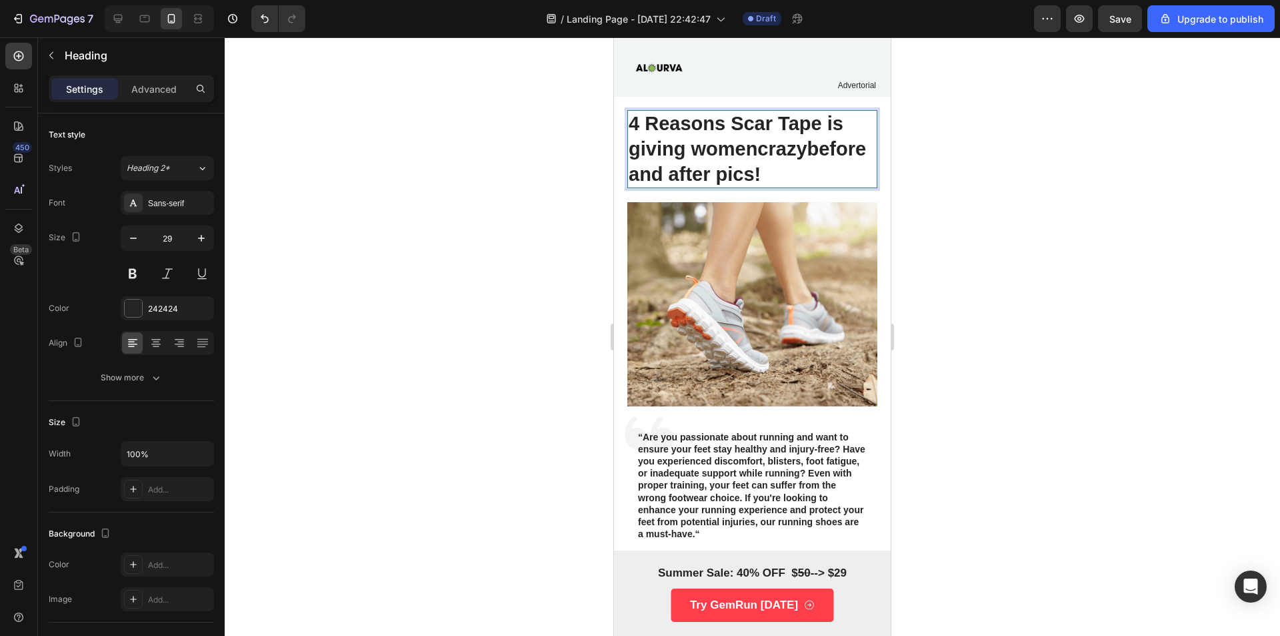
click at [807, 143] on strong "crazy" at bounding box center [782, 148] width 49 height 21
drag, startPoint x: 814, startPoint y: 147, endPoint x: 768, endPoint y: 156, distance: 46.8
click at [768, 156] on p "4 Reasons Scar Tape is giving women crazy before and after pics!" at bounding box center [752, 148] width 247 height 75
click at [787, 147] on strong "crazy" at bounding box center [782, 148] width 49 height 21
click at [816, 150] on p "4 Reasons Scar Tape is giving women crazy before and after pics!" at bounding box center [752, 148] width 247 height 75
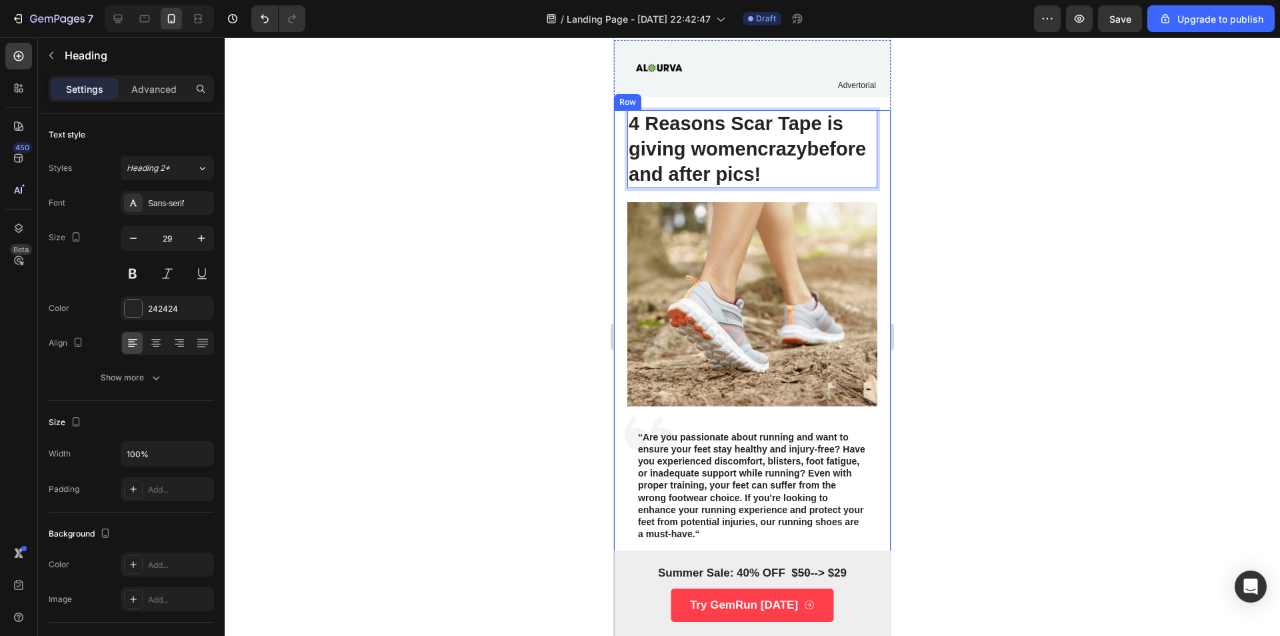
click at [533, 167] on div at bounding box center [753, 336] width 1056 height 598
drag, startPoint x: 808, startPoint y: 151, endPoint x: 773, endPoint y: 153, distance: 34.8
click at [773, 153] on strong "crazy" at bounding box center [782, 148] width 49 height 21
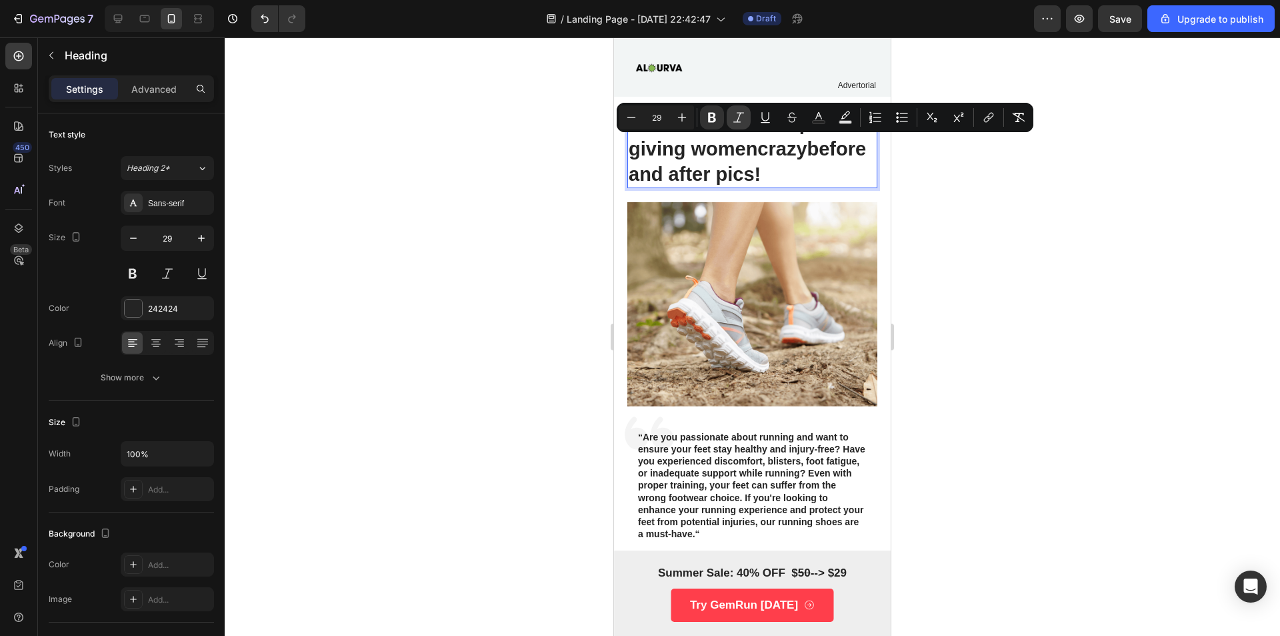
click at [738, 121] on icon "Editor contextual toolbar" at bounding box center [739, 117] width 11 height 10
click at [918, 166] on div at bounding box center [753, 336] width 1056 height 598
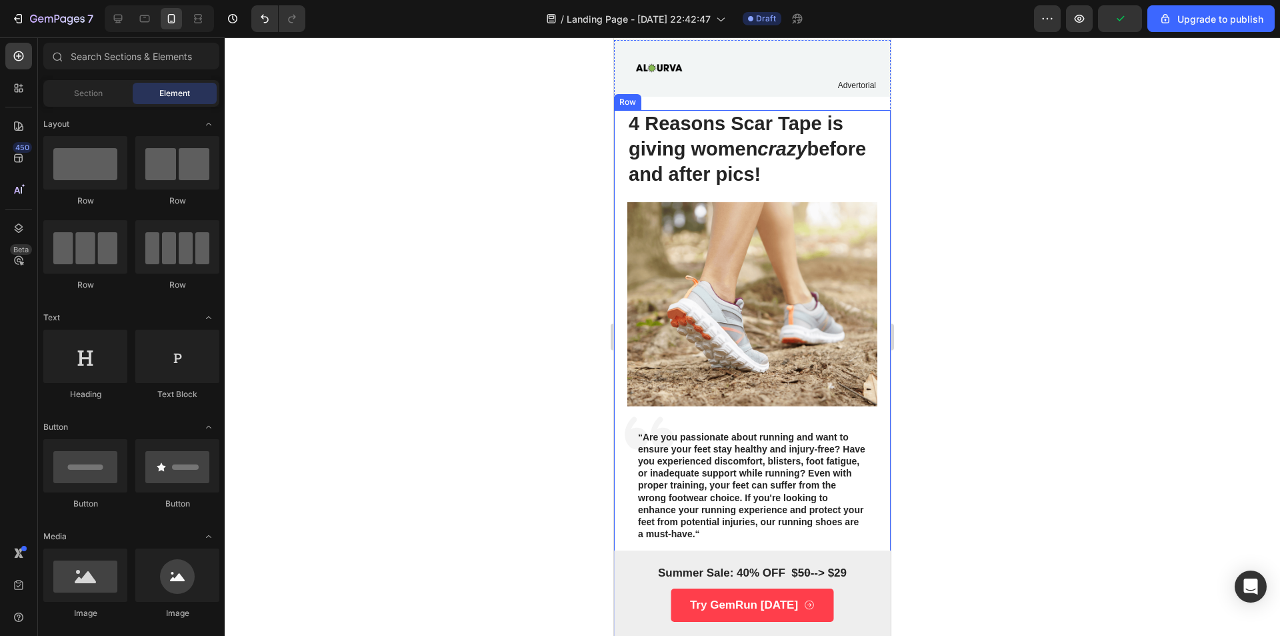
click at [644, 174] on p "4 Reasons Scar Tape is giving women crazy before and after pics!" at bounding box center [752, 148] width 247 height 75
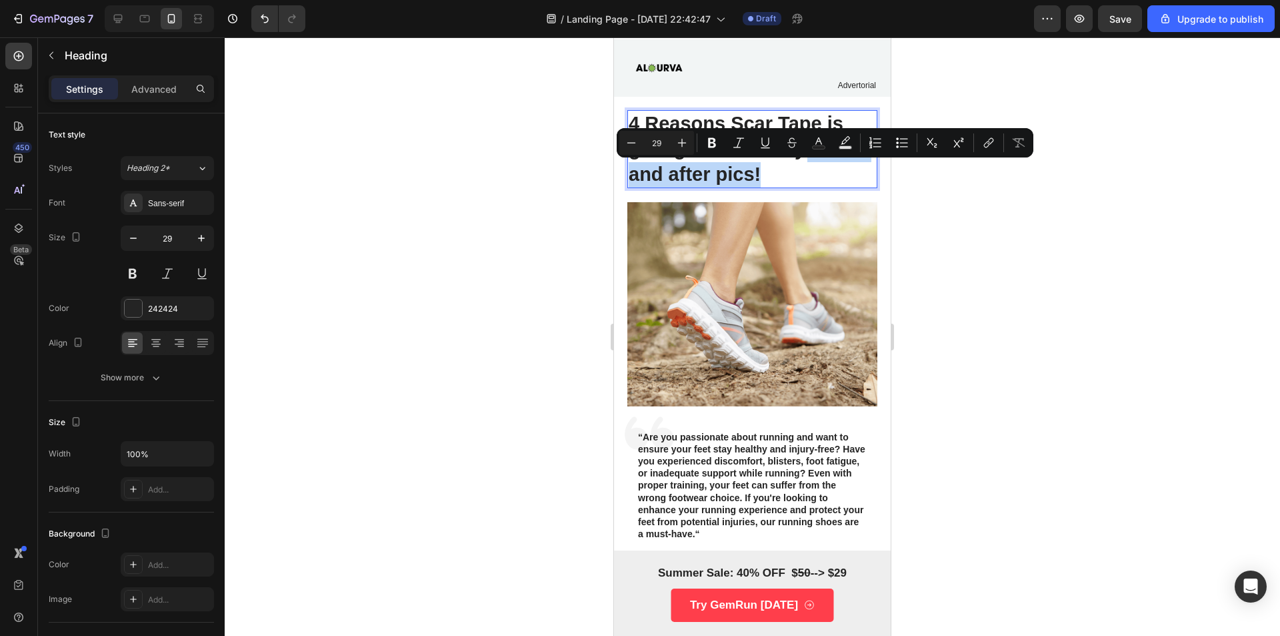
drag, startPoint x: 632, startPoint y: 177, endPoint x: 827, endPoint y: 178, distance: 194.7
click at [827, 178] on p "4 Reasons Scar Tape is giving women crazy before and after pics!" at bounding box center [752, 148] width 247 height 75
click at [717, 143] on icon "Editor contextual toolbar" at bounding box center [712, 142] width 13 height 13
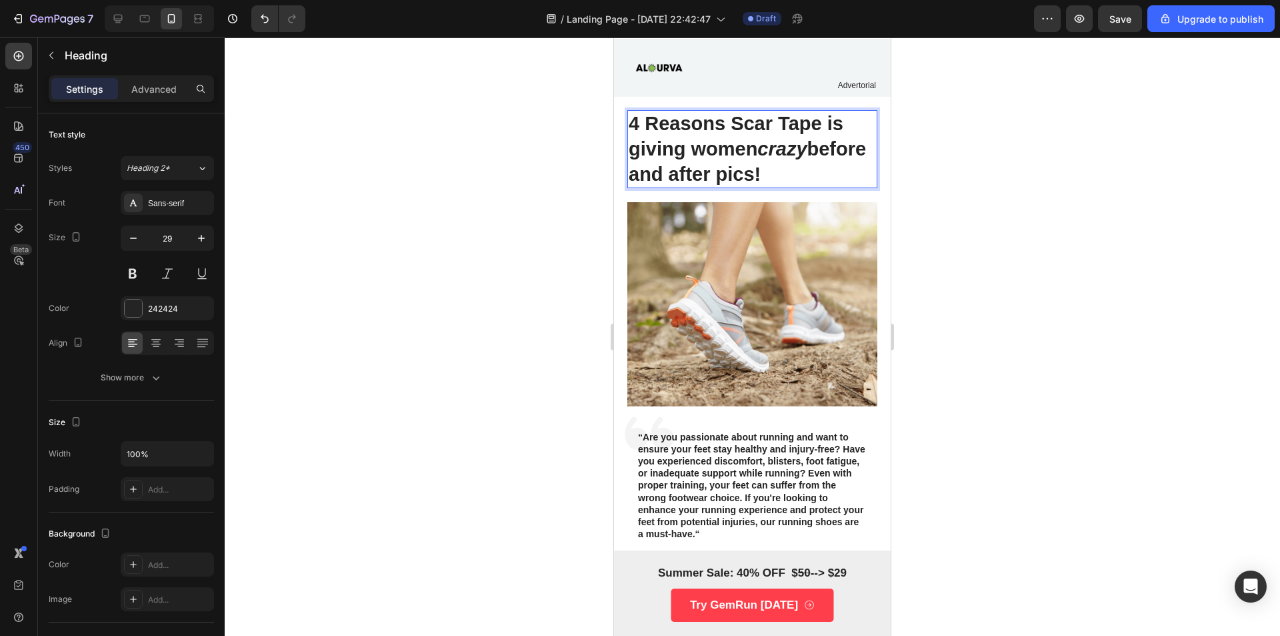
click at [826, 178] on p "4 Reasons Scar Tape is giving women crazy before and after pics!" at bounding box center [752, 148] width 247 height 75
drag, startPoint x: 826, startPoint y: 177, endPoint x: 630, endPoint y: 183, distance: 195.5
click at [630, 183] on p "4 Reasons Scar Tape is giving women crazy before and after pics!" at bounding box center [752, 148] width 247 height 75
click at [664, 163] on strong "before and after pics!" at bounding box center [747, 161] width 237 height 47
drag, startPoint x: 636, startPoint y: 177, endPoint x: 645, endPoint y: 177, distance: 9.4
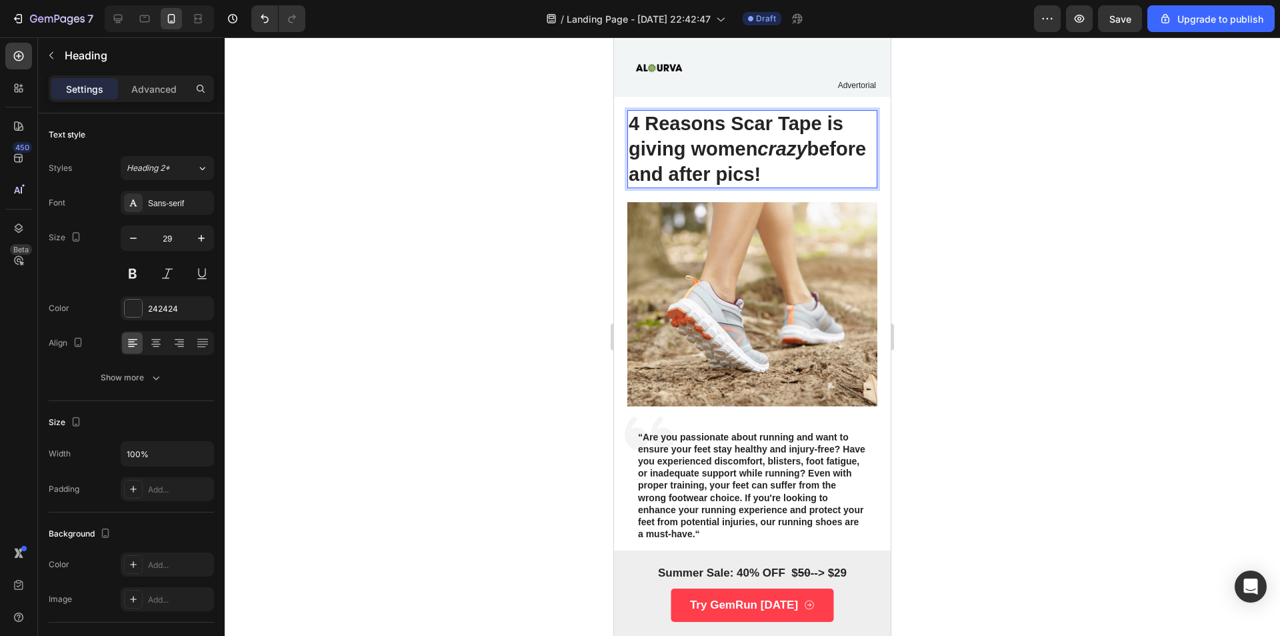
click at [645, 177] on strong "before and after pics!" at bounding box center [747, 161] width 237 height 47
drag, startPoint x: 630, startPoint y: 173, endPoint x: 840, endPoint y: 189, distance: 210.6
click at [823, 171] on strong "before and after pics!" at bounding box center [747, 161] width 237 height 47
drag, startPoint x: 823, startPoint y: 171, endPoint x: 632, endPoint y: 175, distance: 190.8
click at [632, 175] on strong "before and after pics!" at bounding box center [747, 161] width 237 height 47
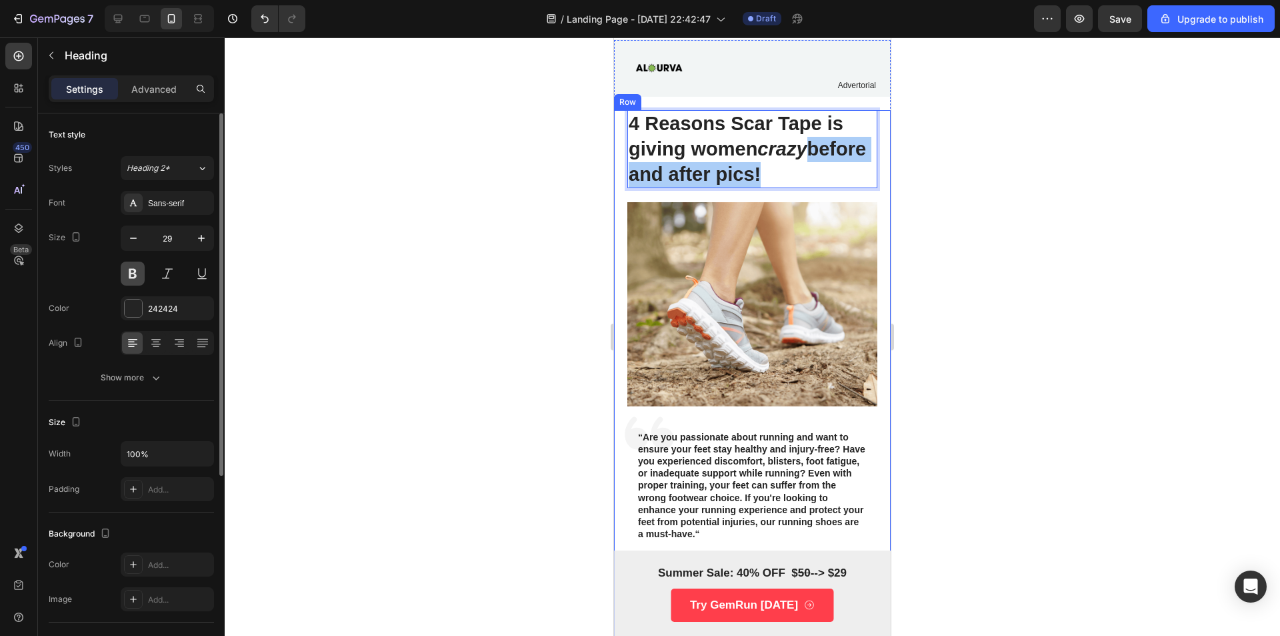
click at [125, 275] on button at bounding box center [133, 273] width 24 height 24
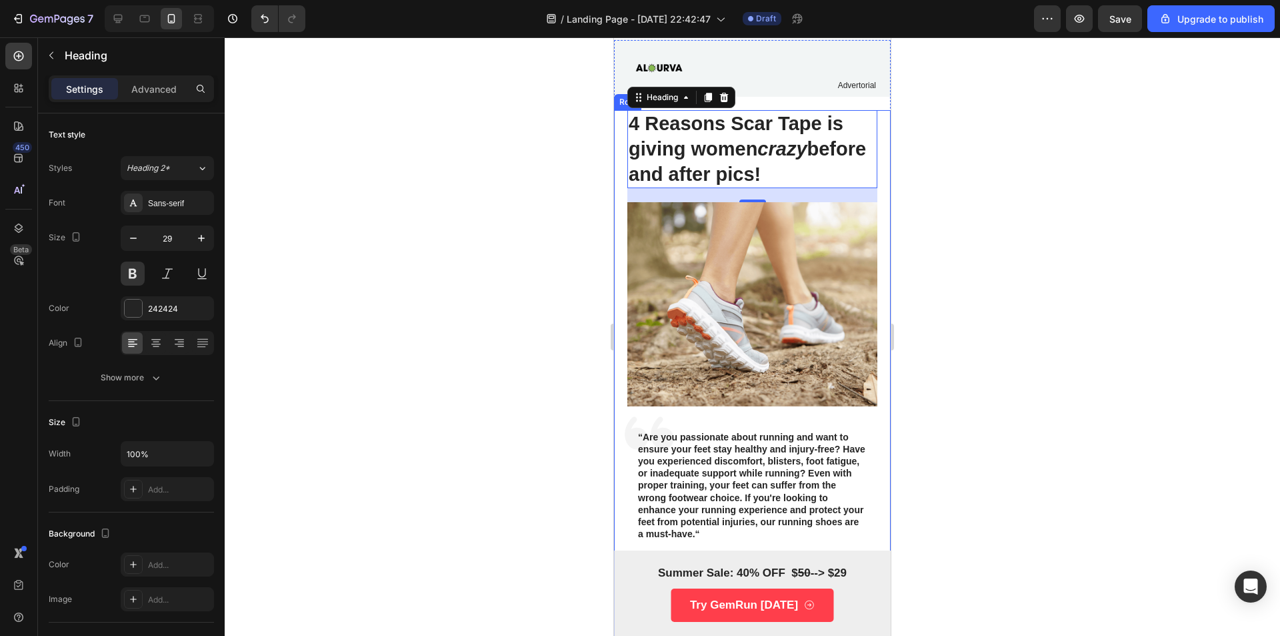
click at [439, 245] on div at bounding box center [753, 336] width 1056 height 598
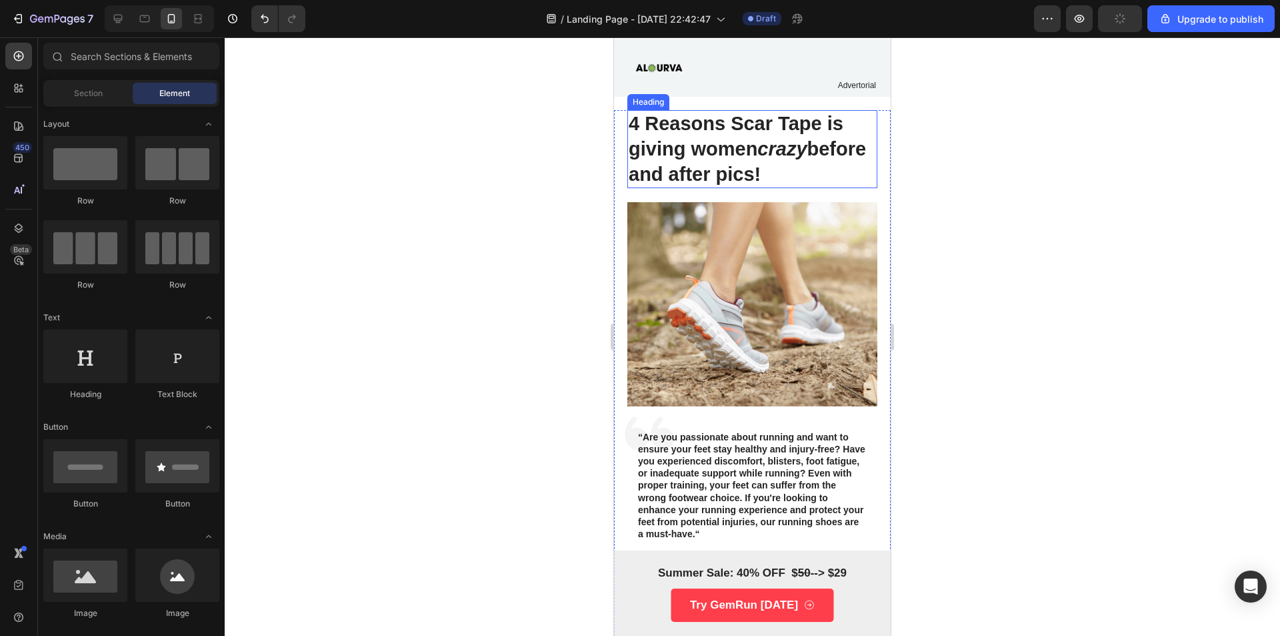
click at [670, 165] on strong "before and after pics!" at bounding box center [747, 161] width 237 height 47
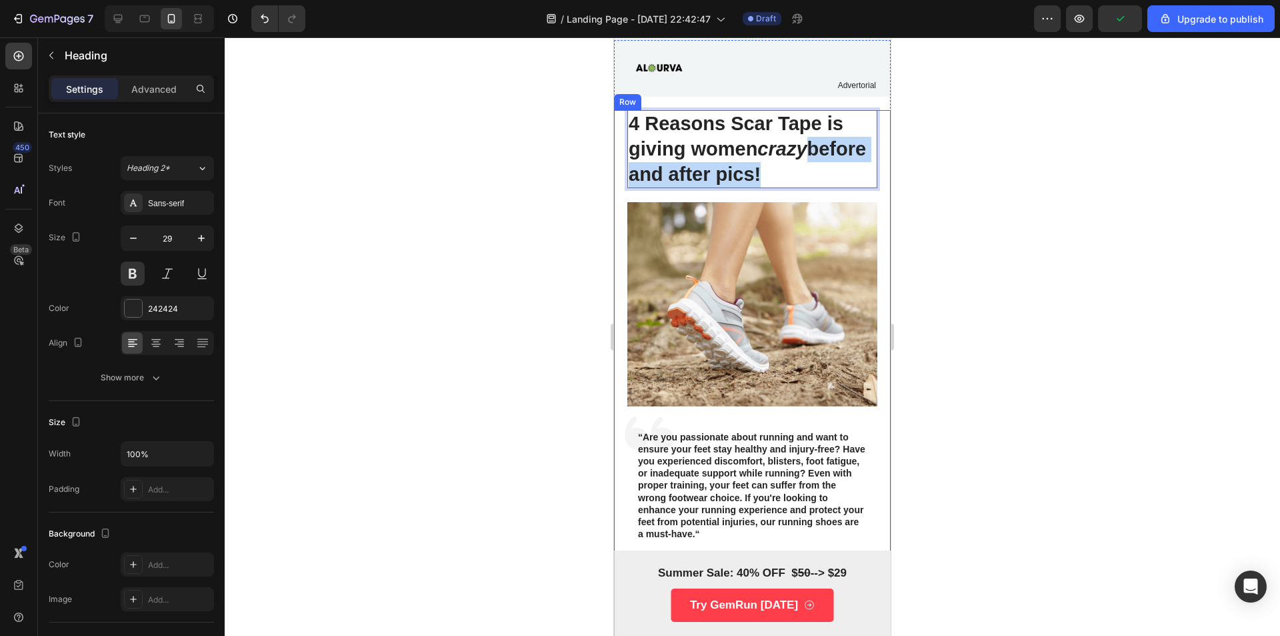
drag, startPoint x: 829, startPoint y: 169, endPoint x: 627, endPoint y: 176, distance: 202.2
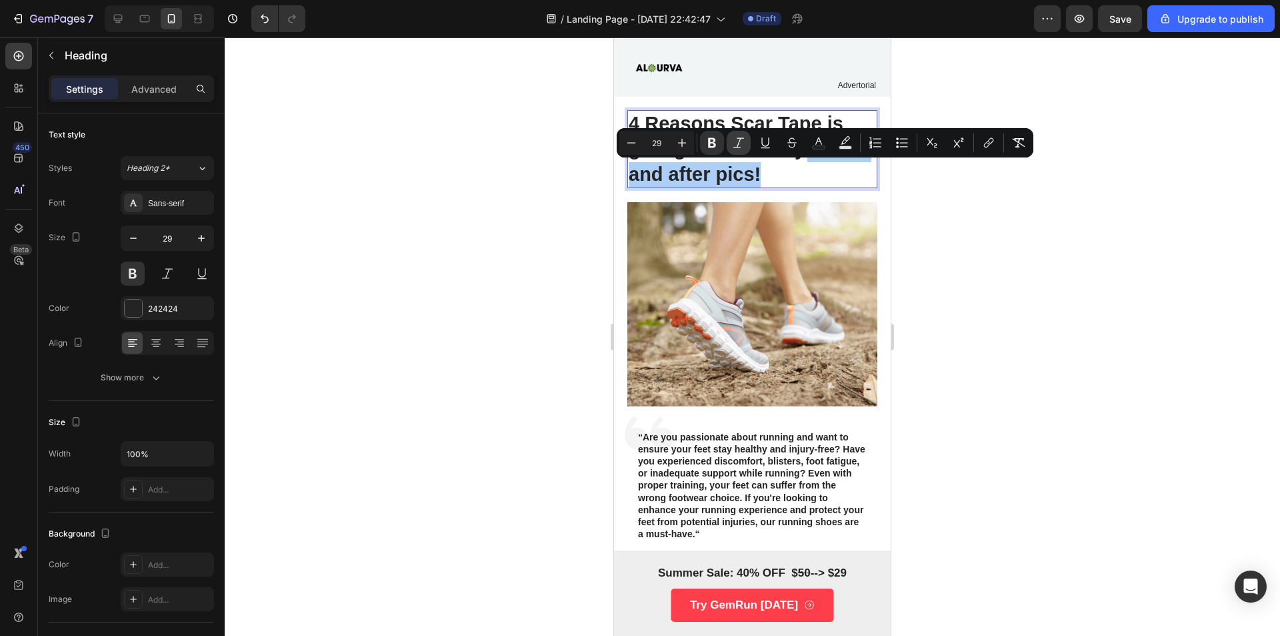
click at [732, 149] on icon "Editor contextual toolbar" at bounding box center [738, 142] width 13 height 13
click at [1012, 239] on div at bounding box center [753, 336] width 1056 height 598
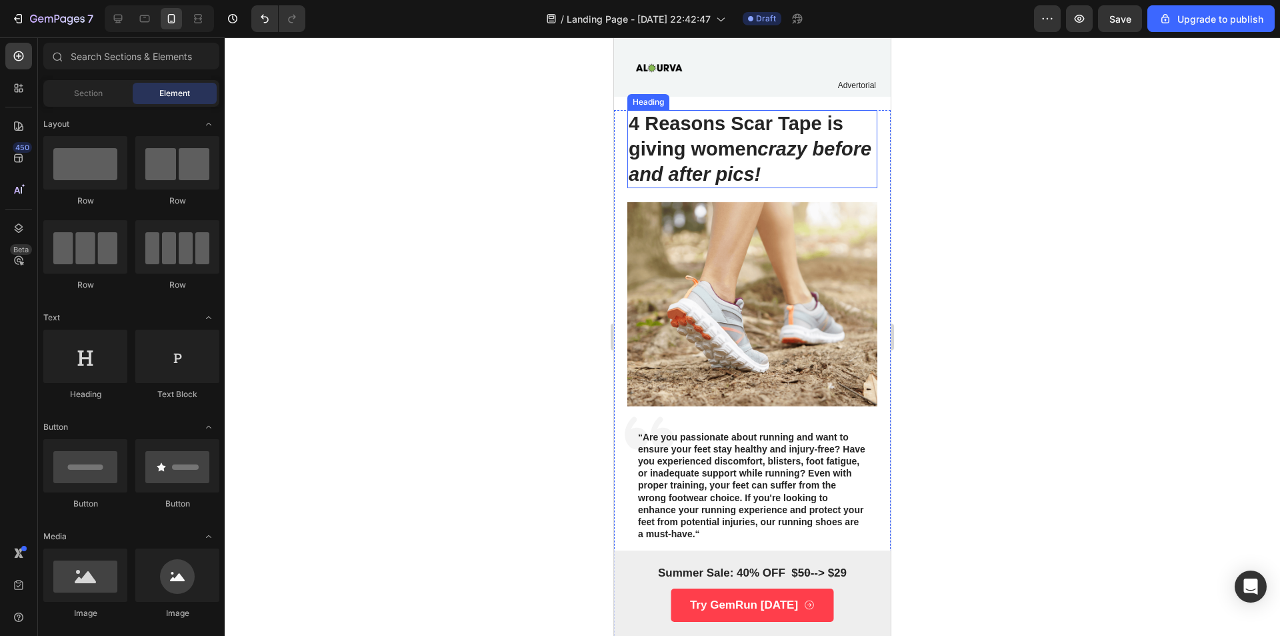
drag, startPoint x: 811, startPoint y: 163, endPoint x: 826, endPoint y: 171, distance: 16.4
click at [810, 163] on strong "crazy before and after pics!" at bounding box center [750, 161] width 243 height 47
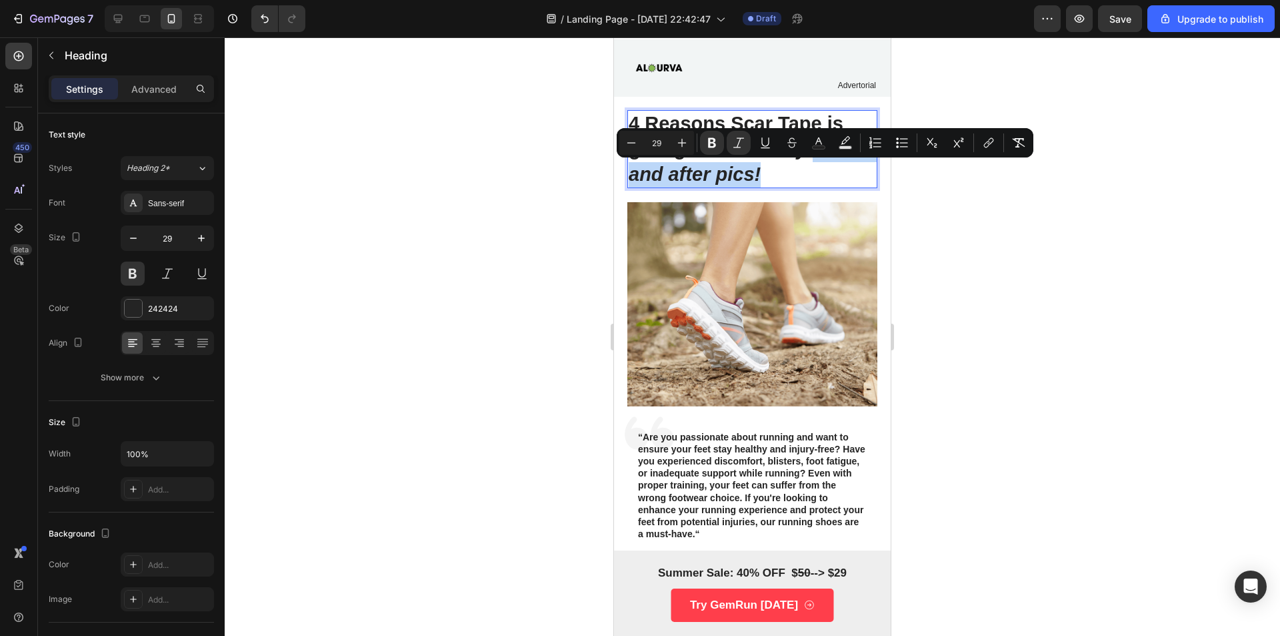
drag, startPoint x: 840, startPoint y: 175, endPoint x: 631, endPoint y: 171, distance: 209.4
click at [631, 171] on p "4 Reasons Scar Tape is giving women crazy before and after pics!" at bounding box center [752, 148] width 247 height 75
click at [736, 140] on icon "Editor contextual toolbar" at bounding box center [738, 142] width 13 height 13
click at [755, 146] on button "Underline" at bounding box center [766, 143] width 24 height 24
click at [972, 183] on div at bounding box center [753, 336] width 1056 height 598
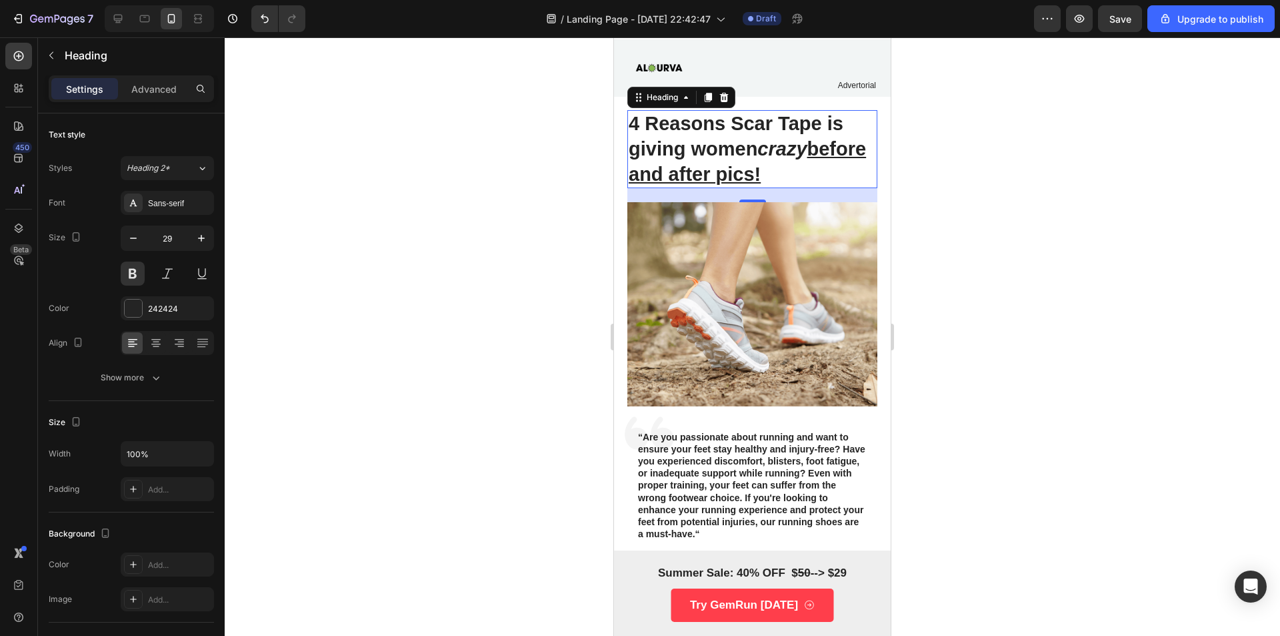
click at [840, 171] on p "4 Reasons Scar Tape is giving women crazy before and after pics!" at bounding box center [752, 148] width 247 height 75
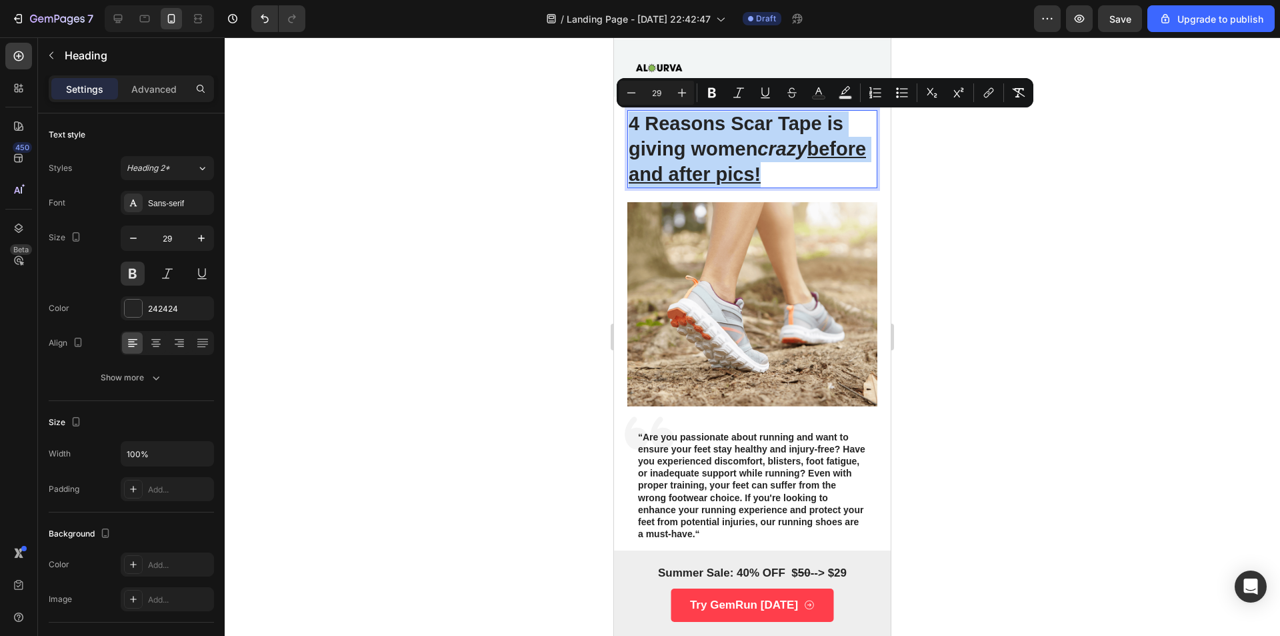
drag, startPoint x: 798, startPoint y: 176, endPoint x: 652, endPoint y: 175, distance: 146.1
click at [652, 175] on p "4 Reasons Scar Tape is giving women crazy before and after pics!" at bounding box center [752, 148] width 247 height 75
click at [809, 171] on u "before and after pics!" at bounding box center [747, 161] width 237 height 47
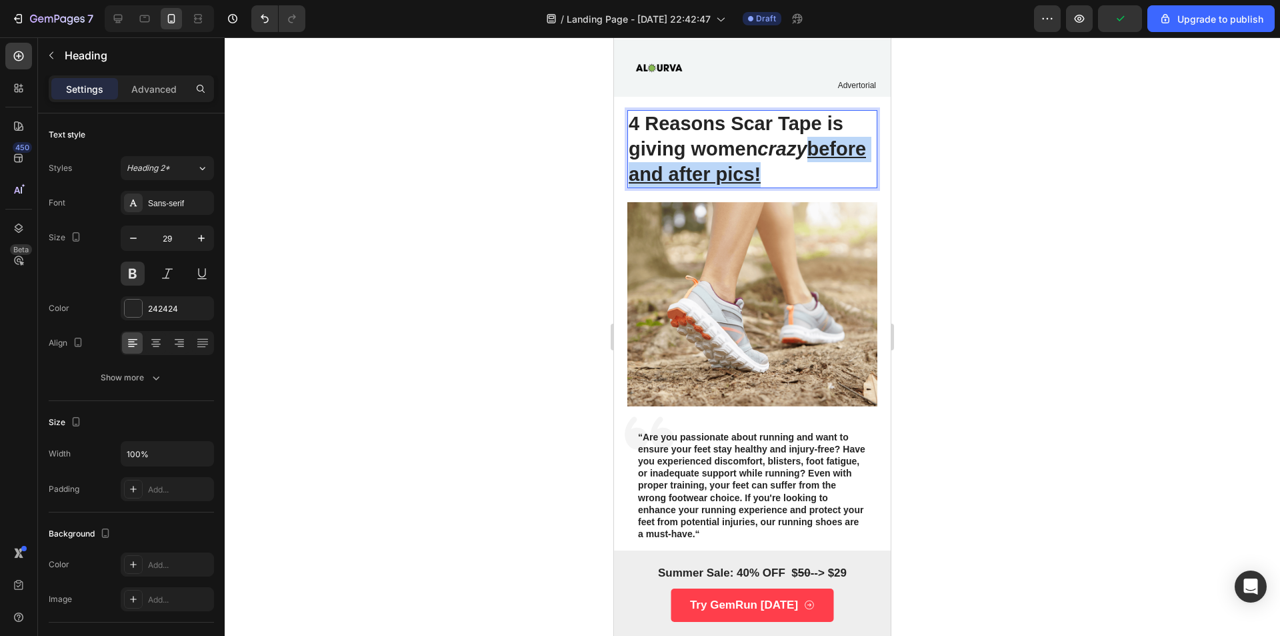
drag, startPoint x: 830, startPoint y: 169, endPoint x: 632, endPoint y: 176, distance: 198.2
click at [632, 176] on p "4 Reasons Scar Tape is giving women crazy before and after pics!" at bounding box center [752, 148] width 247 height 75
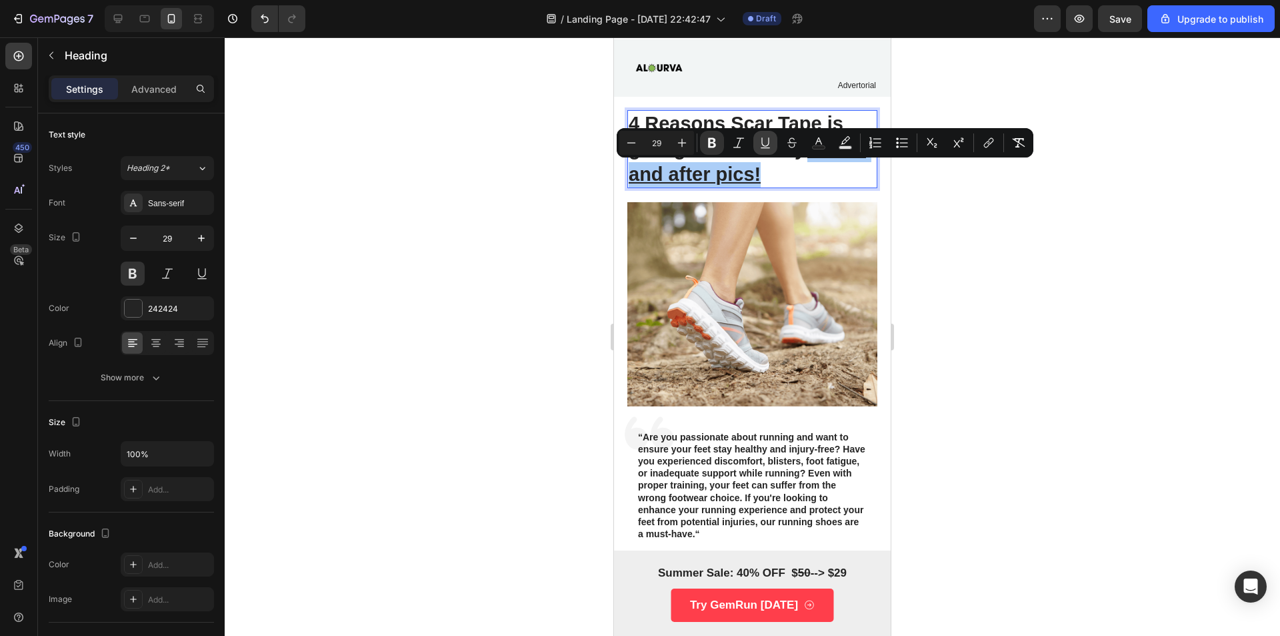
click at [764, 146] on icon "Editor contextual toolbar" at bounding box center [765, 141] width 7 height 9
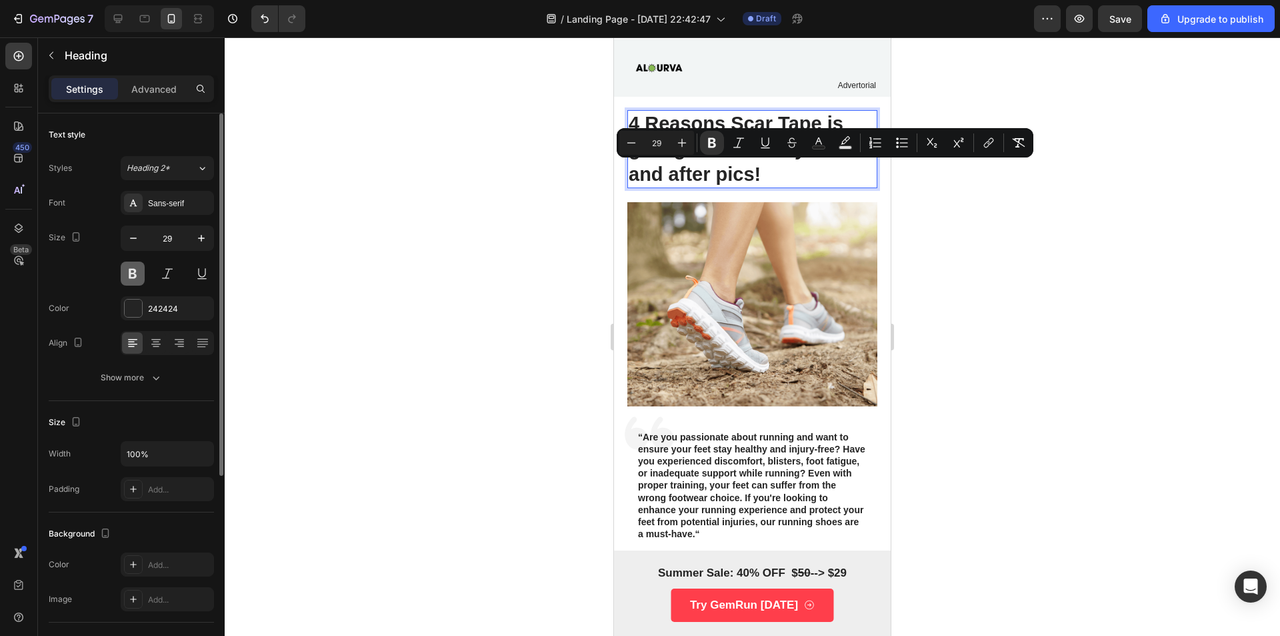
click at [128, 271] on button at bounding box center [133, 273] width 24 height 24
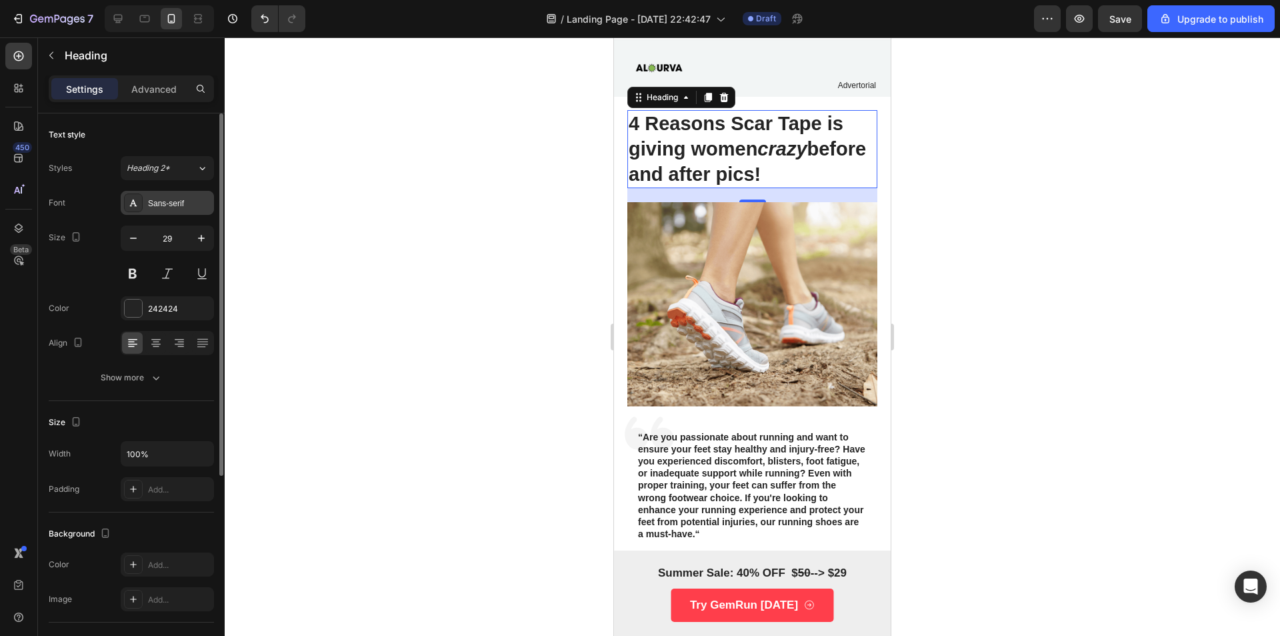
click at [183, 195] on div "Sans-serif" at bounding box center [167, 203] width 93 height 24
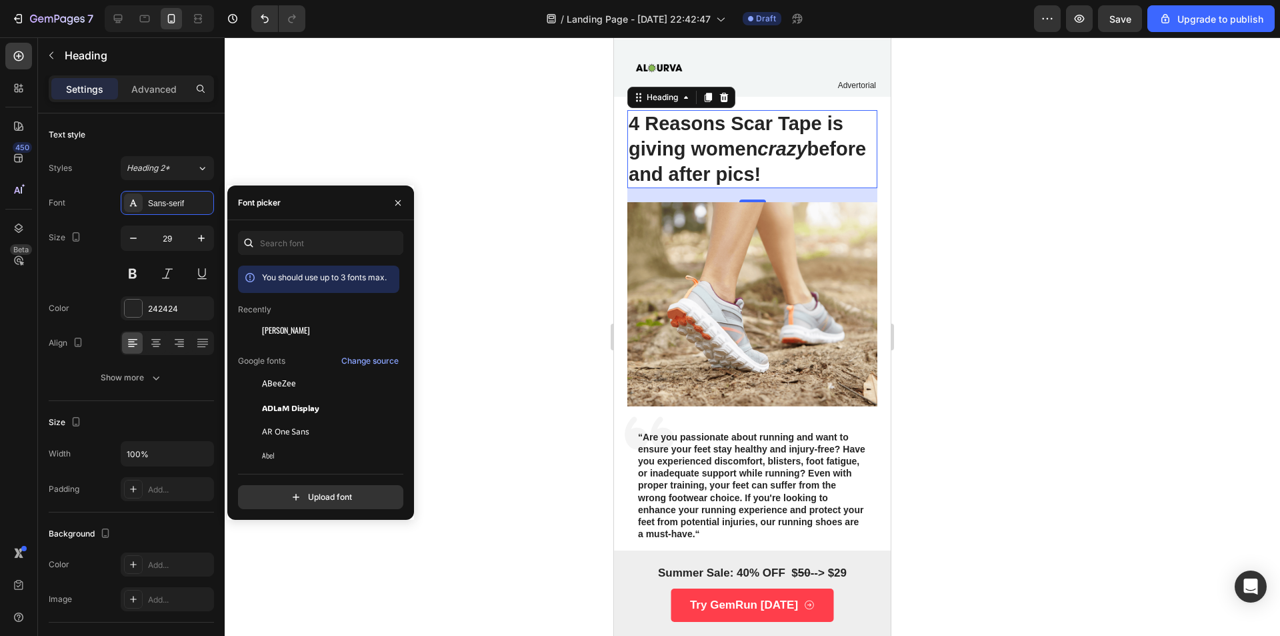
click at [399, 150] on div at bounding box center [753, 336] width 1056 height 598
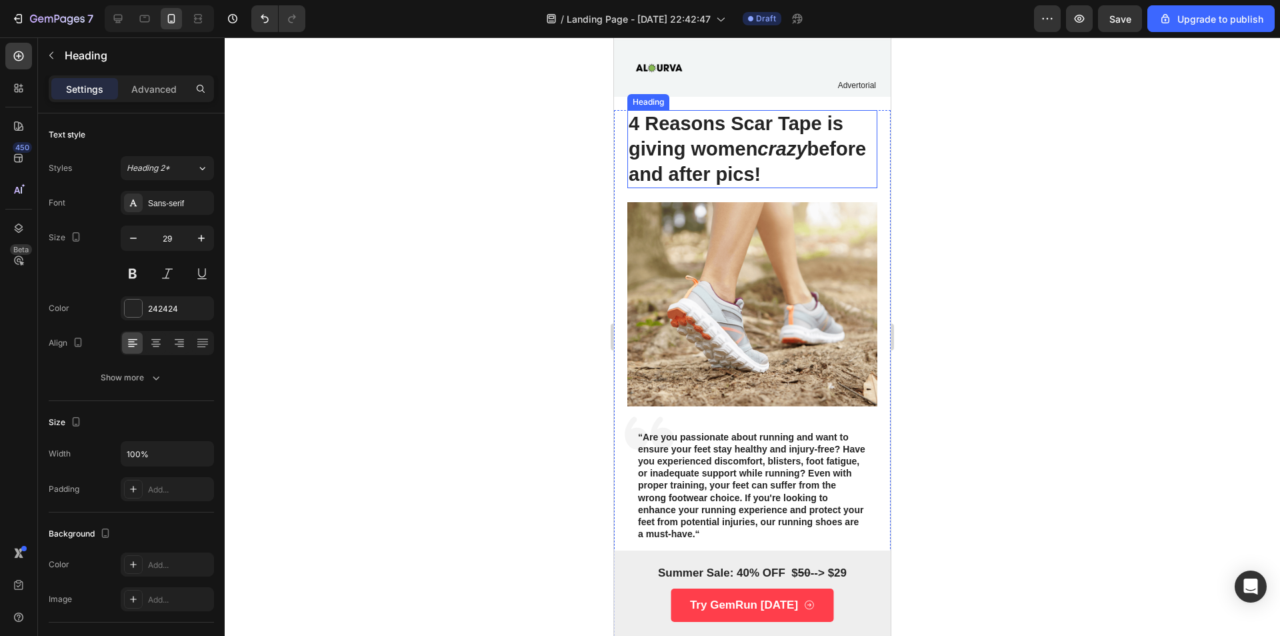
click at [750, 131] on p "4 Reasons Scar Tape is giving women crazy before and after pics!" at bounding box center [752, 148] width 247 height 75
drag, startPoint x: 822, startPoint y: 181, endPoint x: 808, endPoint y: 178, distance: 13.7
click at [808, 179] on strong "before and after pics!" at bounding box center [747, 161] width 237 height 47
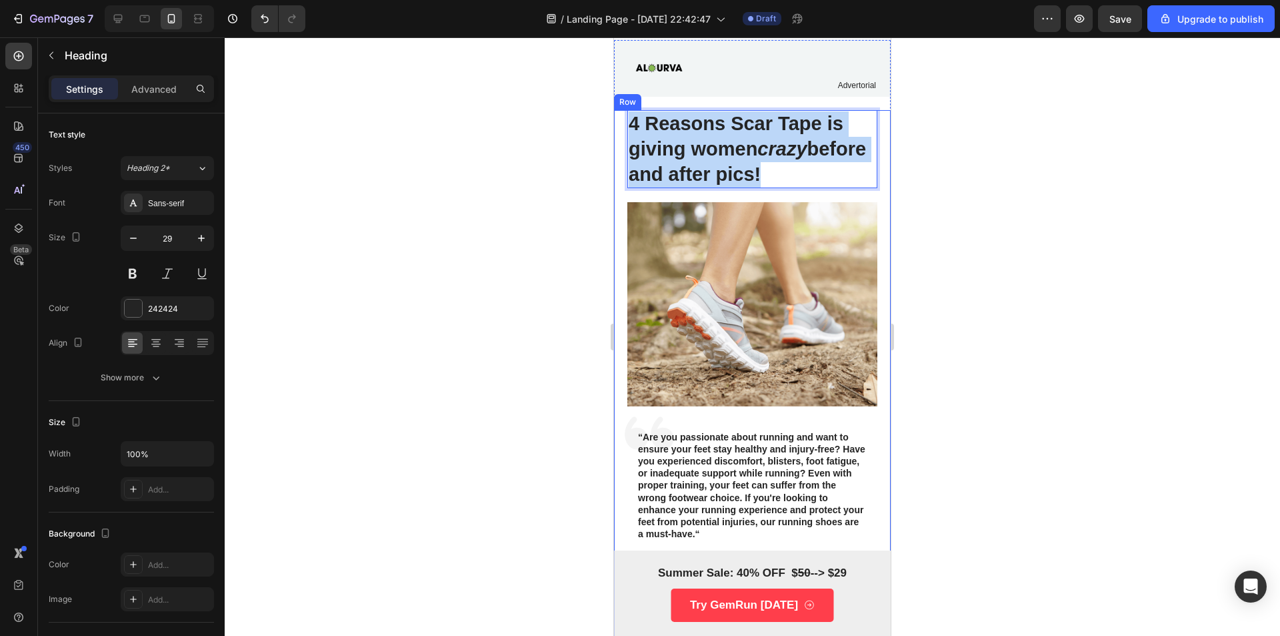
drag, startPoint x: 839, startPoint y: 172, endPoint x: 618, endPoint y: 129, distance: 225.6
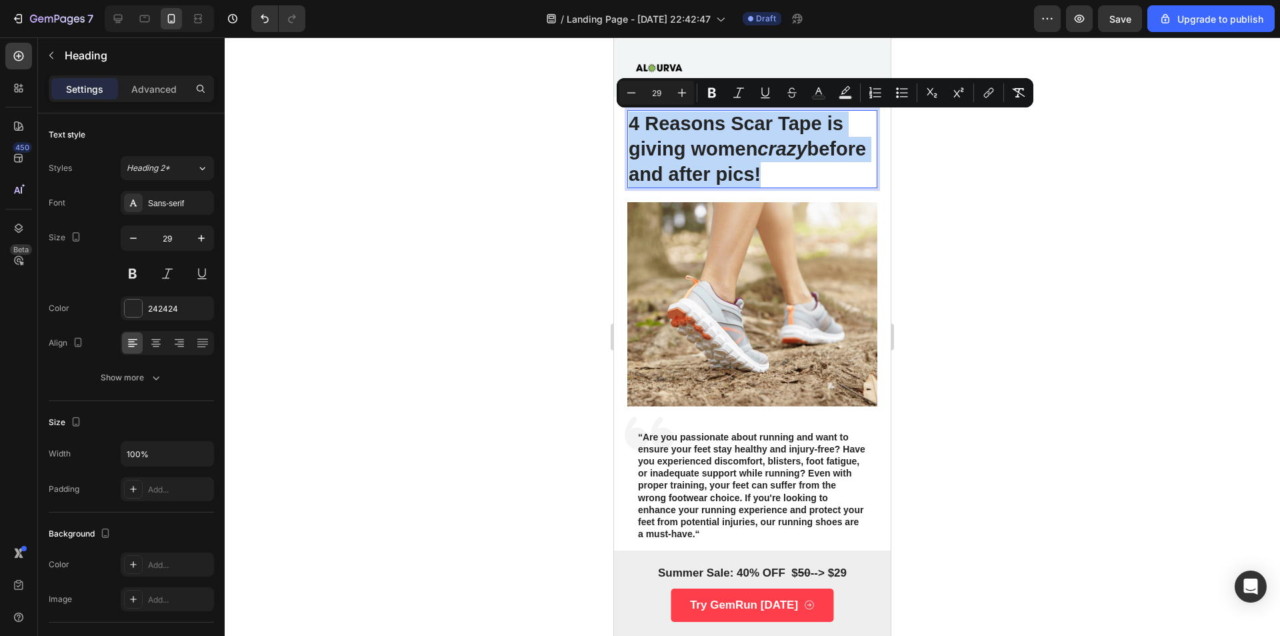
click at [810, 171] on strong "before and after pics!" at bounding box center [747, 161] width 237 height 47
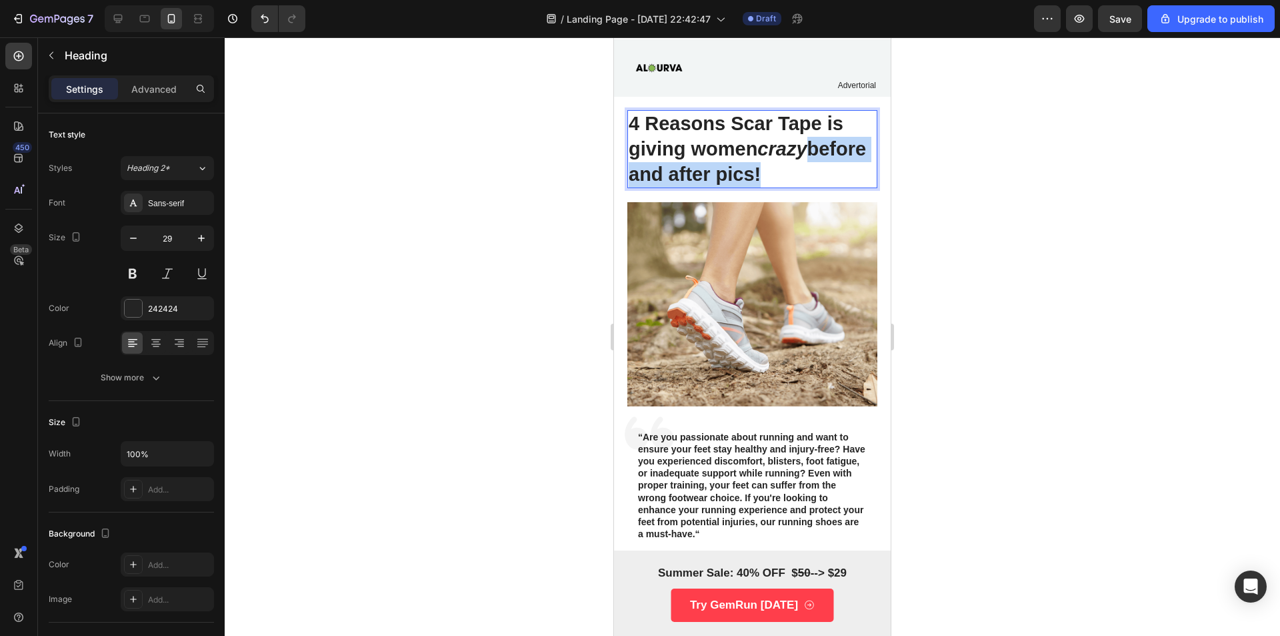
drag, startPoint x: 828, startPoint y: 175, endPoint x: 630, endPoint y: 180, distance: 197.5
click at [630, 180] on p "4 Reasons Scar Tape is giving women crazy before and after pics!" at bounding box center [752, 148] width 247 height 75
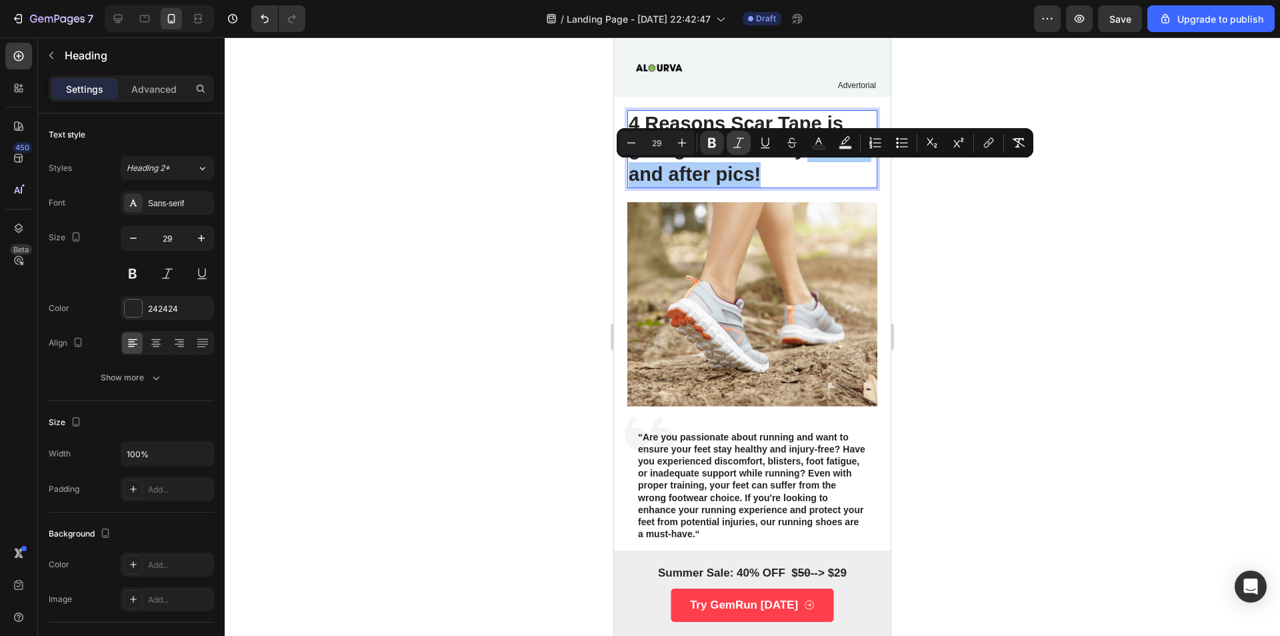
click at [744, 141] on icon "Editor contextual toolbar" at bounding box center [738, 142] width 13 height 13
click at [1017, 250] on div at bounding box center [753, 336] width 1056 height 598
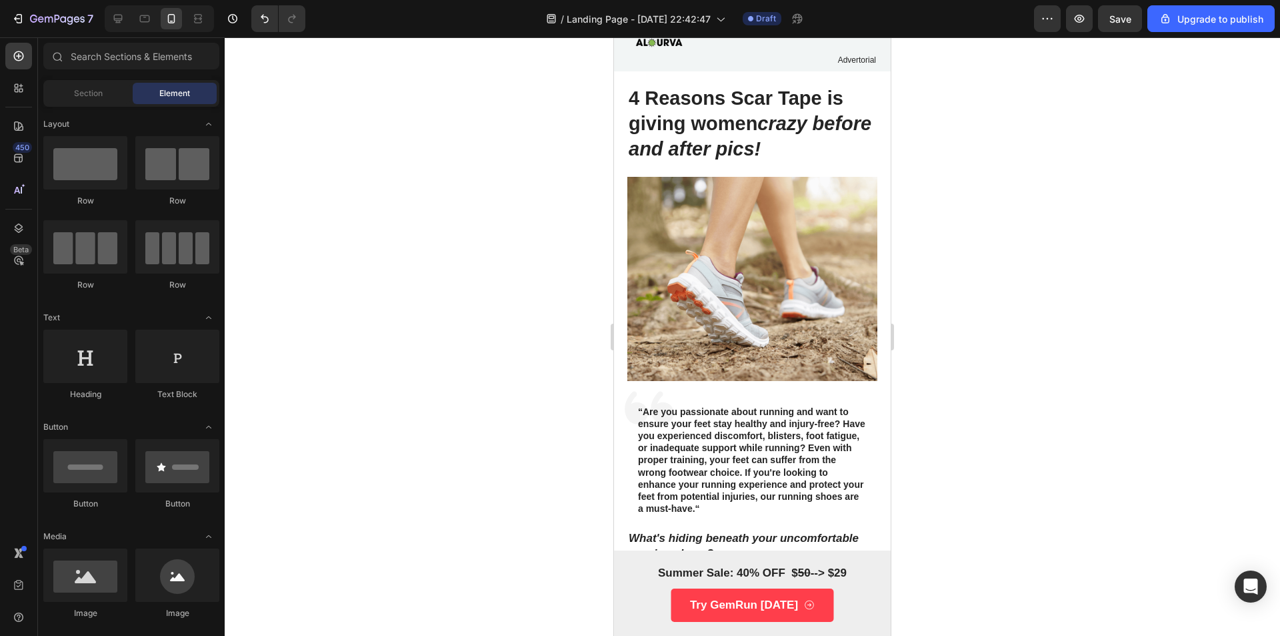
scroll to position [56, 0]
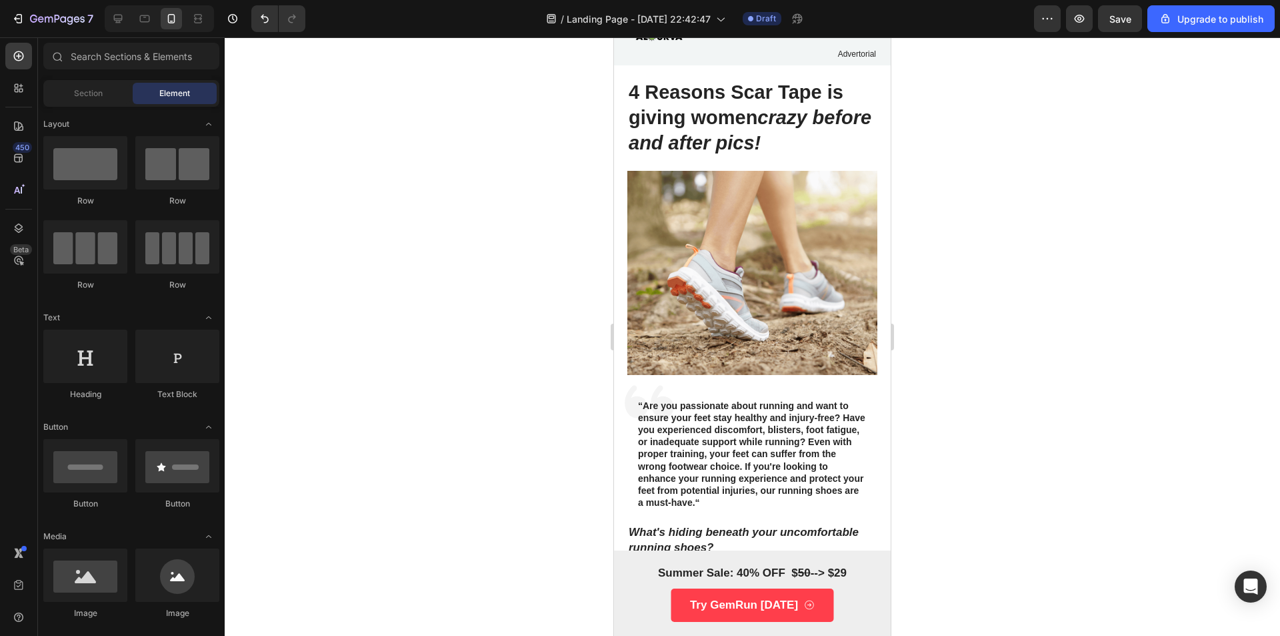
click at [761, 343] on img at bounding box center [753, 272] width 250 height 203
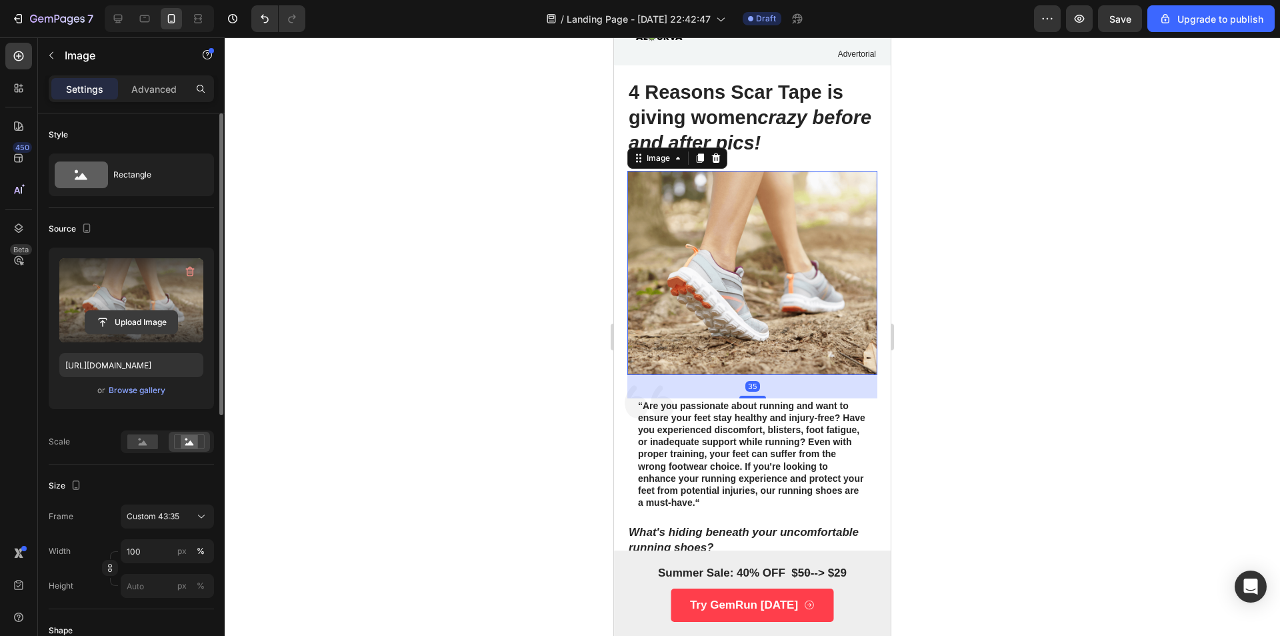
click at [155, 327] on input "file" at bounding box center [131, 322] width 92 height 23
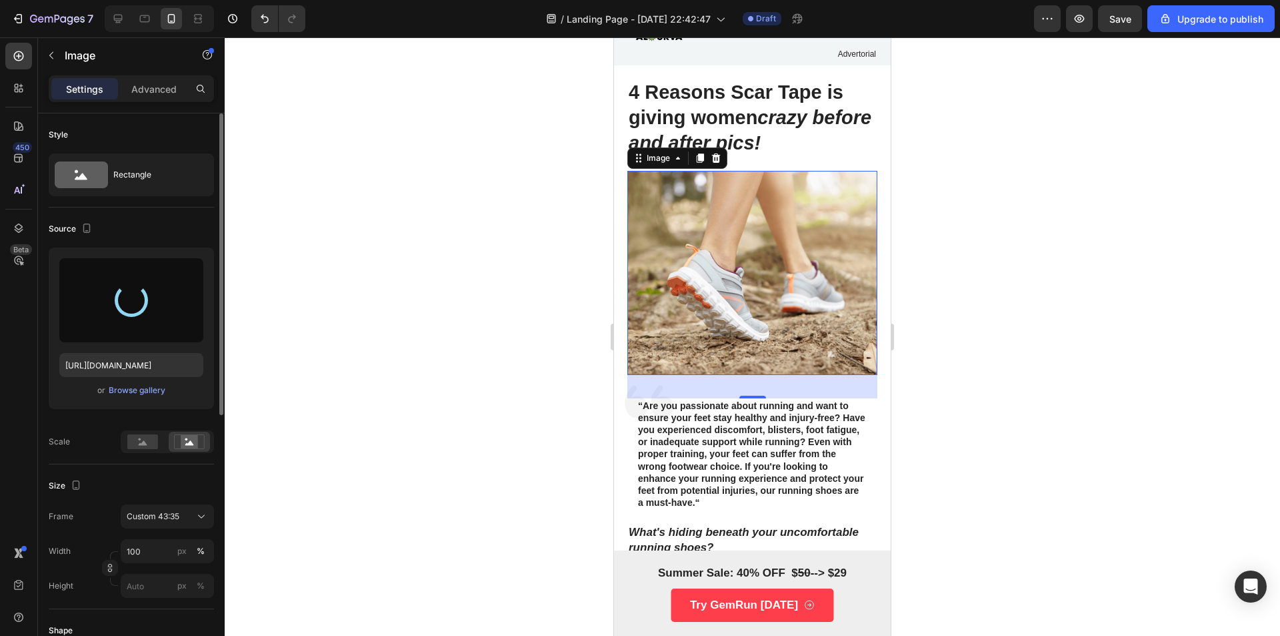
type input "[URL][DOMAIN_NAME]"
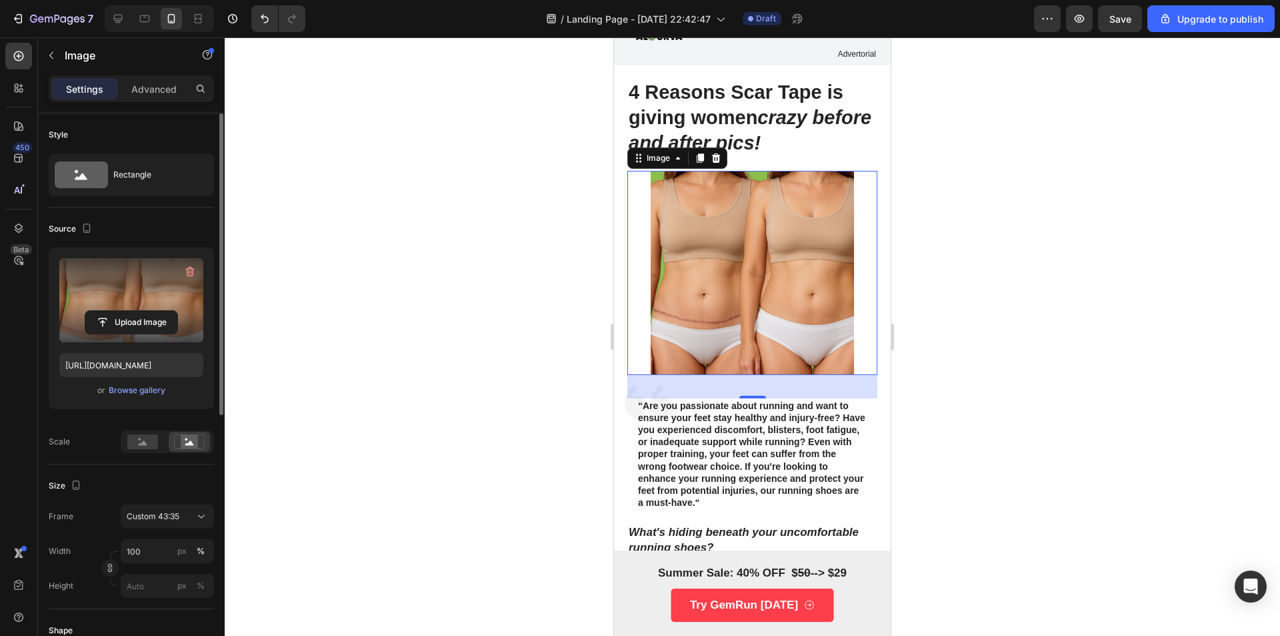
click at [1003, 161] on div at bounding box center [753, 336] width 1056 height 598
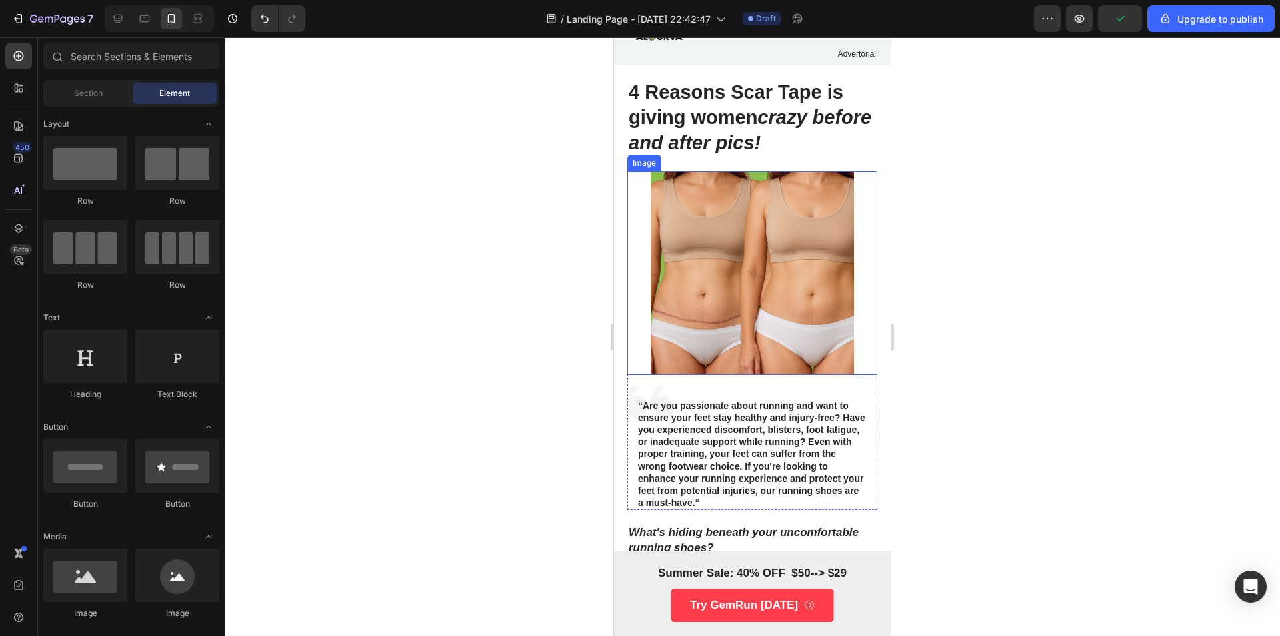
click at [788, 253] on img at bounding box center [753, 272] width 250 height 203
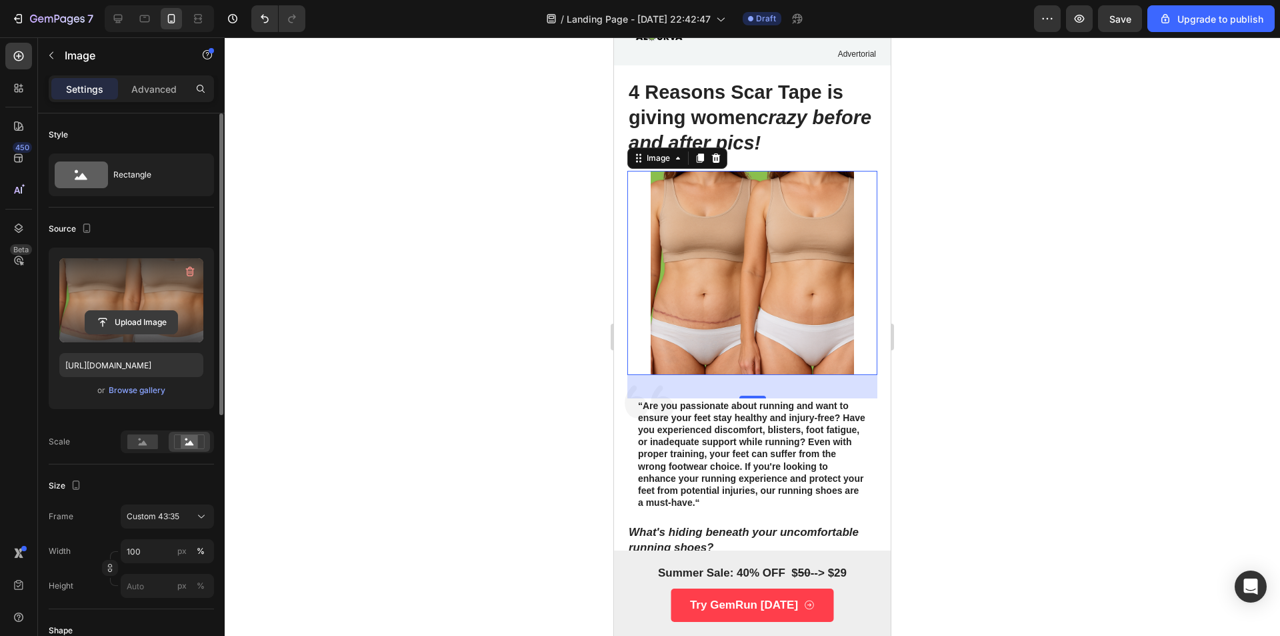
click at [148, 322] on input "file" at bounding box center [131, 322] width 92 height 23
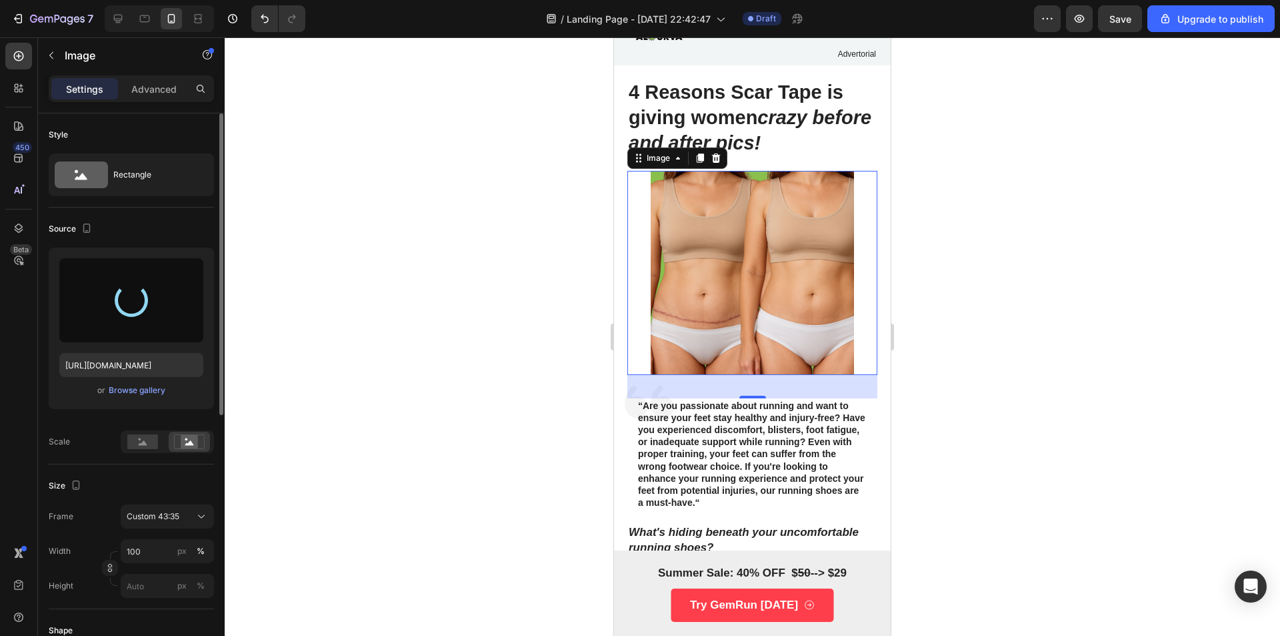
type input "[URL][DOMAIN_NAME]"
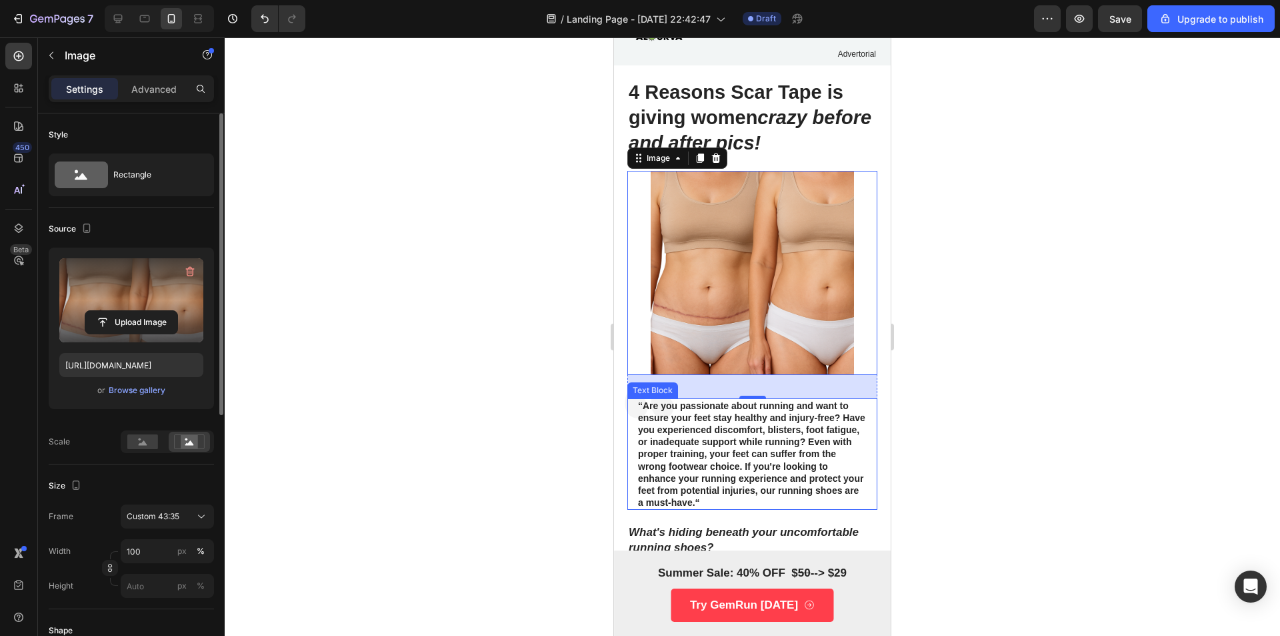
click at [1140, 405] on div at bounding box center [753, 336] width 1056 height 598
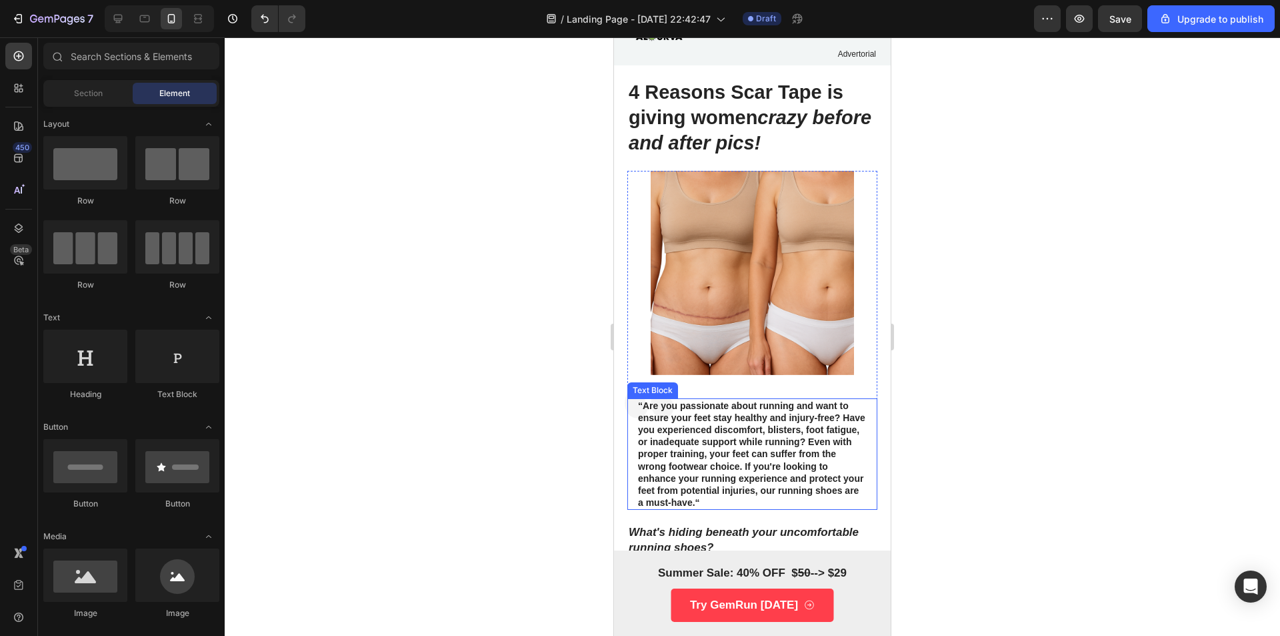
click at [1093, 303] on div at bounding box center [753, 336] width 1056 height 598
click at [815, 287] on img at bounding box center [753, 272] width 250 height 203
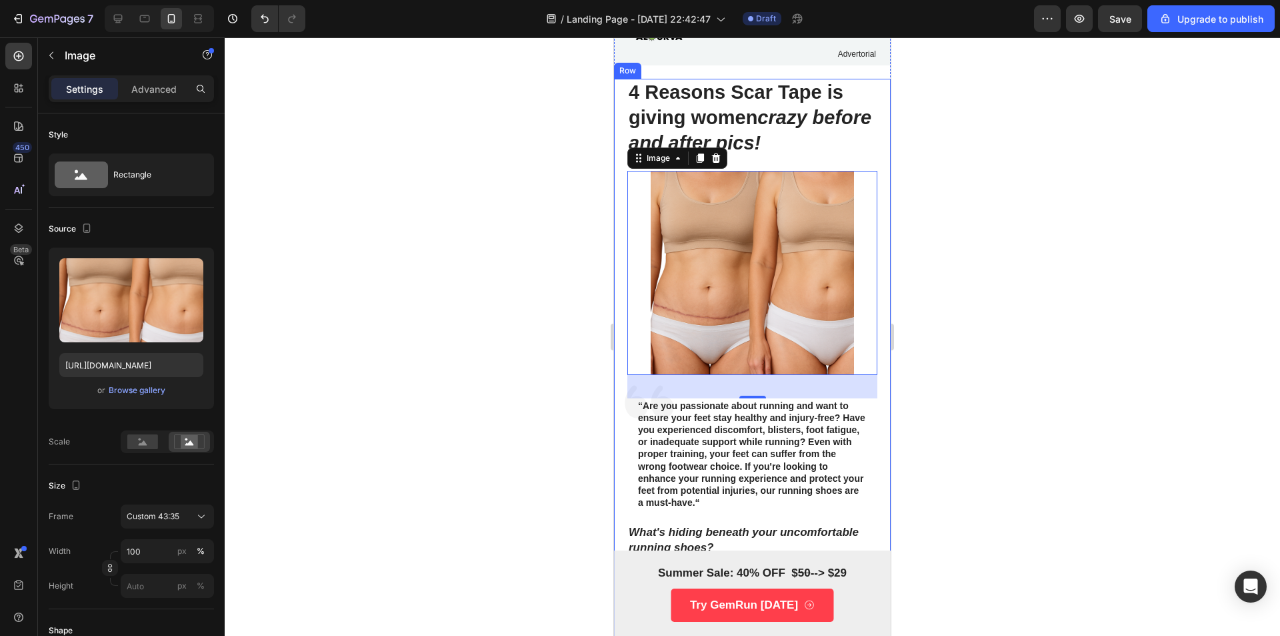
click at [548, 294] on div at bounding box center [753, 336] width 1056 height 598
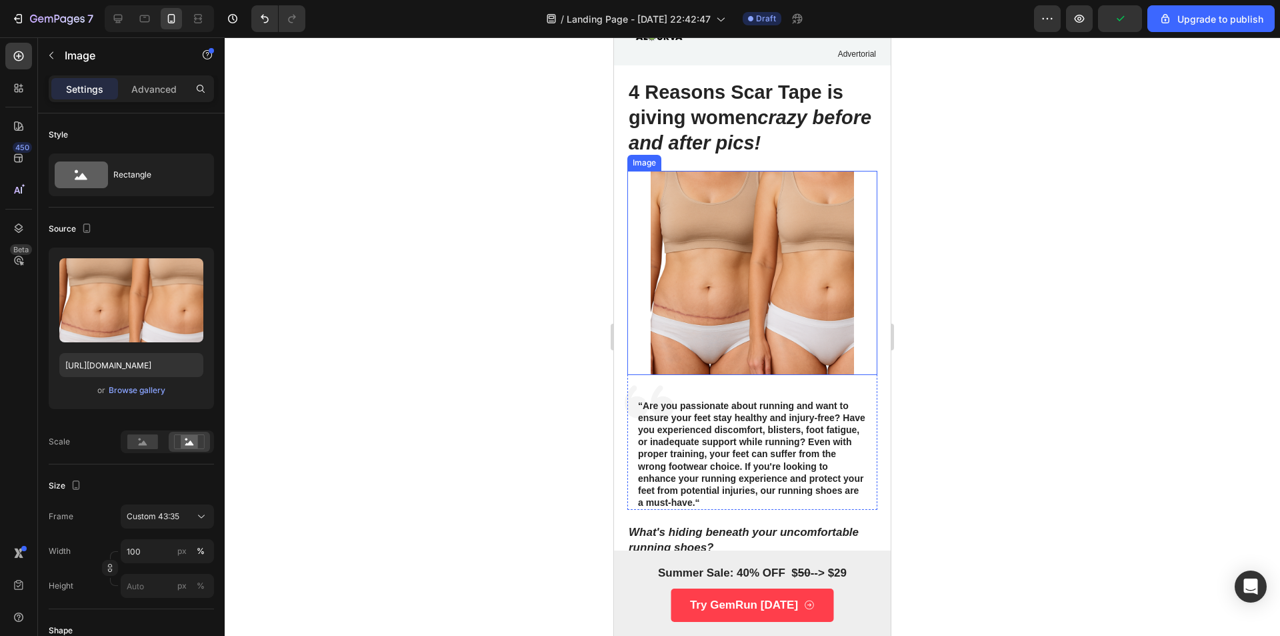
click at [651, 262] on img at bounding box center [753, 272] width 250 height 203
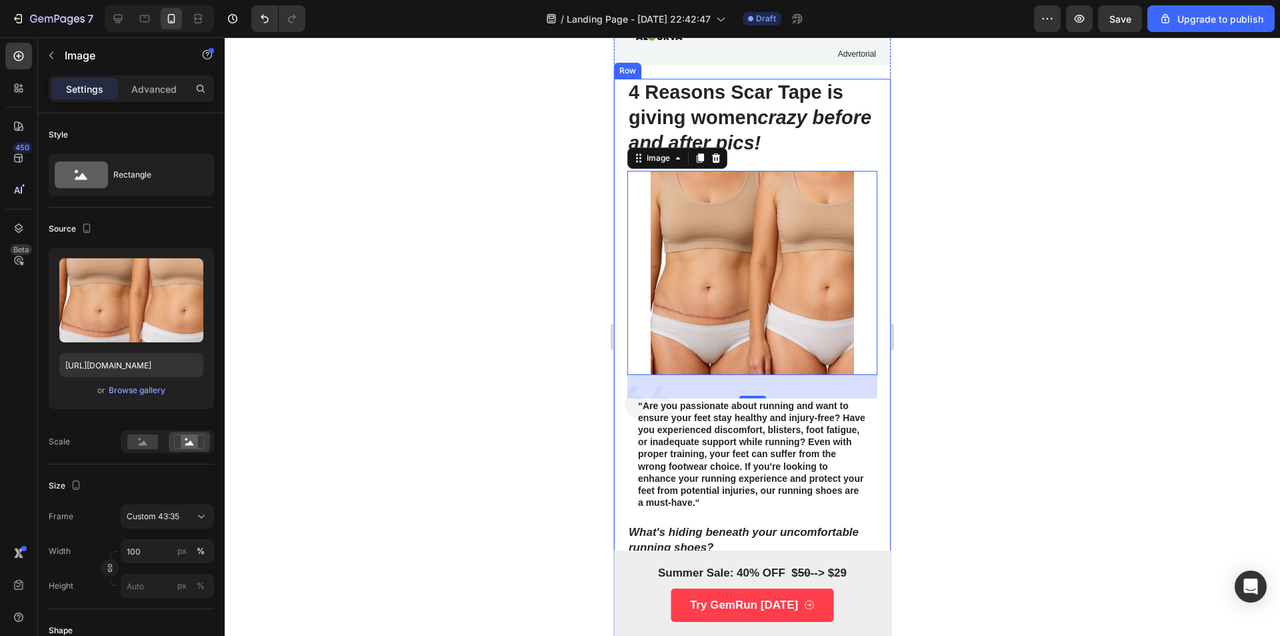
drag, startPoint x: 476, startPoint y: 385, endPoint x: 445, endPoint y: 373, distance: 33.6
click at [469, 383] on div at bounding box center [753, 336] width 1056 height 598
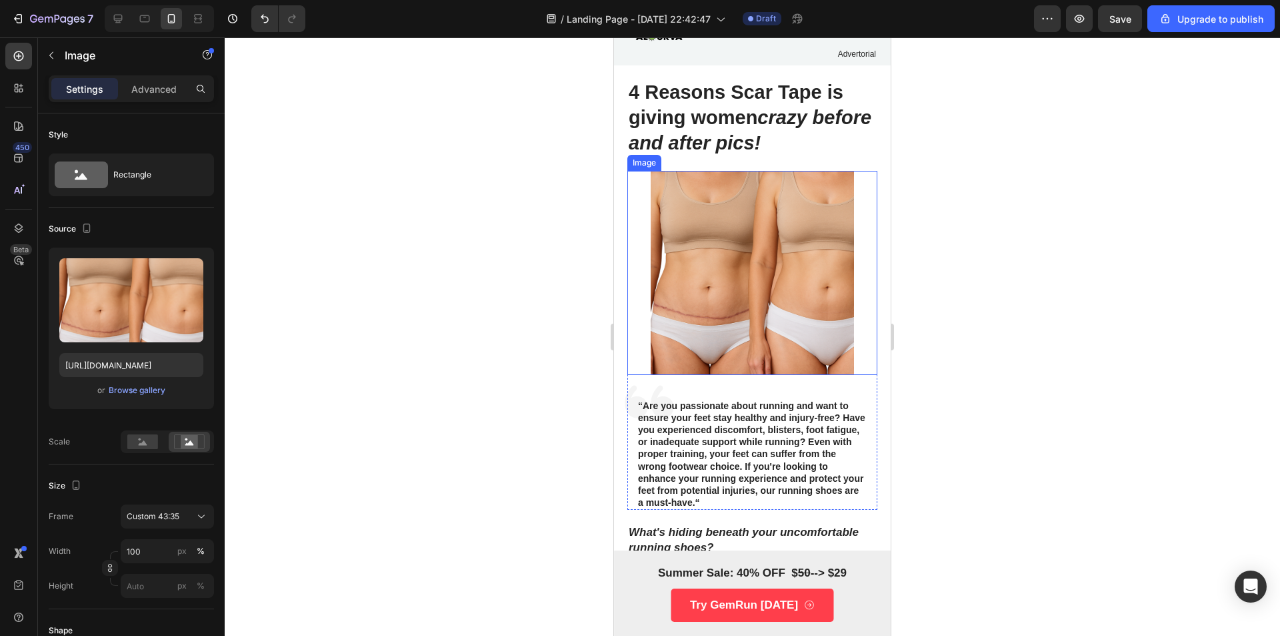
click at [725, 293] on img at bounding box center [753, 272] width 250 height 203
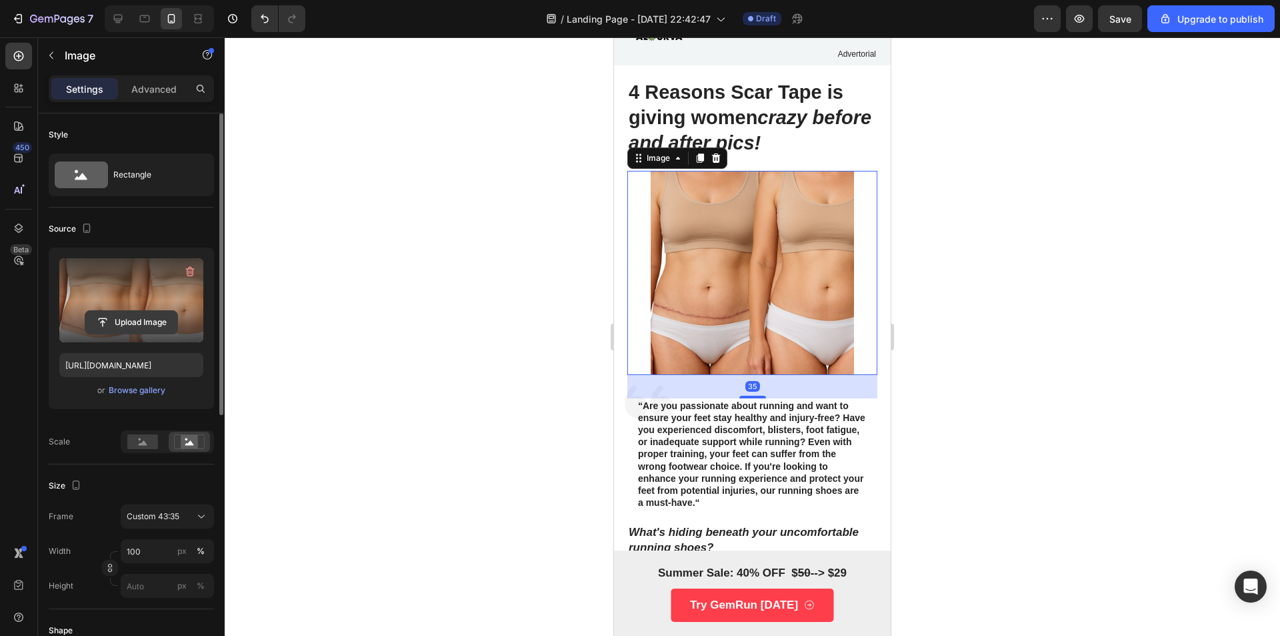
click at [143, 325] on input "file" at bounding box center [131, 322] width 92 height 23
click at [158, 327] on input "file" at bounding box center [131, 322] width 92 height 23
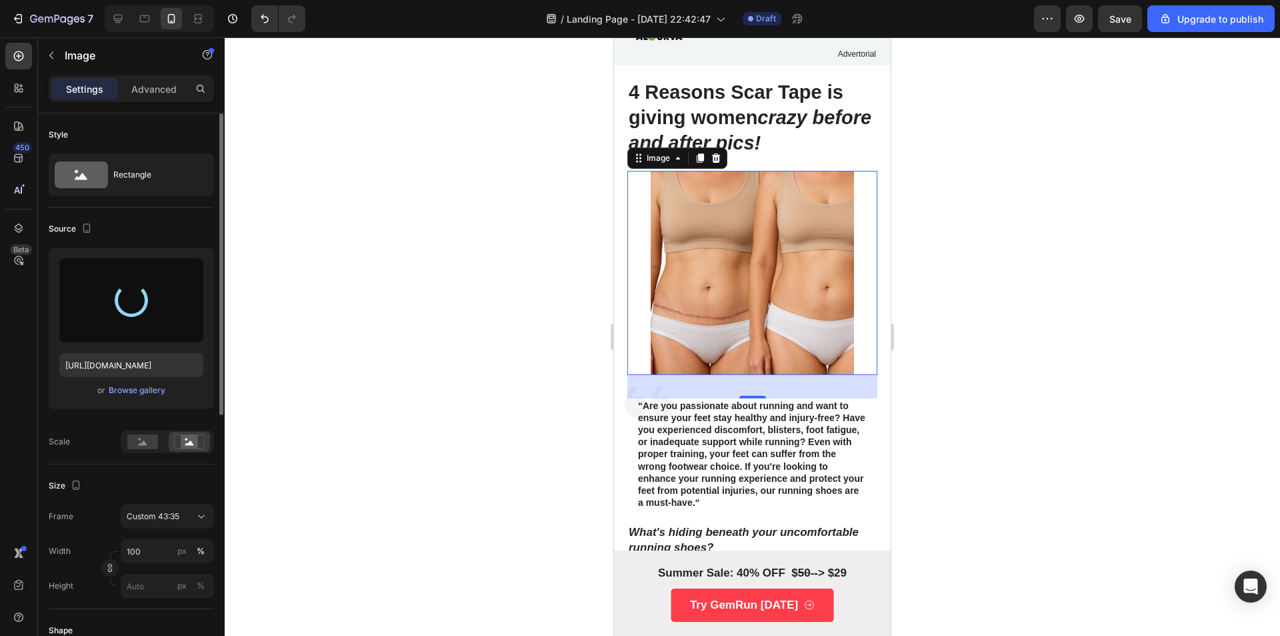
type input "[URL][DOMAIN_NAME]"
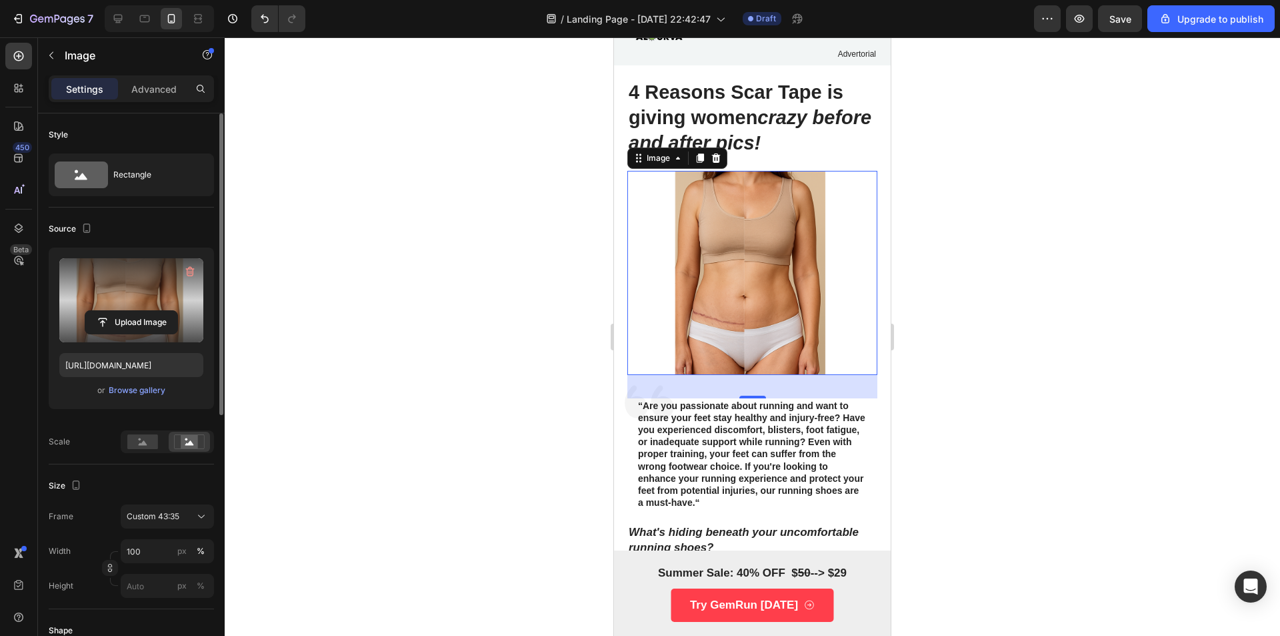
click at [970, 222] on div at bounding box center [753, 336] width 1056 height 598
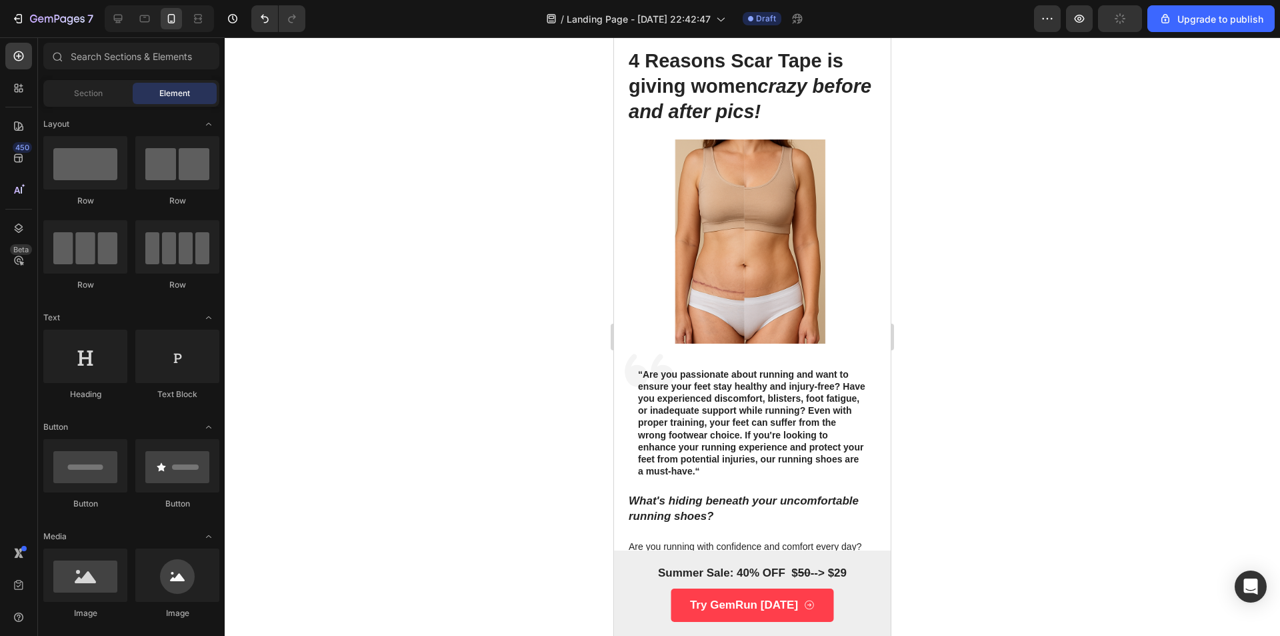
scroll to position [131, 0]
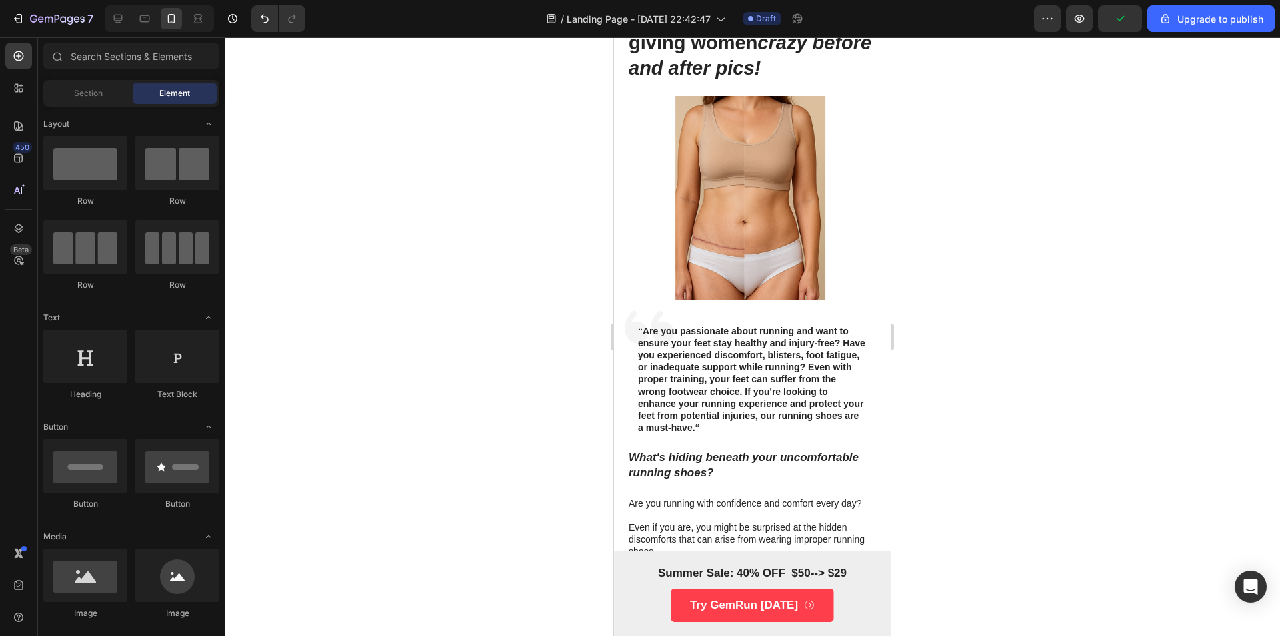
click at [957, 151] on div at bounding box center [753, 336] width 1056 height 598
click at [1127, 21] on span "Save" at bounding box center [1121, 18] width 22 height 11
